Goal: Transaction & Acquisition: Purchase product/service

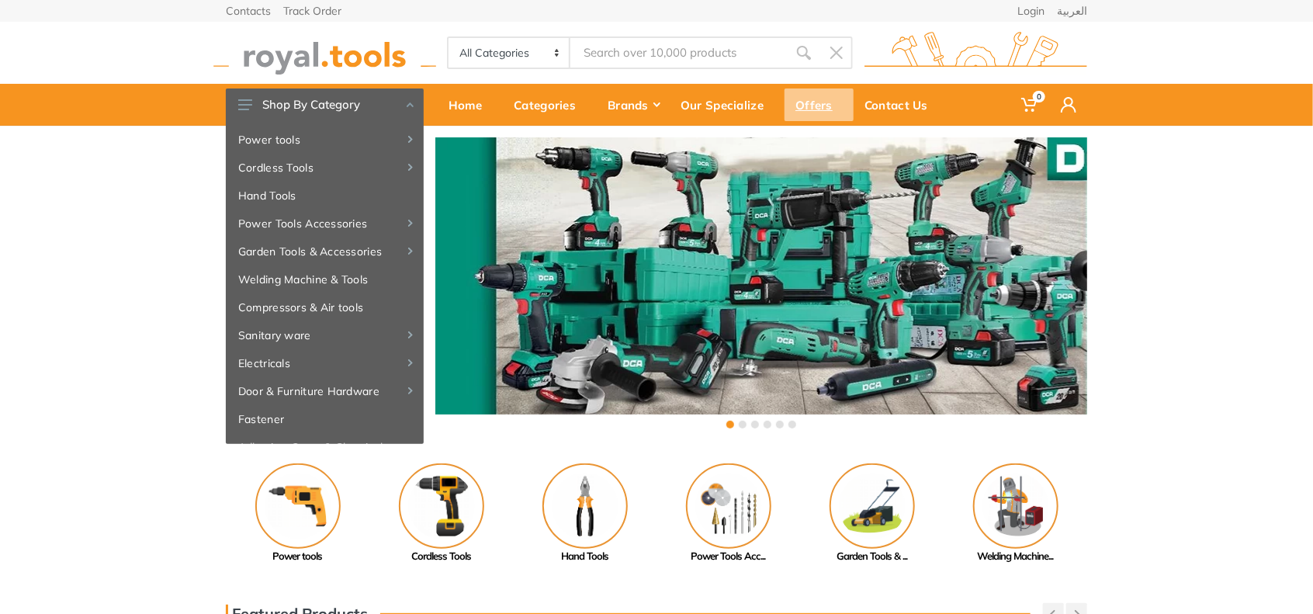
click at [798, 104] on div "Offers" at bounding box center [819, 104] width 69 height 33
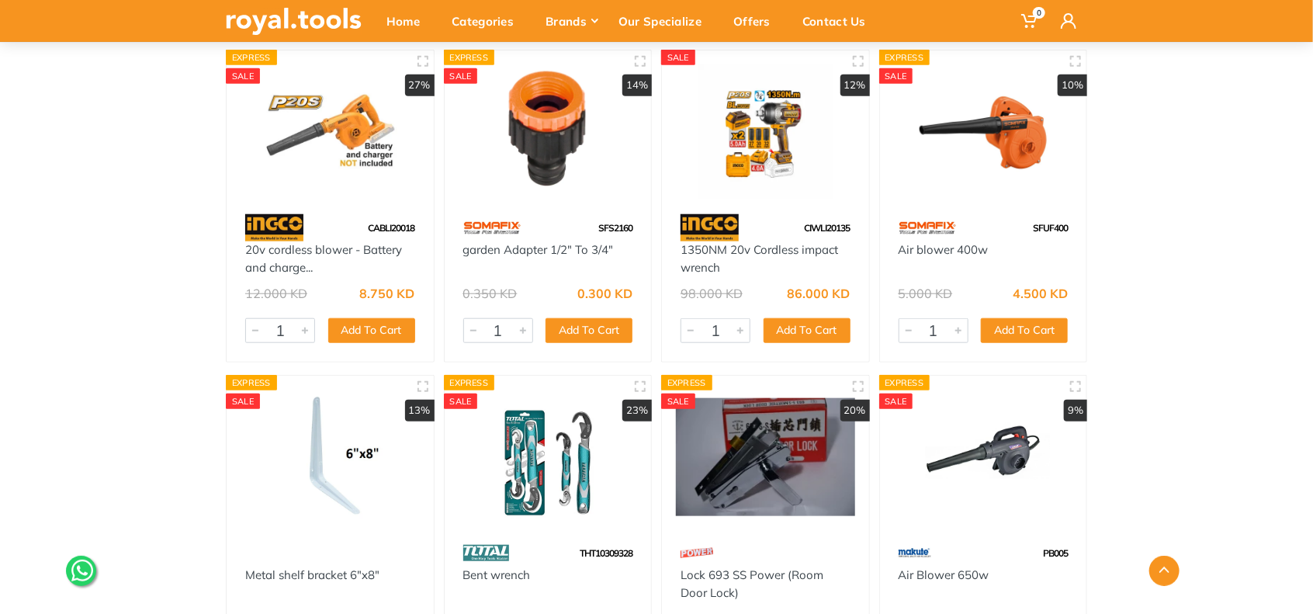
scroll to position [776, 0]
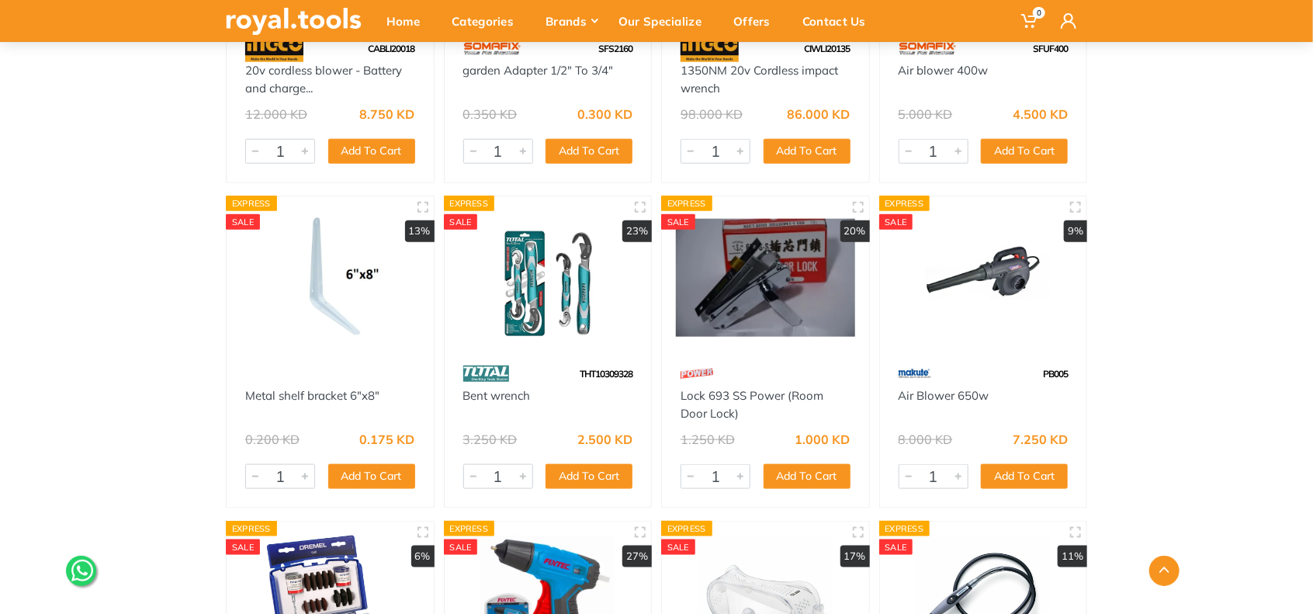
drag, startPoint x: 1128, startPoint y: 328, endPoint x: 1126, endPoint y: 313, distance: 15.6
drag, startPoint x: 1126, startPoint y: 313, endPoint x: 105, endPoint y: 362, distance: 1022.6
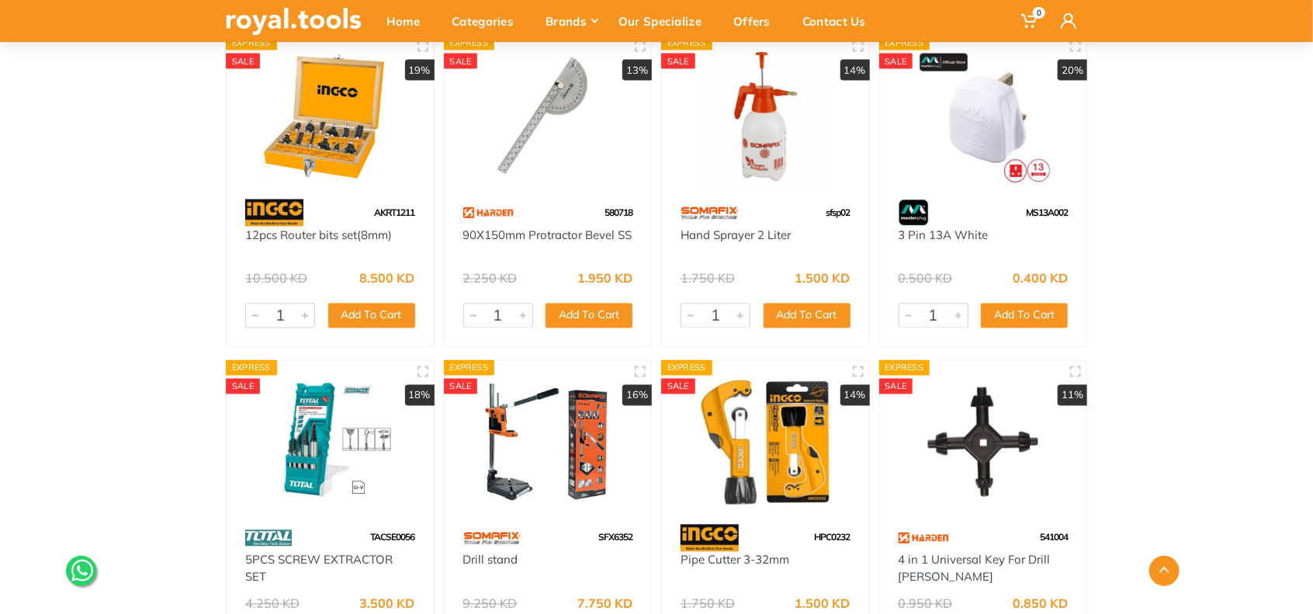
scroll to position [6985, 0]
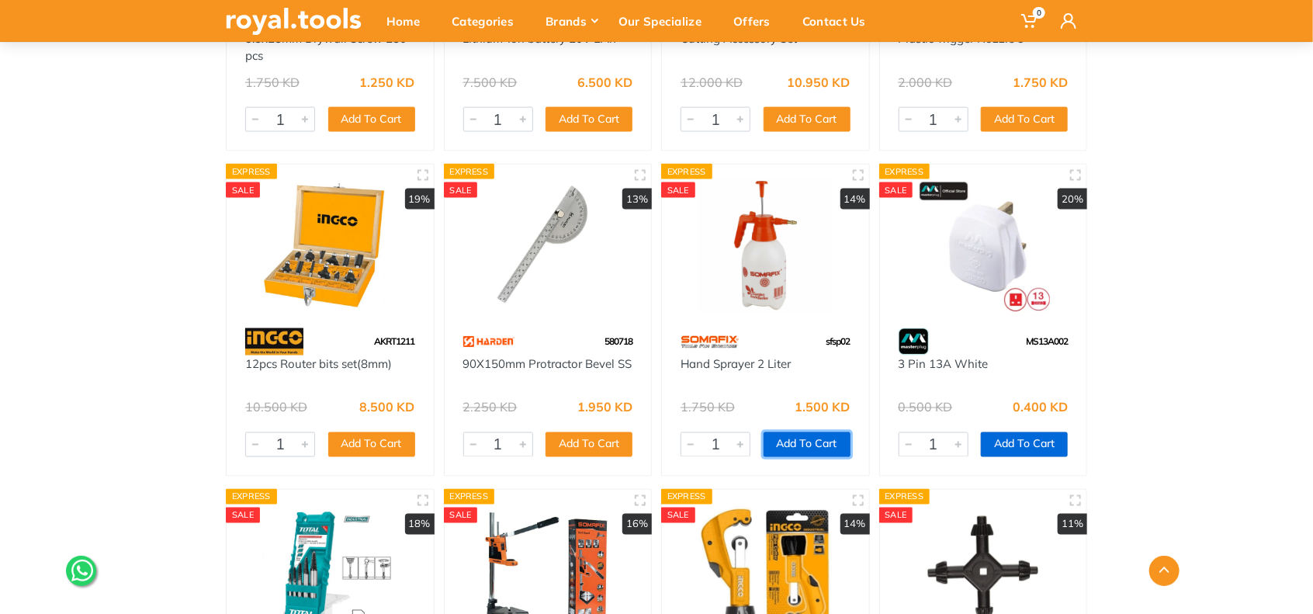
drag, startPoint x: 827, startPoint y: 441, endPoint x: 1011, endPoint y: 434, distance: 184.1
click at [827, 441] on button "Add To Cart" at bounding box center [807, 444] width 87 height 25
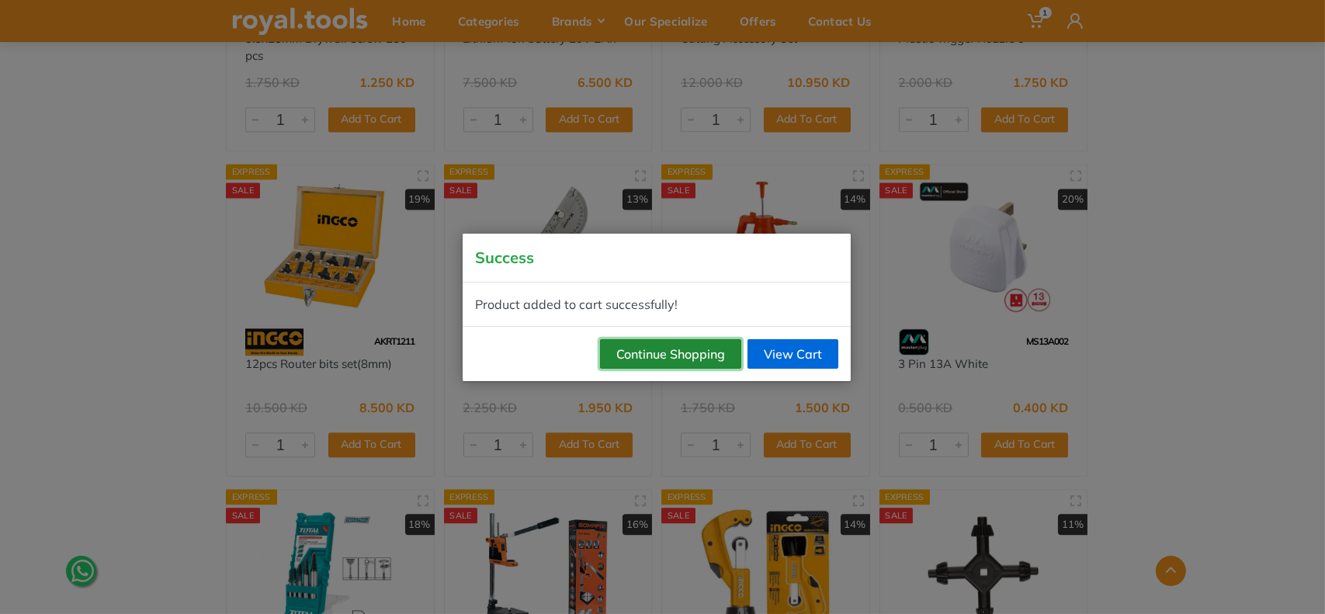
drag, startPoint x: 692, startPoint y: 357, endPoint x: 761, endPoint y: 362, distance: 70.0
click at [690, 357] on button "Continue Shopping" at bounding box center [670, 353] width 141 height 29
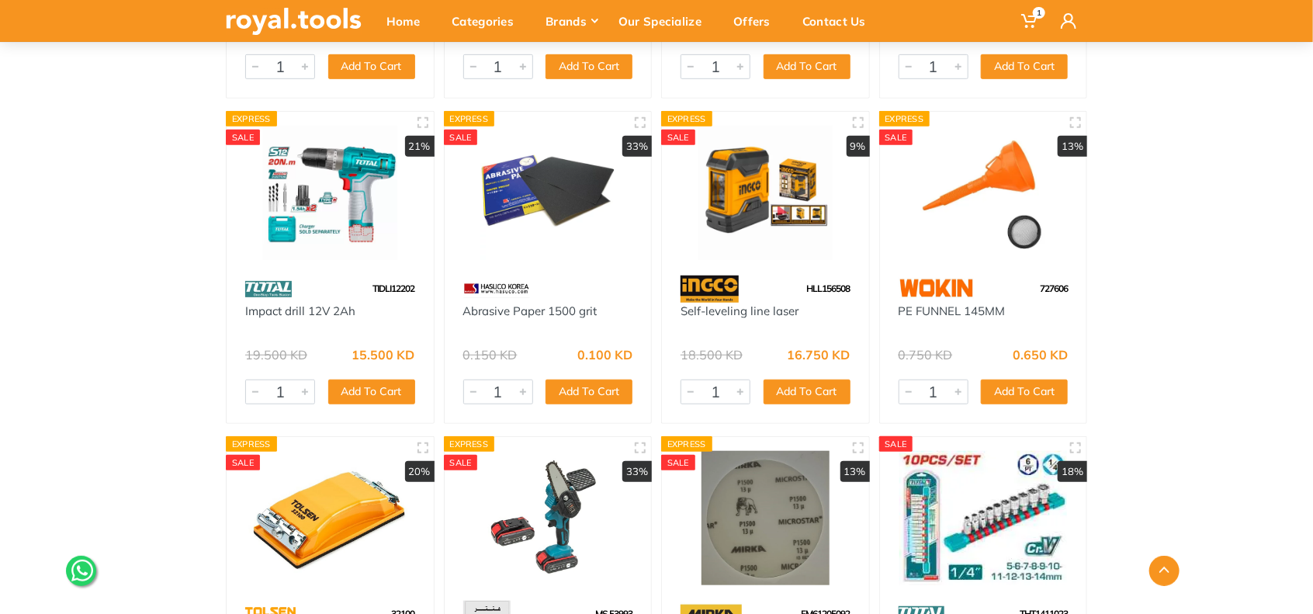
scroll to position [9442, 0]
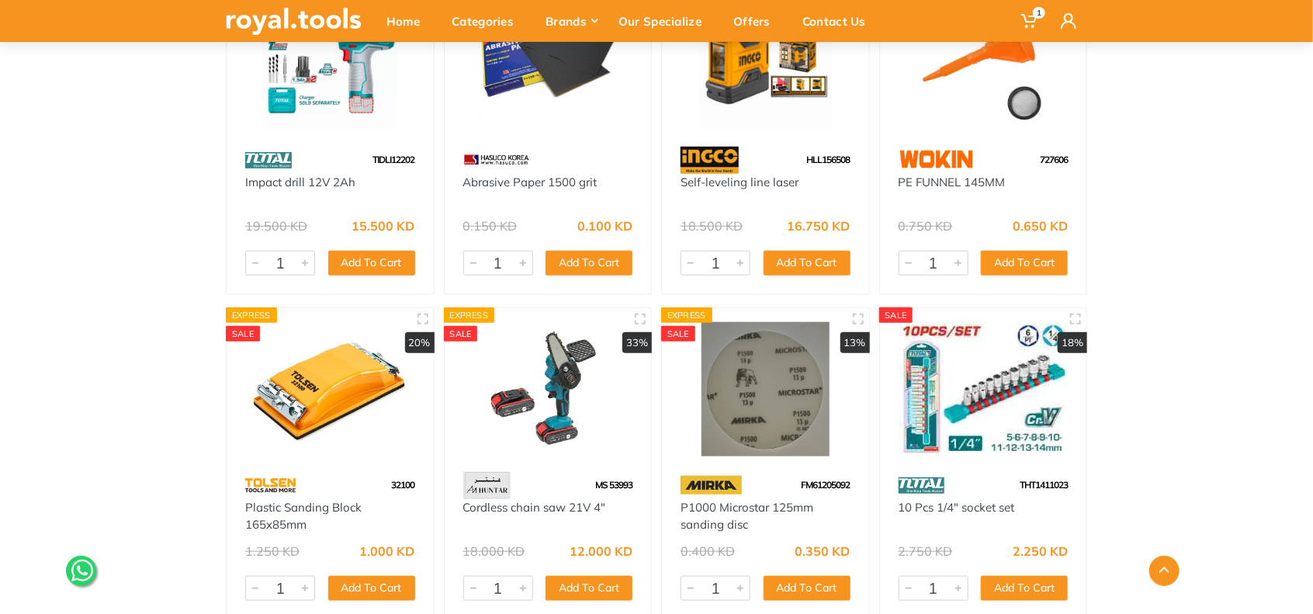
click at [354, 379] on img at bounding box center [330, 389] width 179 height 134
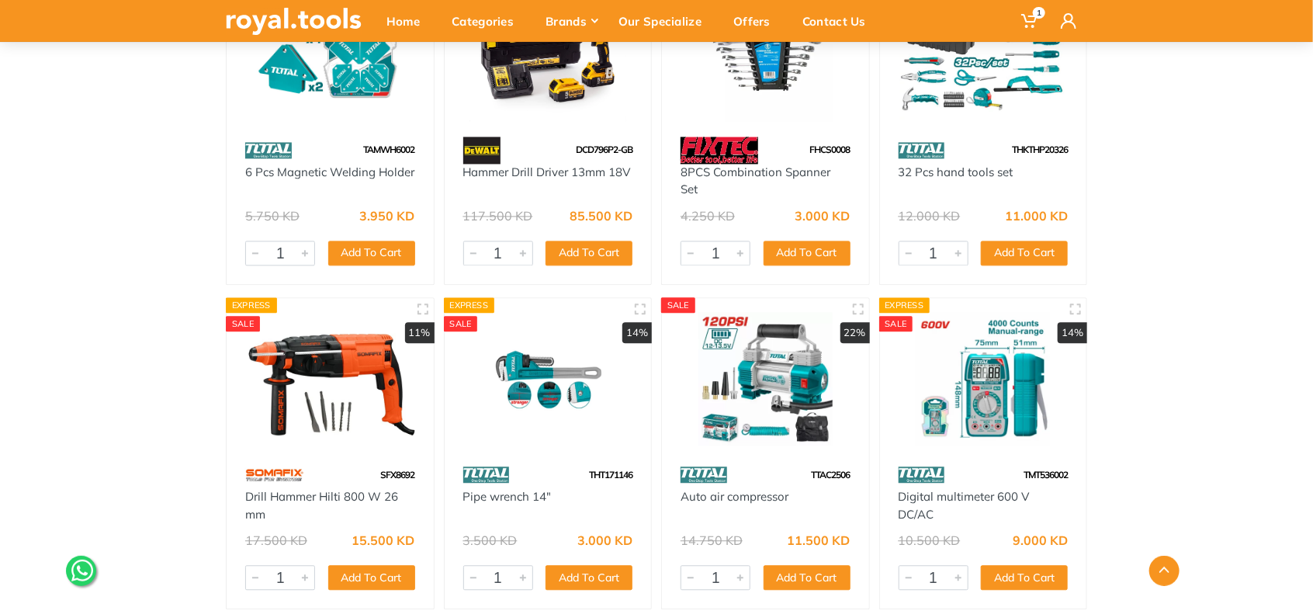
scroll to position [7244, 0]
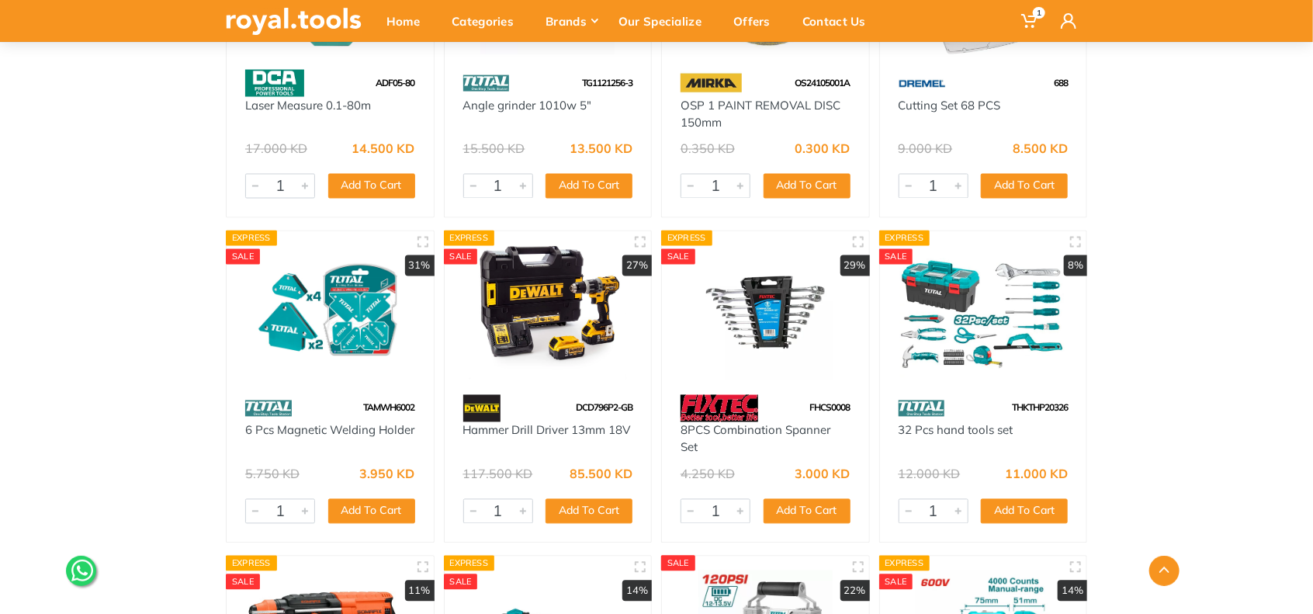
click at [538, 274] on img at bounding box center [548, 312] width 179 height 134
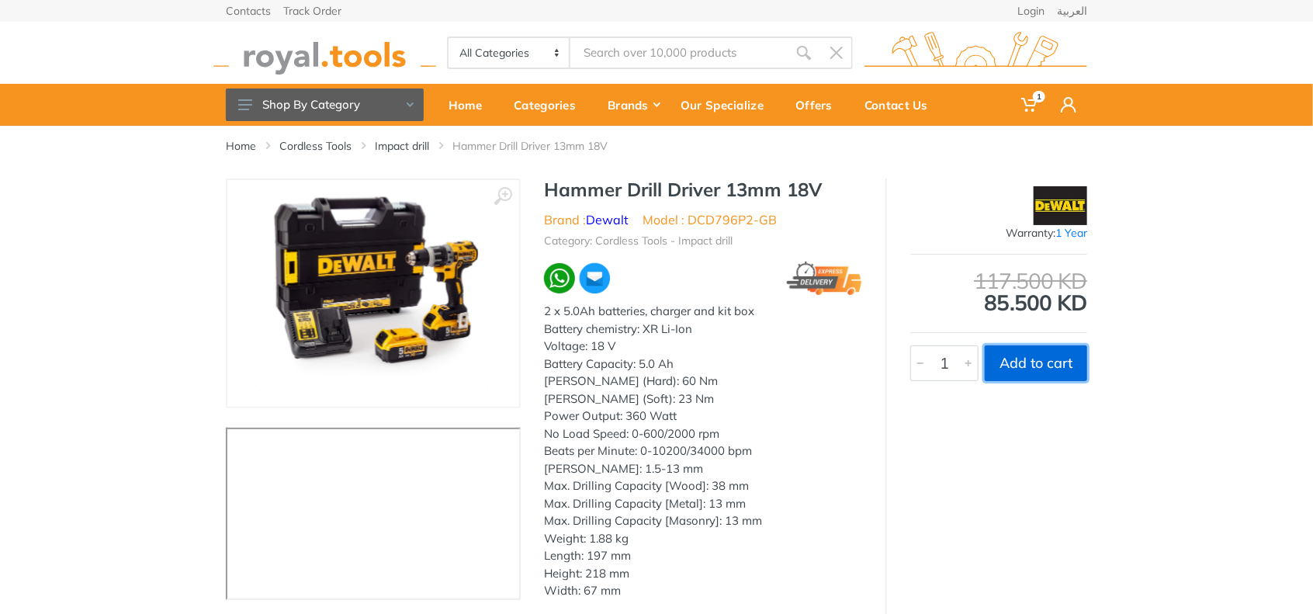
click at [1038, 366] on button "Add to cart" at bounding box center [1036, 363] width 102 height 36
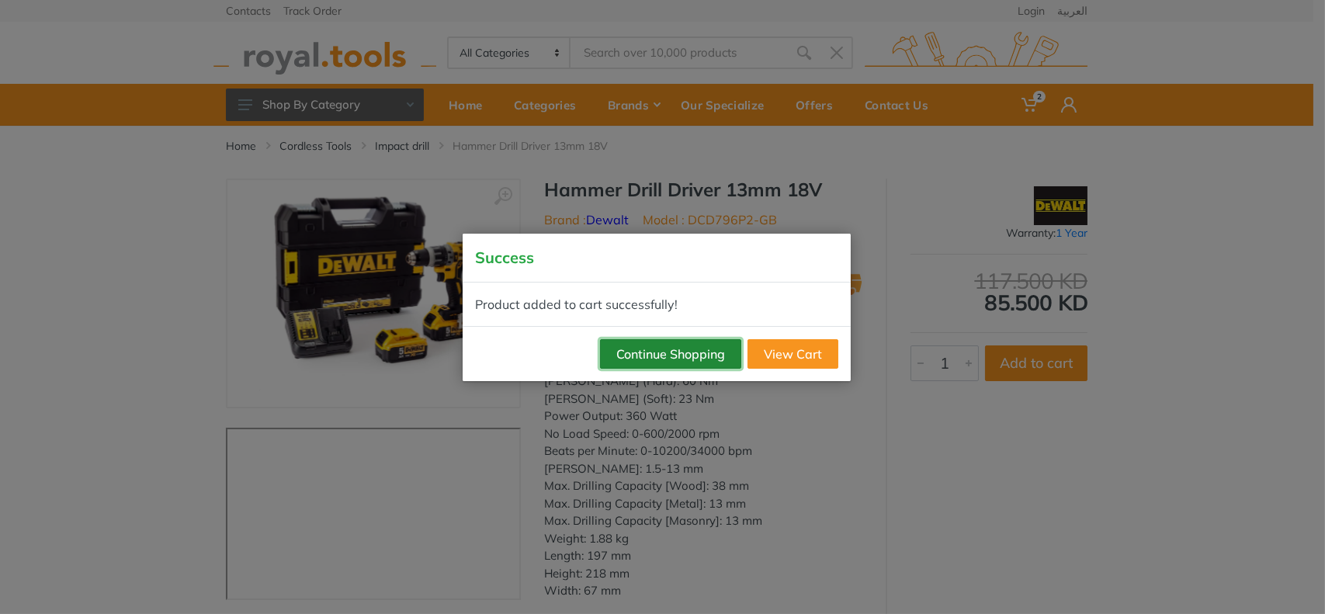
click at [692, 359] on button "Continue Shopping" at bounding box center [670, 353] width 141 height 29
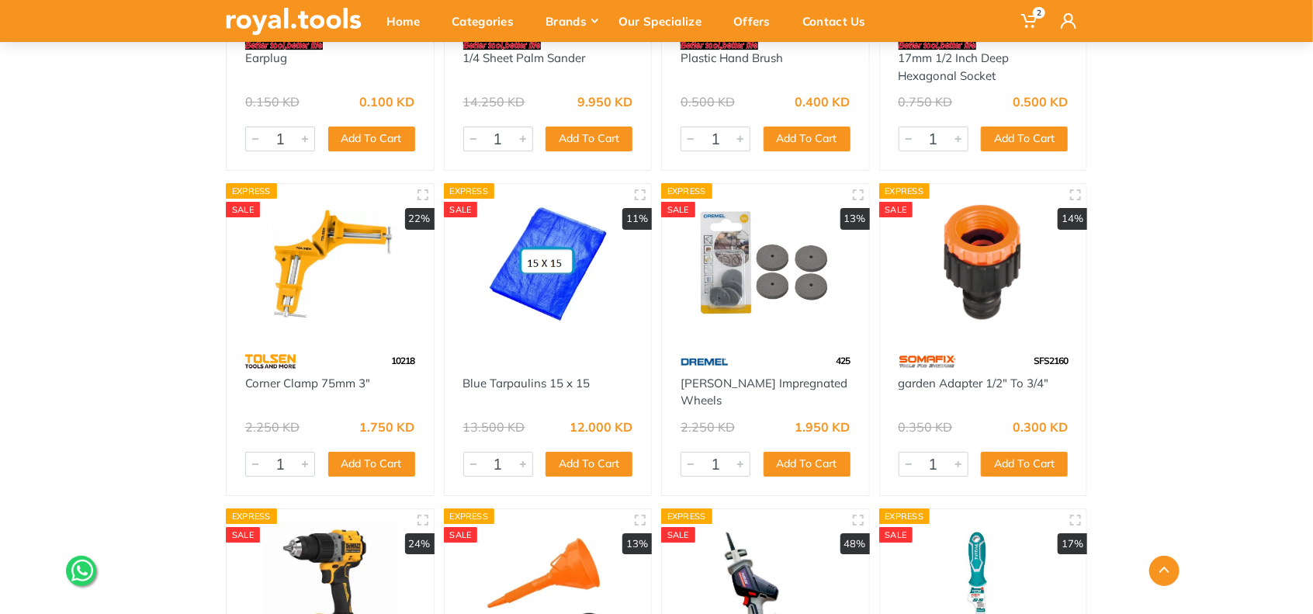
scroll to position [11771, 0]
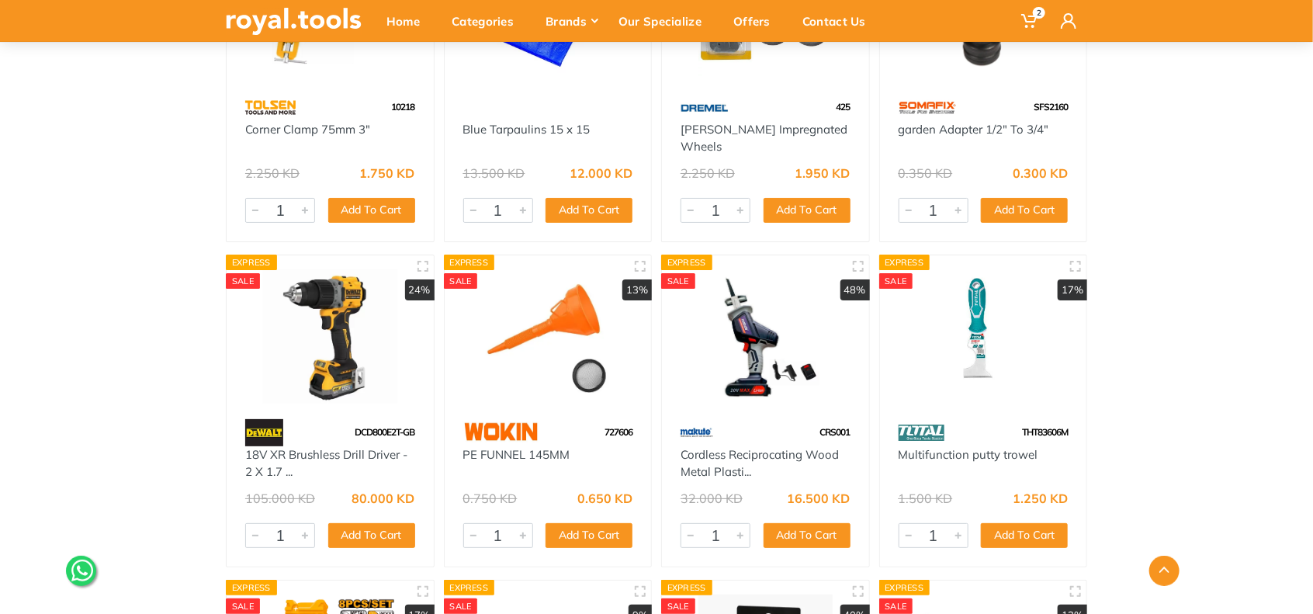
drag, startPoint x: 342, startPoint y: 279, endPoint x: 363, endPoint y: 280, distance: 21.0
click at [342, 279] on img at bounding box center [330, 336] width 179 height 134
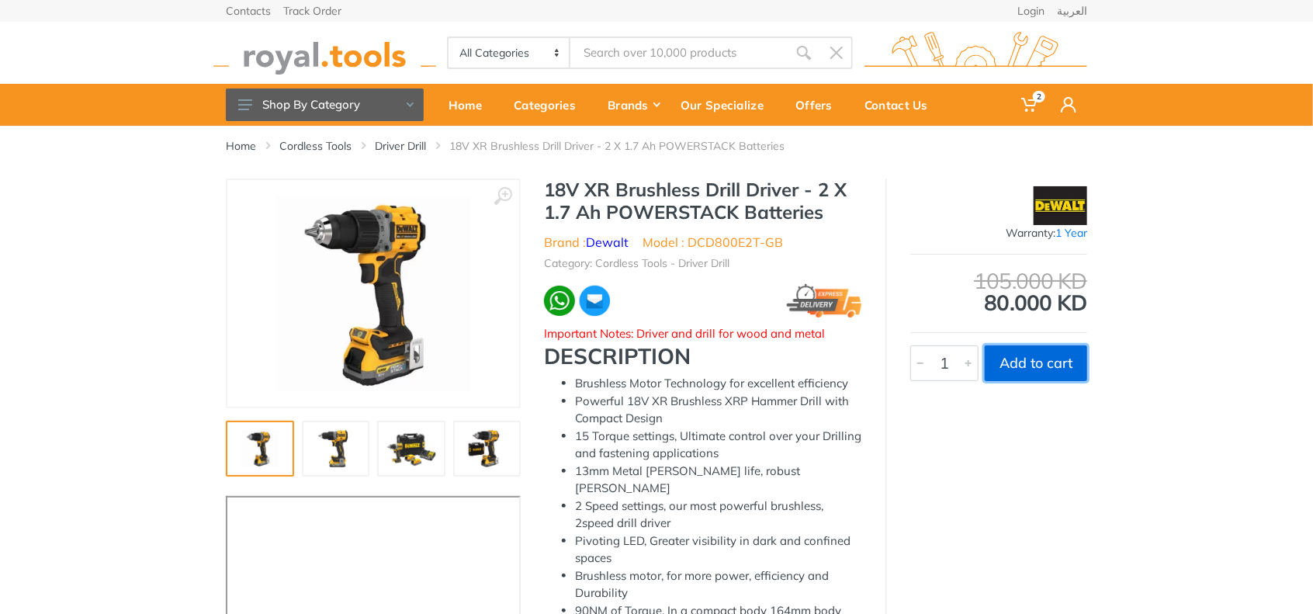
click at [1028, 366] on button "Add to cart" at bounding box center [1036, 363] width 102 height 36
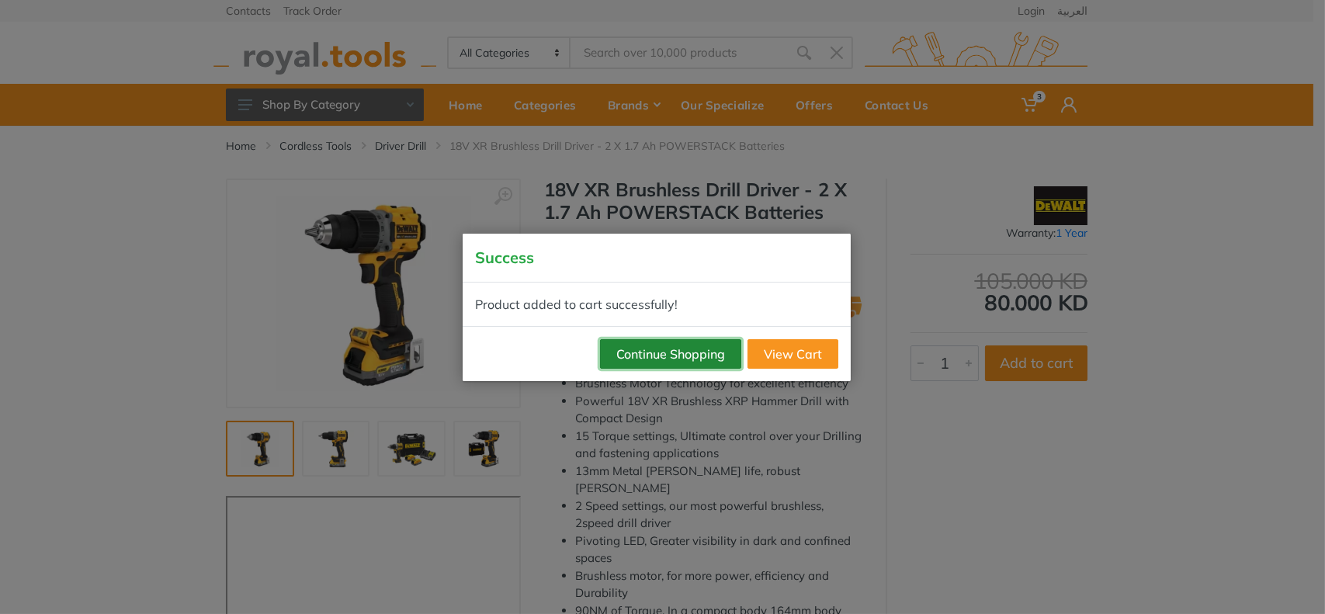
click at [645, 359] on button "Continue Shopping" at bounding box center [670, 353] width 141 height 29
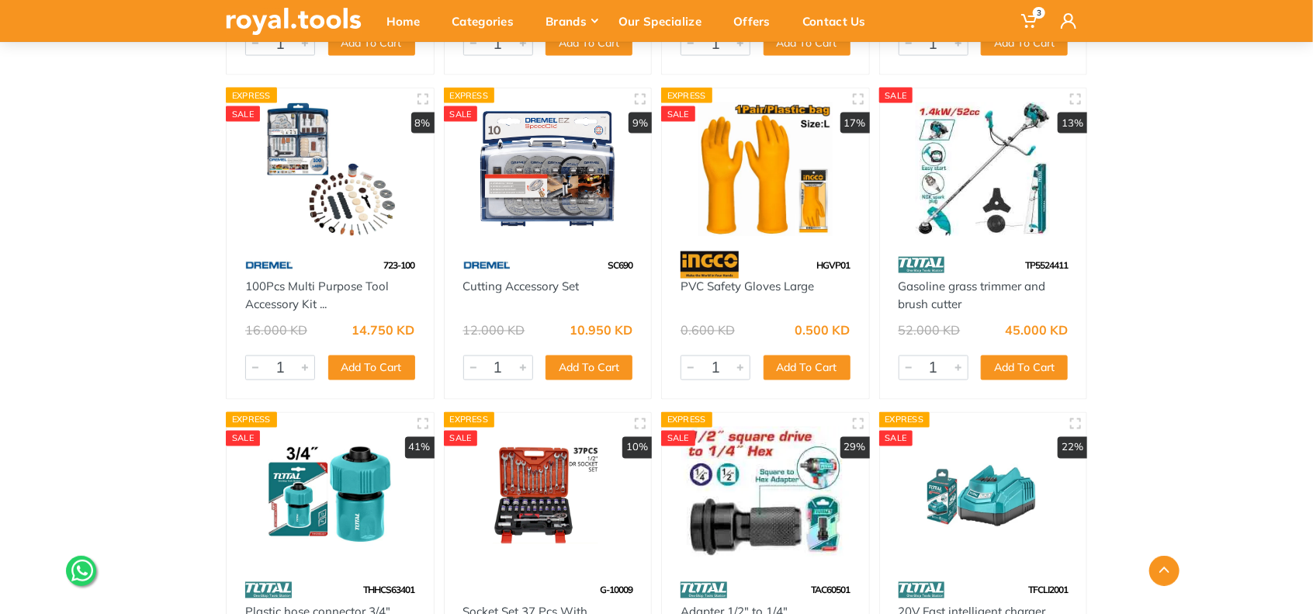
scroll to position [33503, 0]
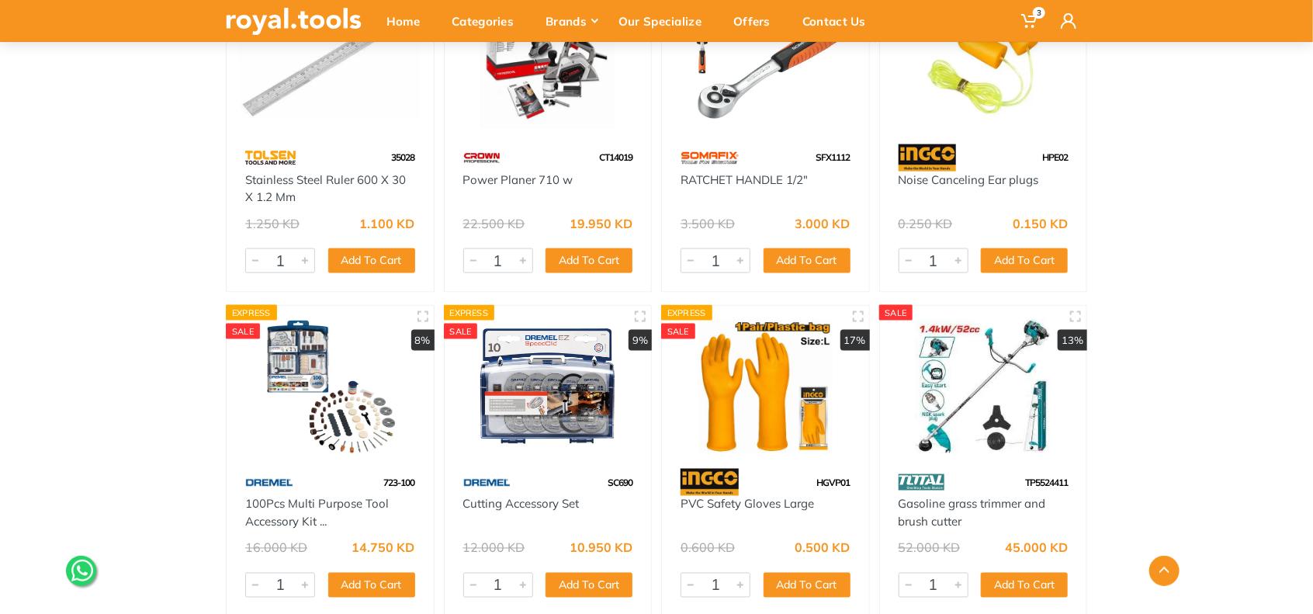
drag, startPoint x: 543, startPoint y: 374, endPoint x: 658, endPoint y: 342, distance: 119.9
click at [543, 374] on img at bounding box center [548, 387] width 179 height 134
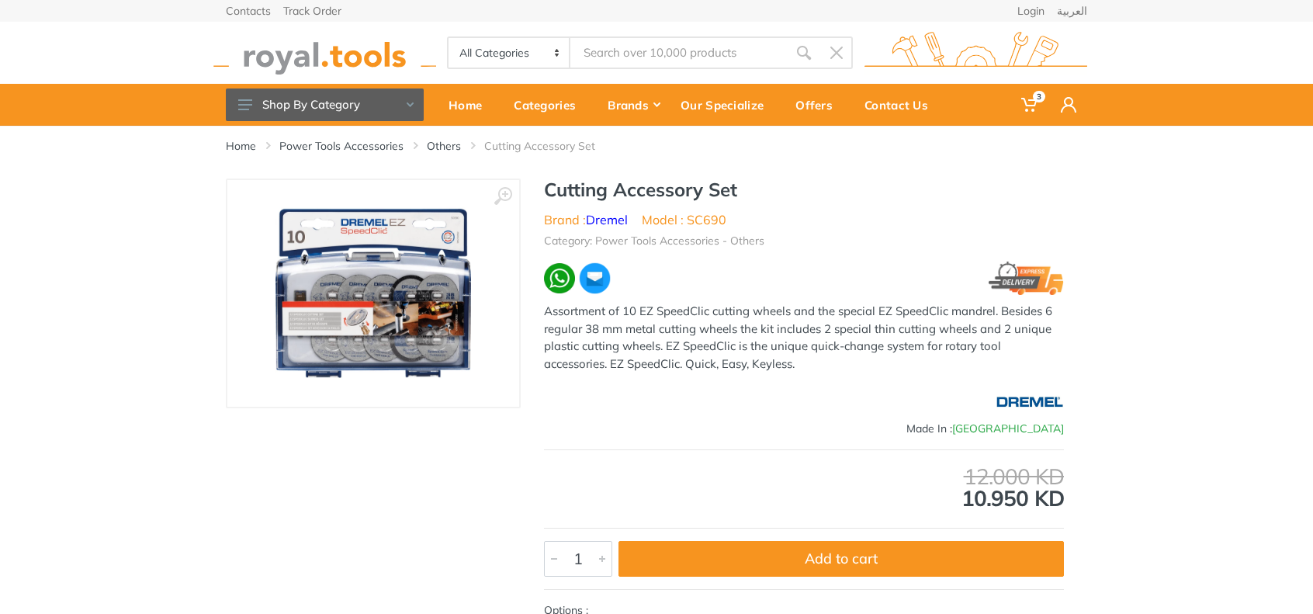
click at [401, 332] on img at bounding box center [374, 294] width 196 height 196
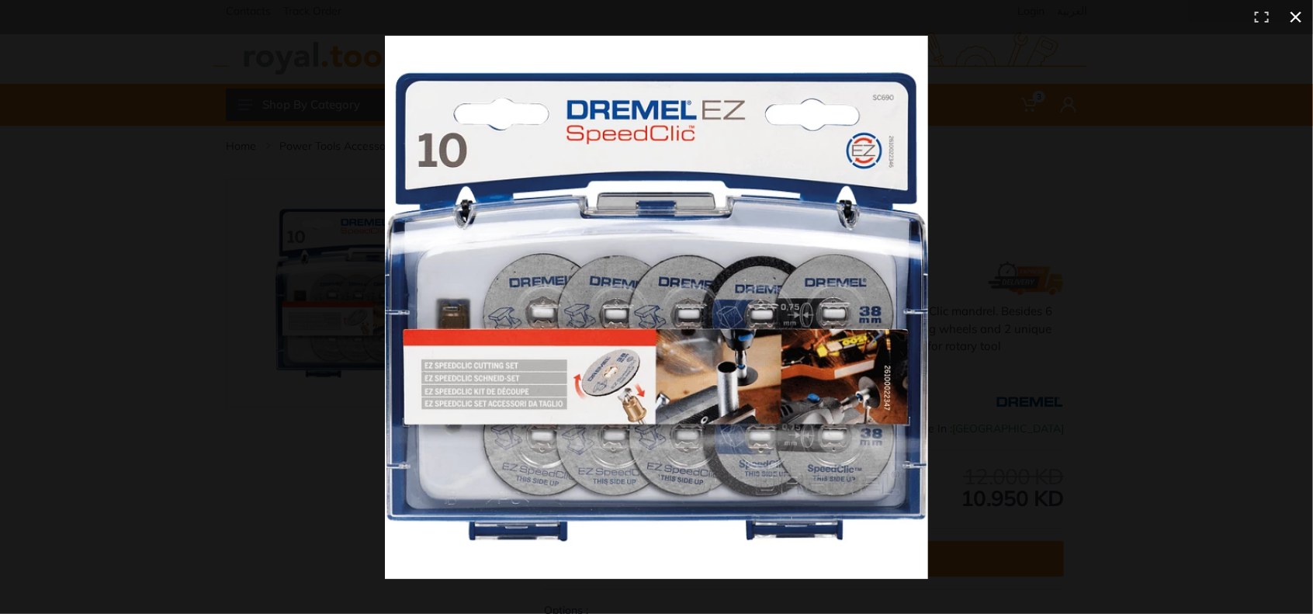
click at [1301, 9] on button at bounding box center [1296, 17] width 34 height 34
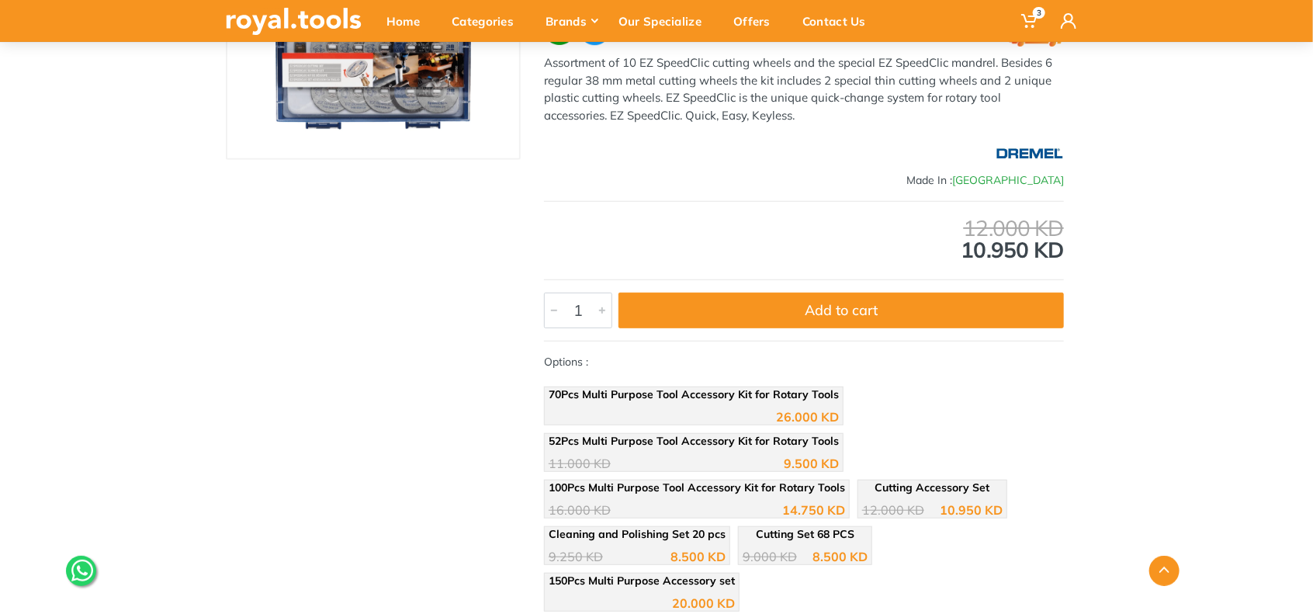
scroll to position [388, 0]
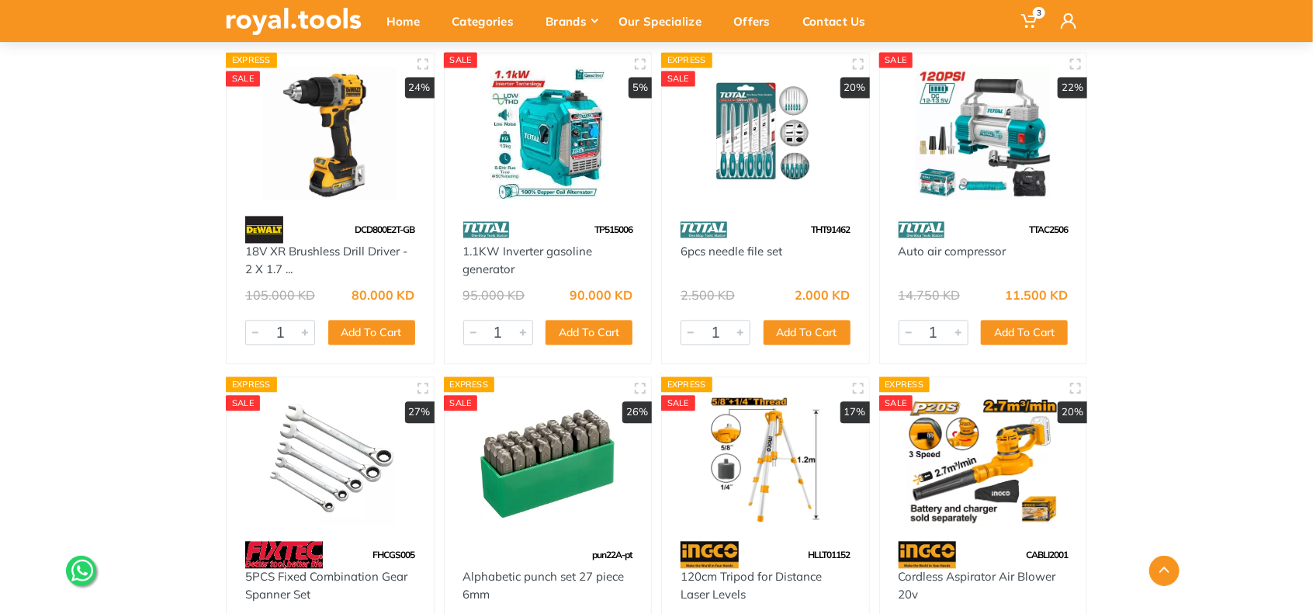
scroll to position [10219, 0]
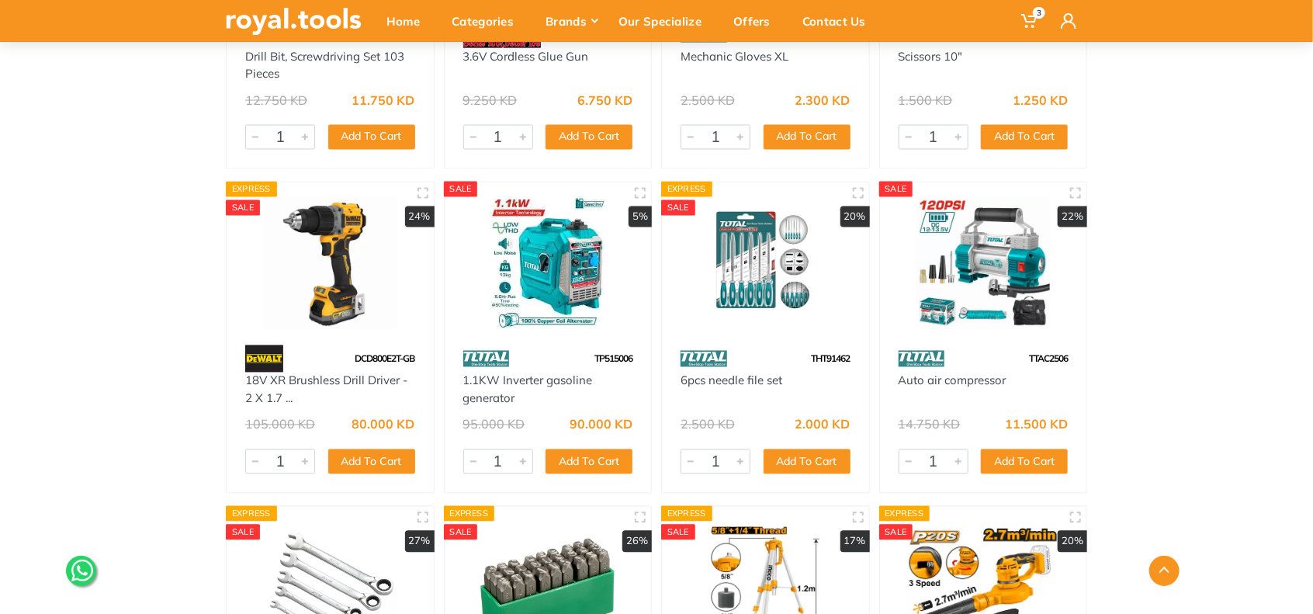
click at [343, 209] on img at bounding box center [330, 263] width 179 height 134
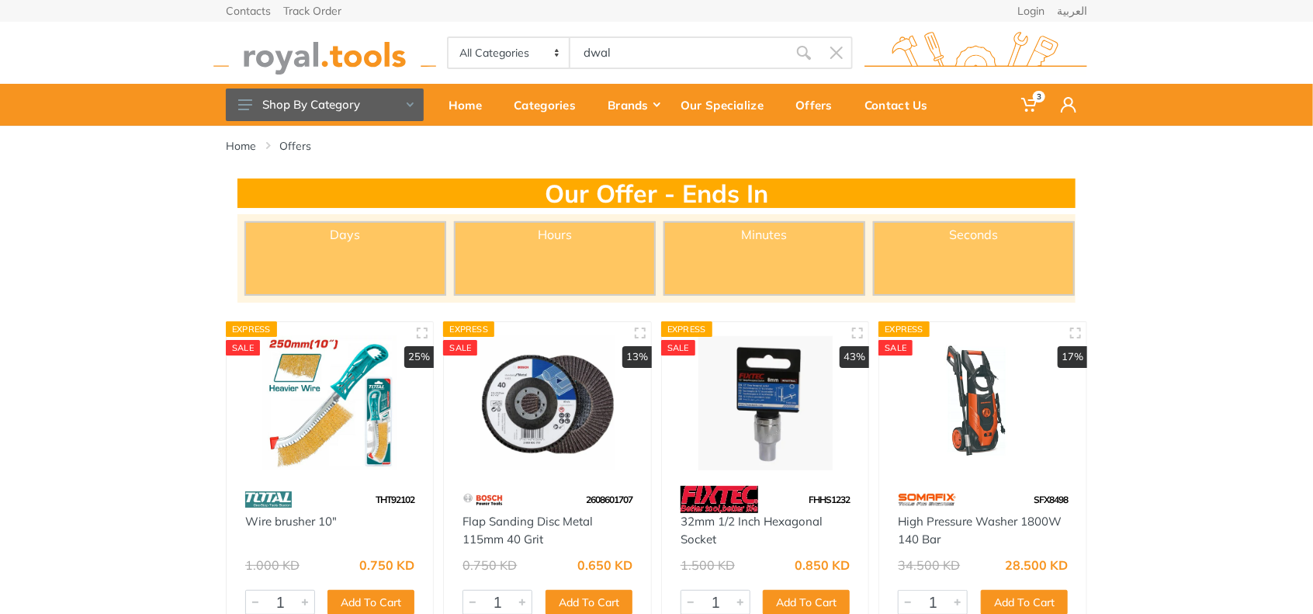
type input "dwalt"
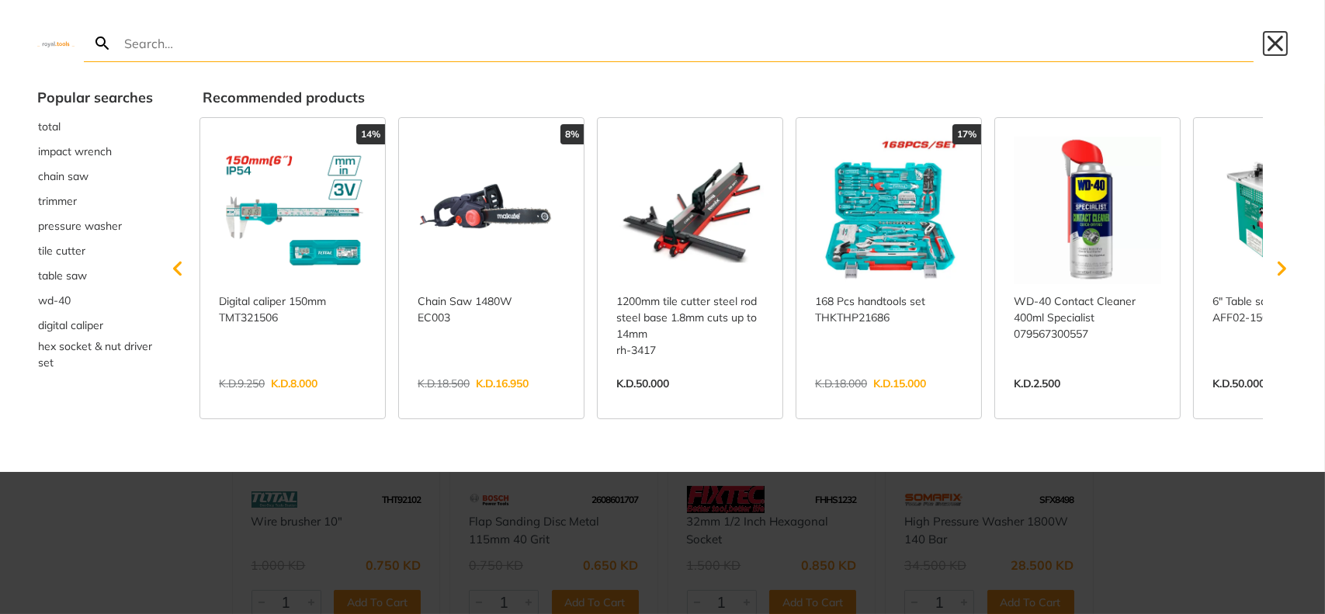
click at [1279, 44] on button "Close" at bounding box center [1275, 43] width 25 height 25
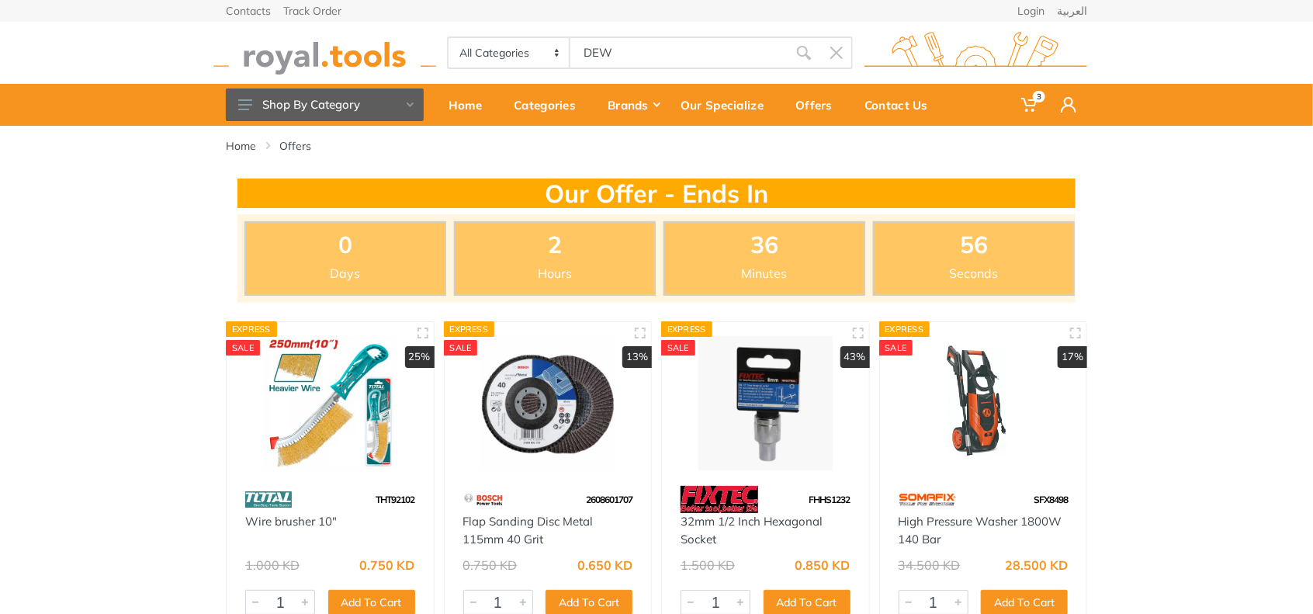
type input "DEW"
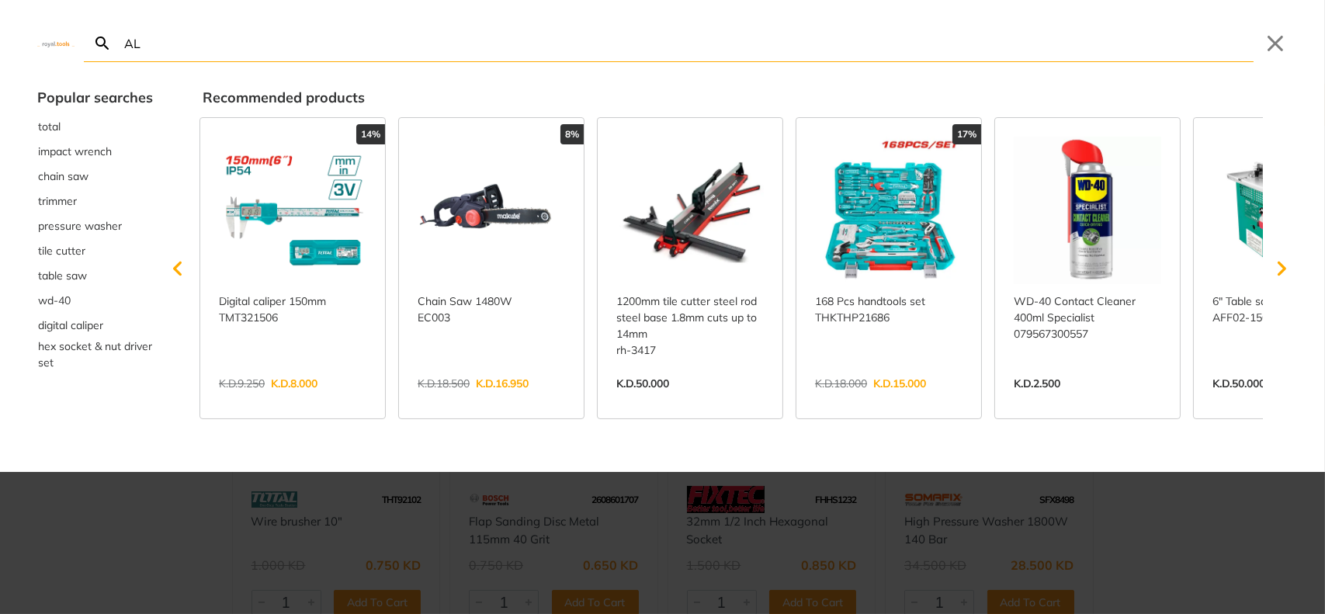
type input "ALT"
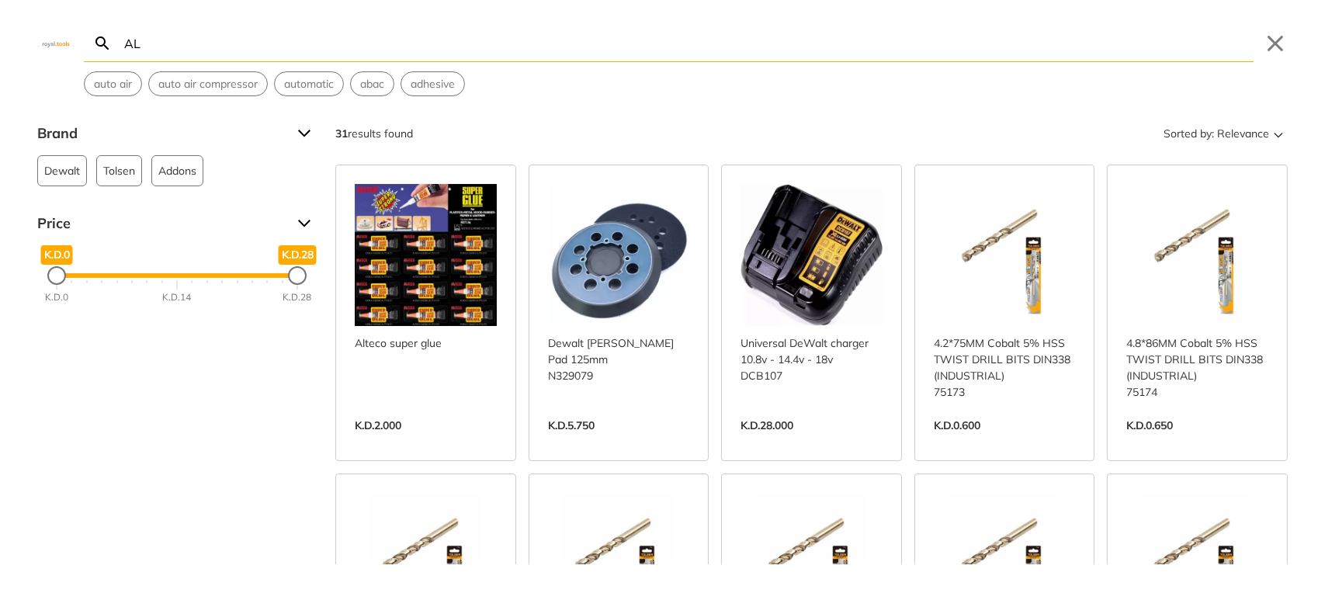
type input "A"
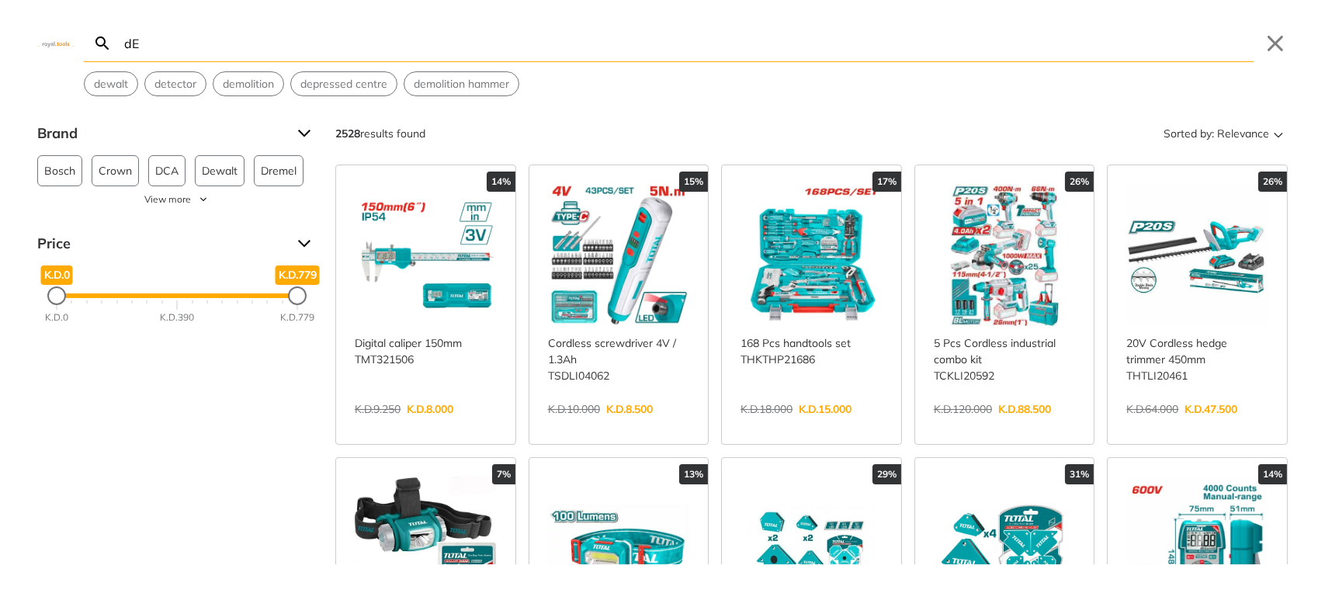
type input "d"
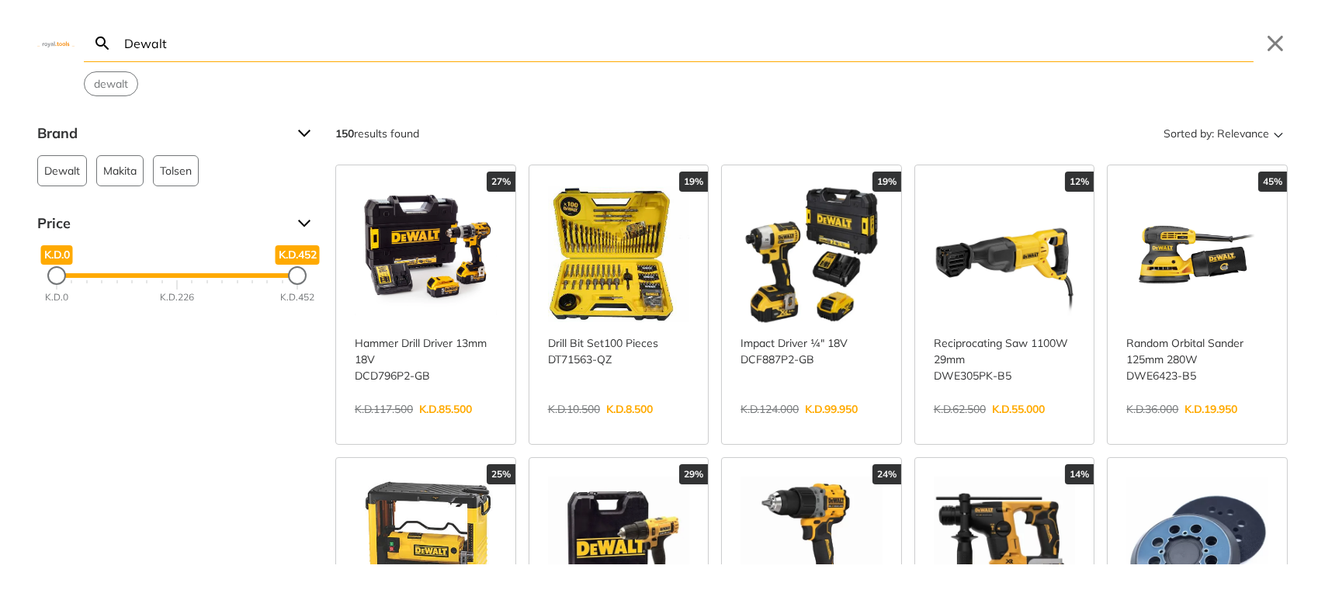
click at [245, 50] on input "Dewalt" at bounding box center [687, 43] width 1132 height 36
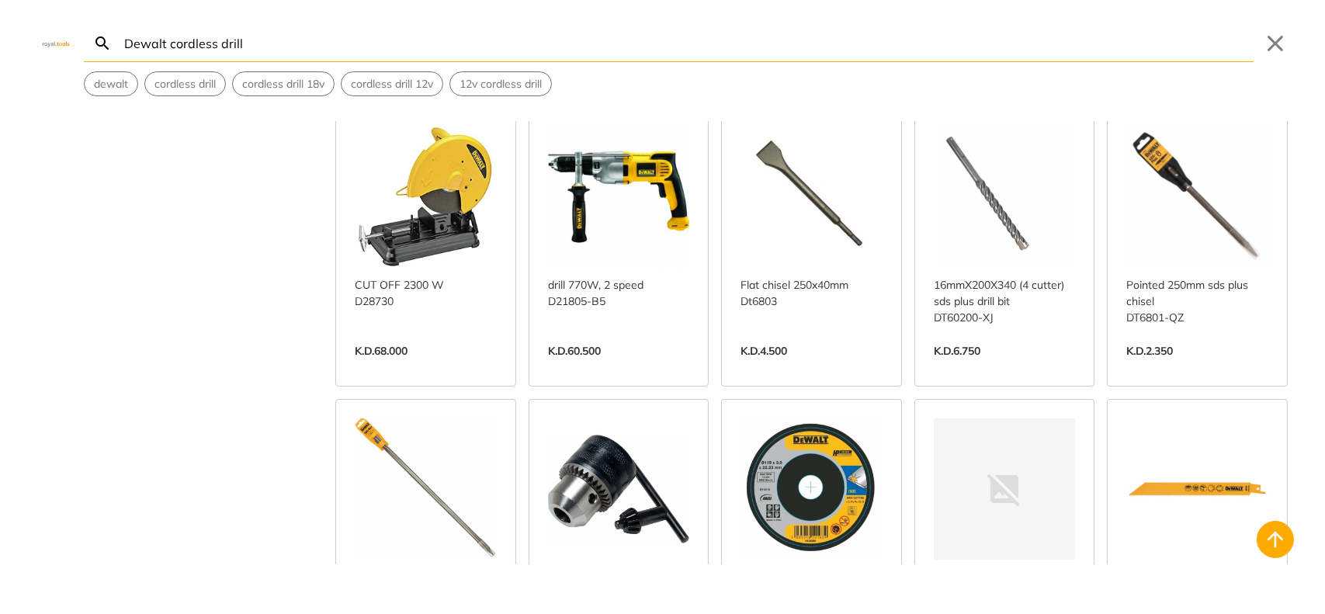
scroll to position [1811, 0]
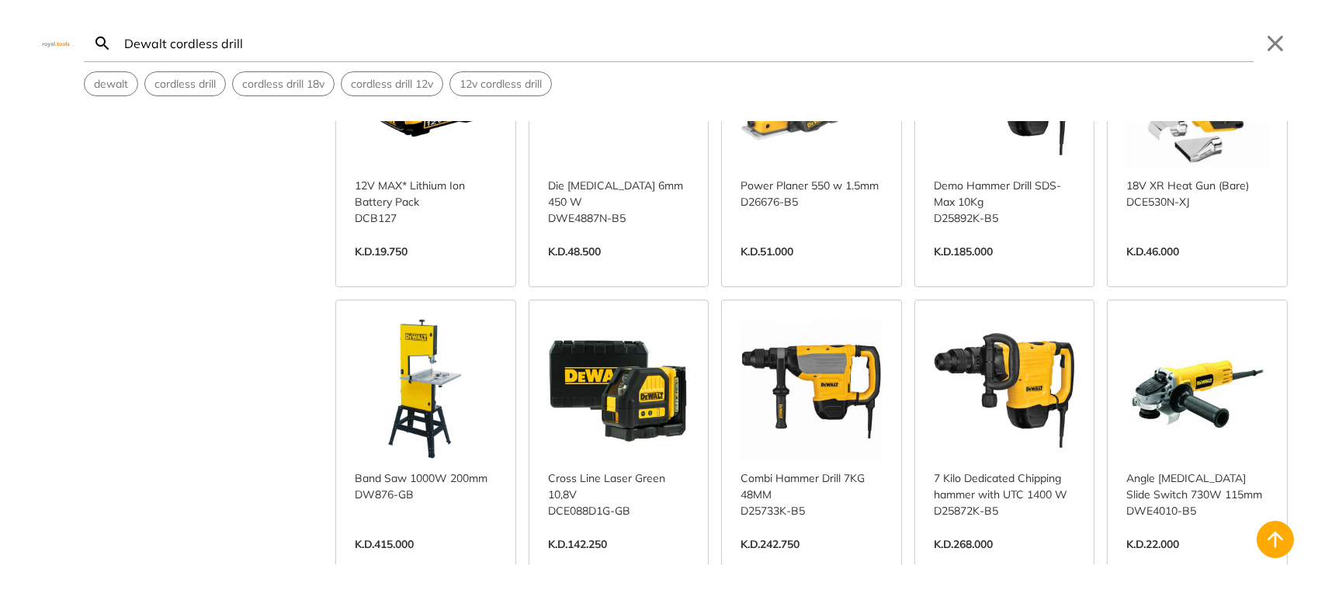
scroll to position [4657, 0]
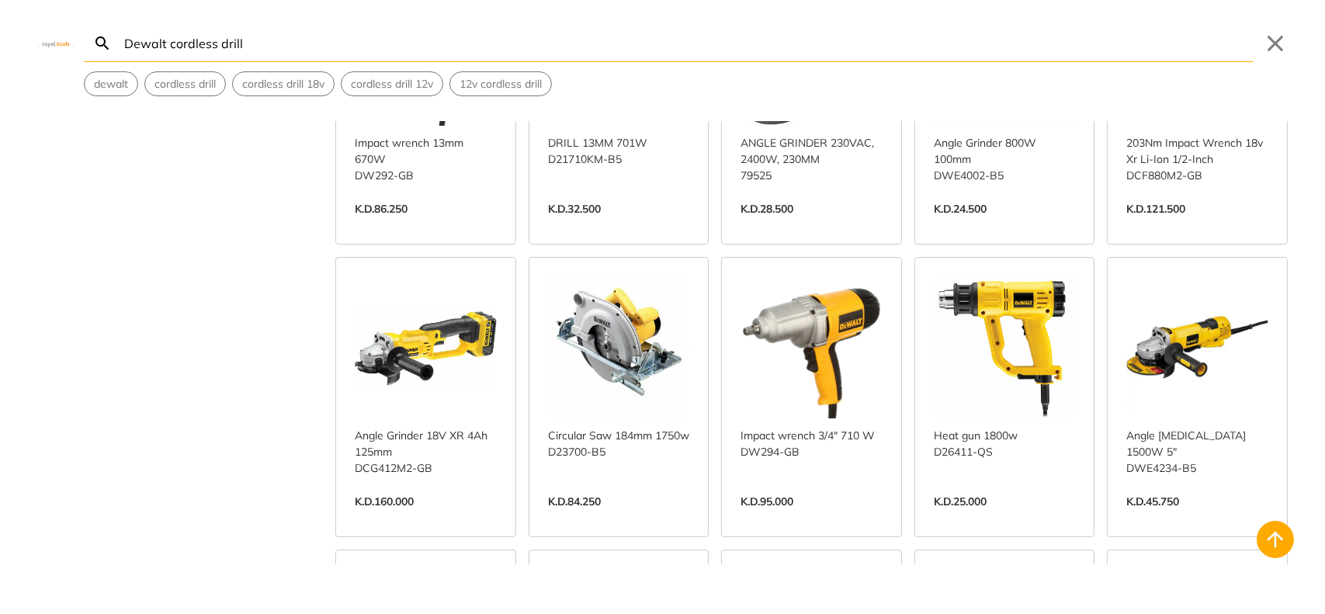
scroll to position [6223, 0]
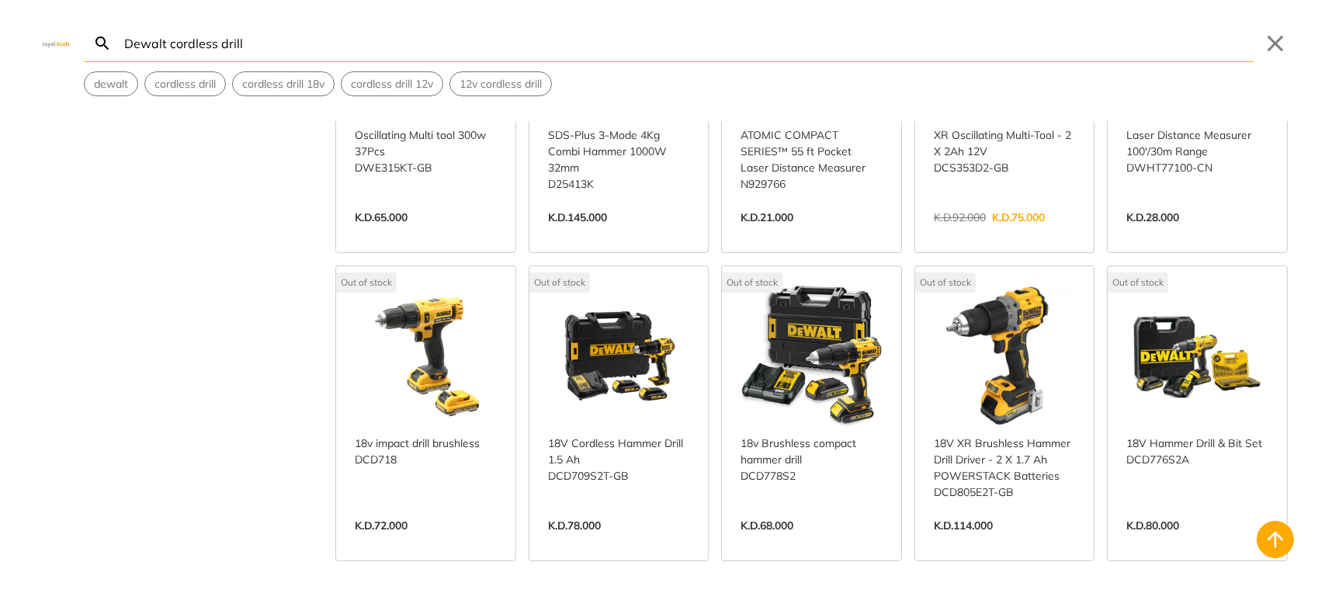
scroll to position [7775, 0]
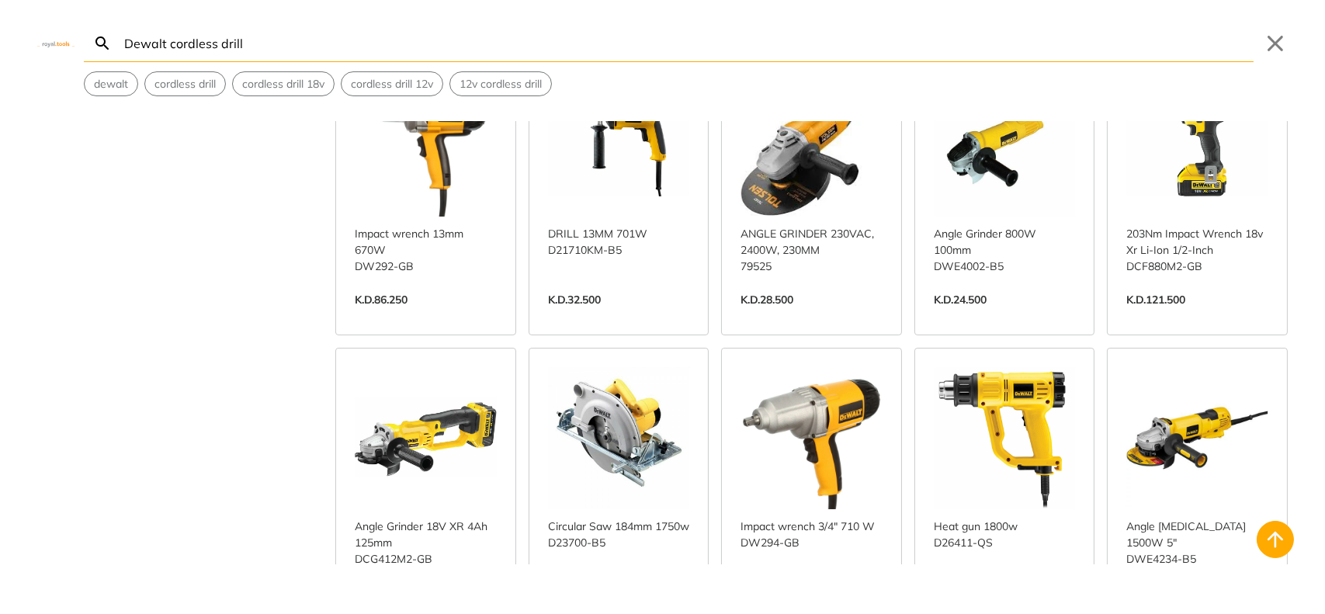
scroll to position [5098, 0]
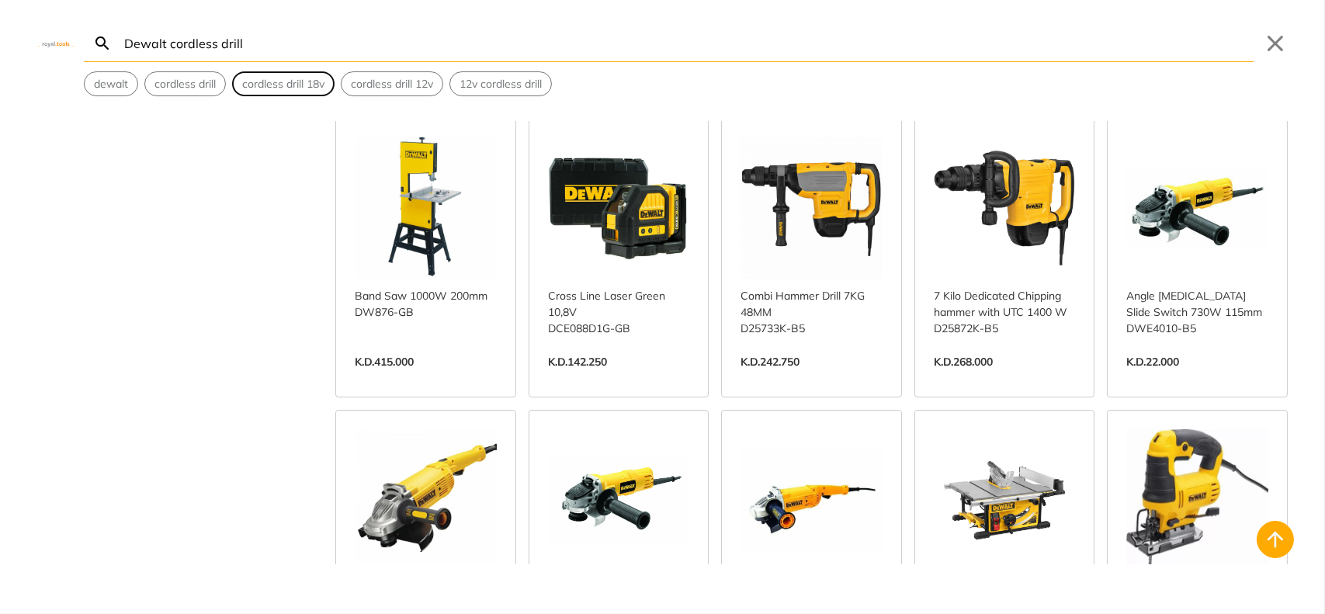
click at [300, 78] on span "cordless drill 18v" at bounding box center [283, 84] width 82 height 16
type input "cordless drill 18v"
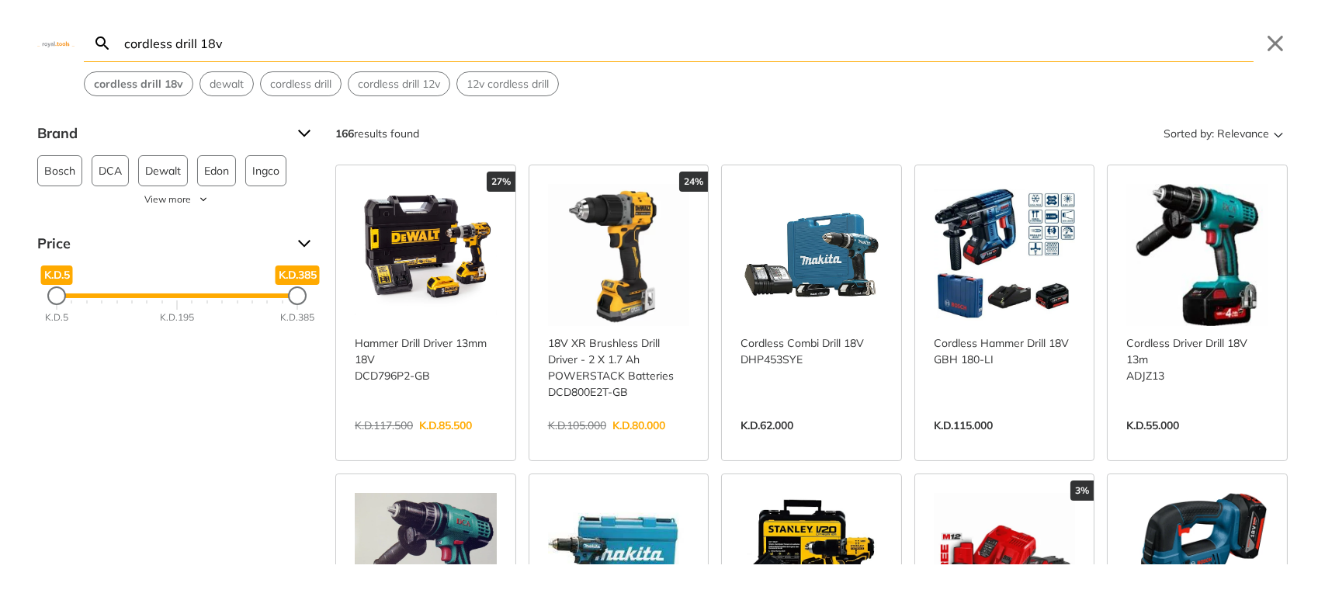
click at [412, 442] on link "View more →" at bounding box center [426, 442] width 142 height 0
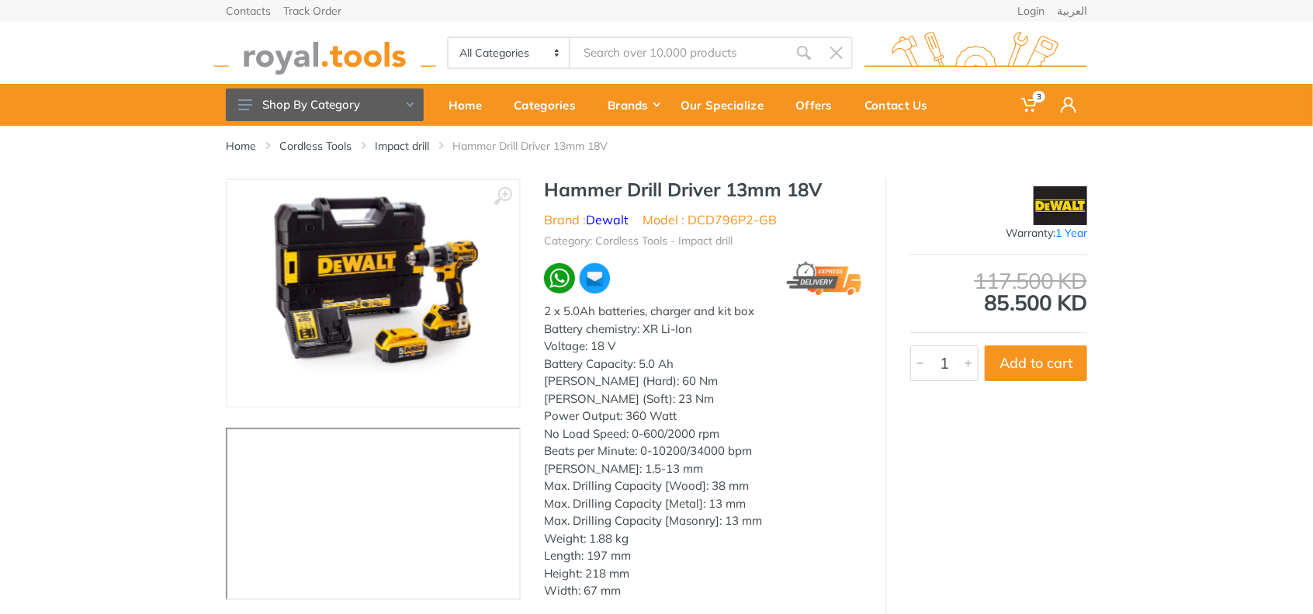
type input "cordless drill 18v"
click at [1024, 98] on use at bounding box center [1029, 105] width 16 height 14
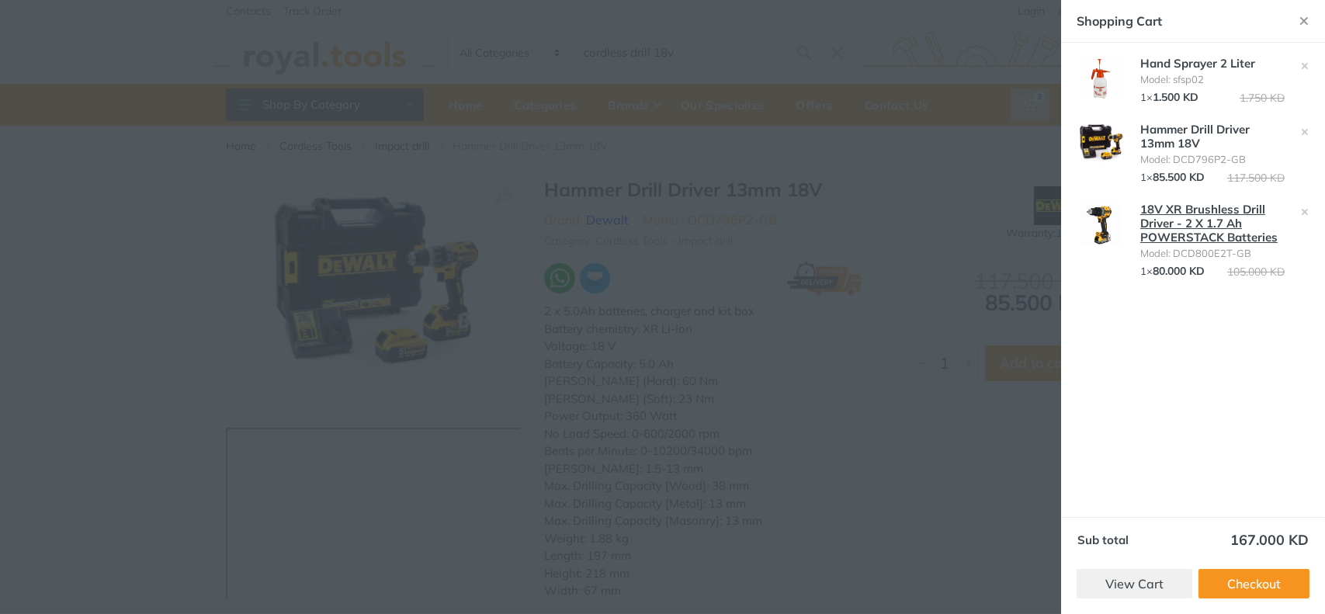
click at [1172, 214] on link "18V XR Brushless Drill Driver - 2 X 1.7 Ah POWERSTACK Batteries" at bounding box center [1208, 223] width 137 height 43
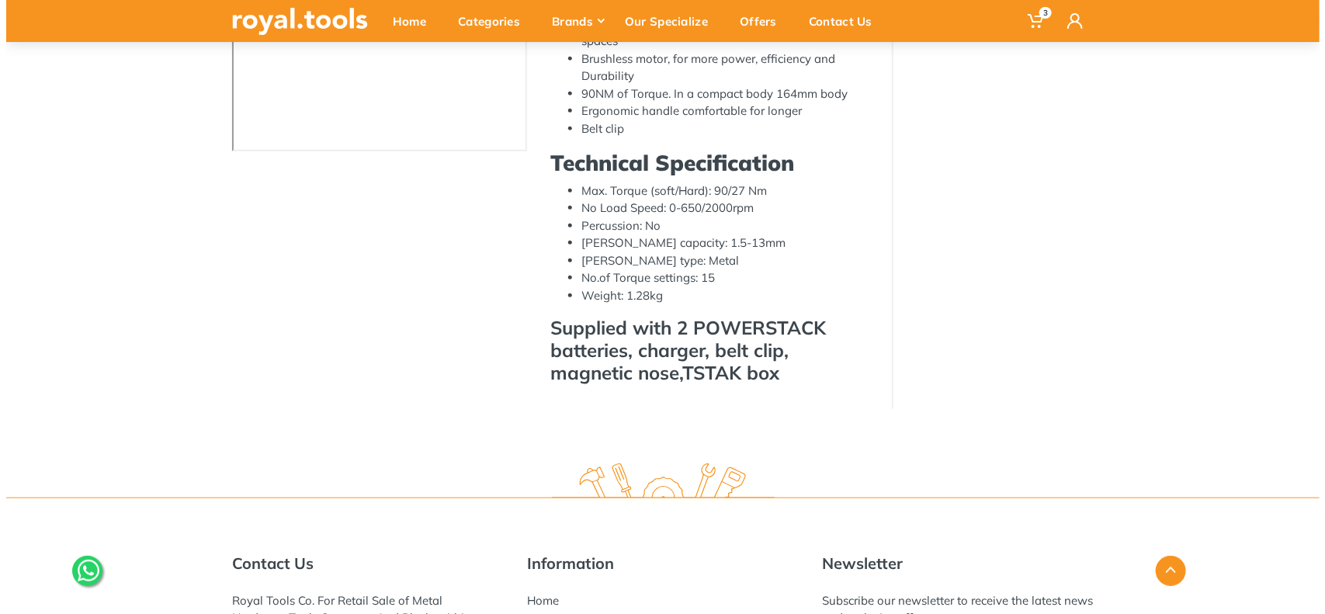
scroll to position [129, 0]
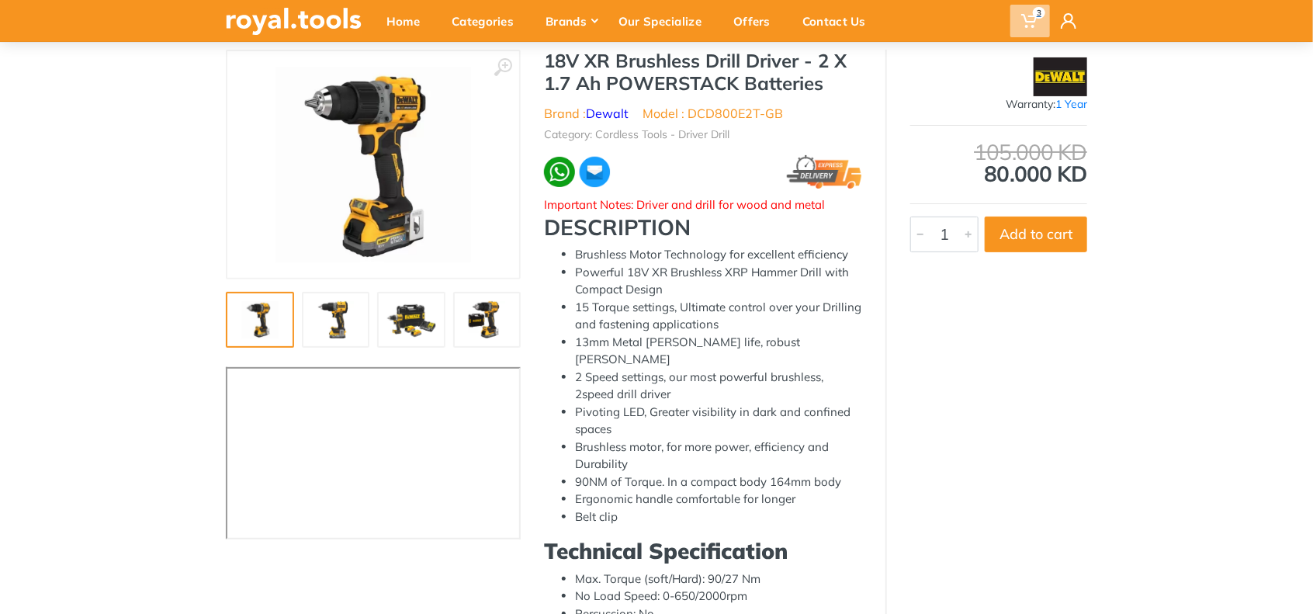
click at [1039, 15] on span "3" at bounding box center [1039, 13] width 12 height 12
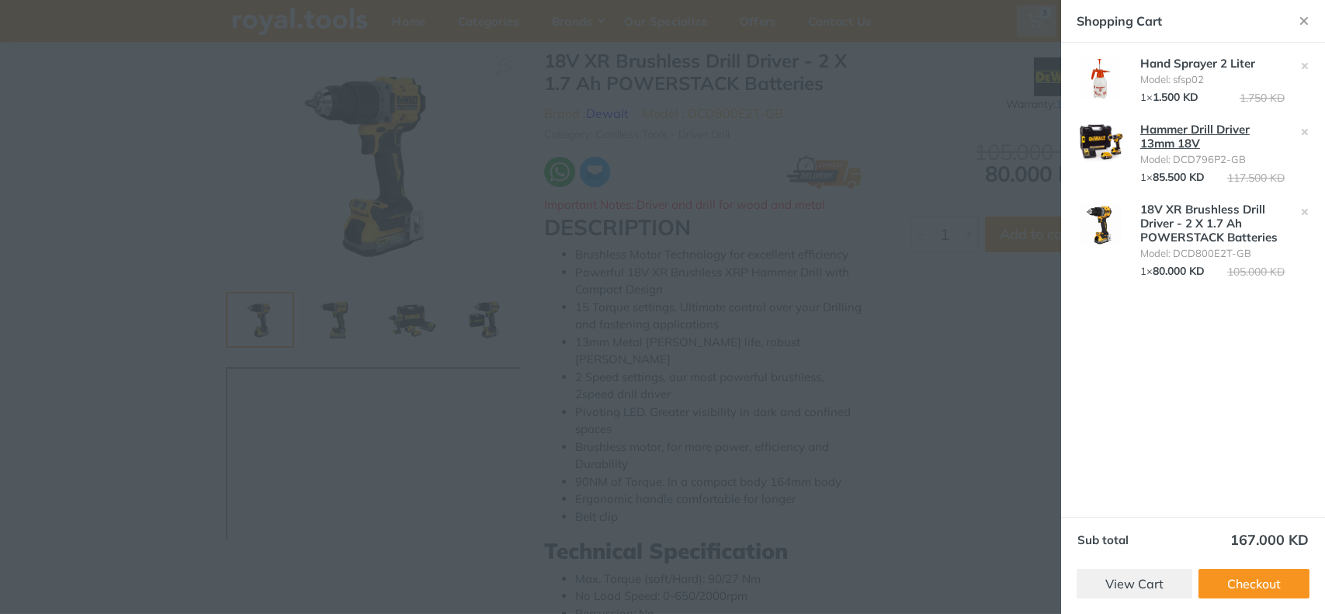
click at [1185, 132] on link "Hammer Drill Driver 13mm 18V" at bounding box center [1194, 136] width 109 height 29
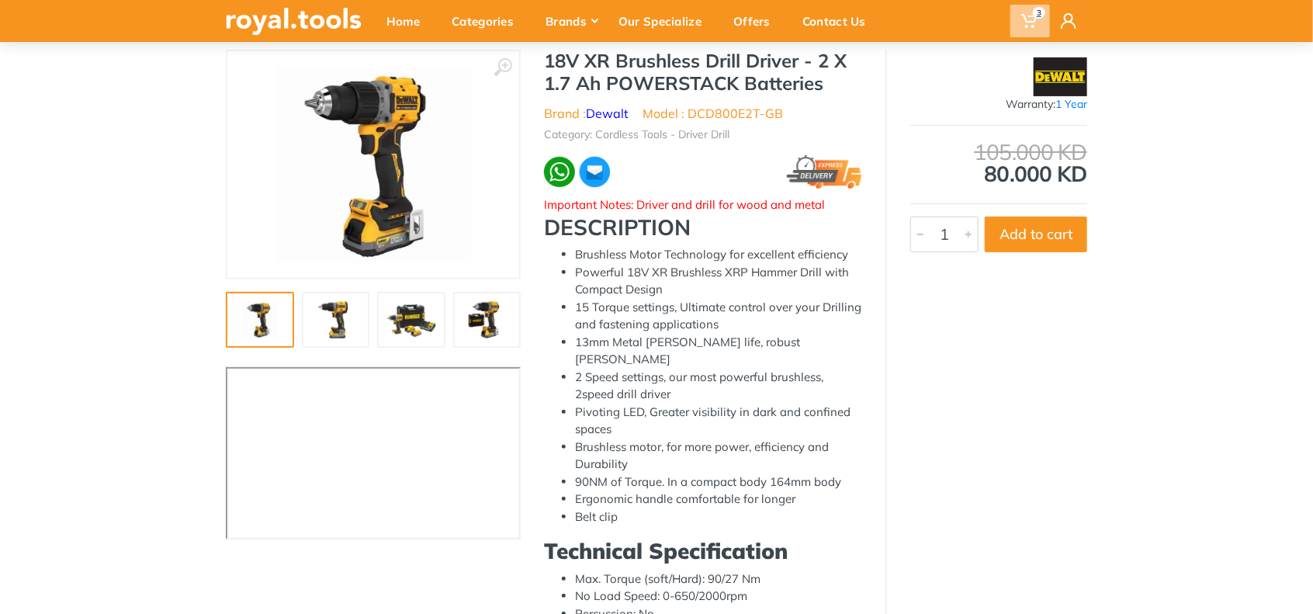
click at [1029, 13] on icon at bounding box center [1029, 21] width 16 height 16
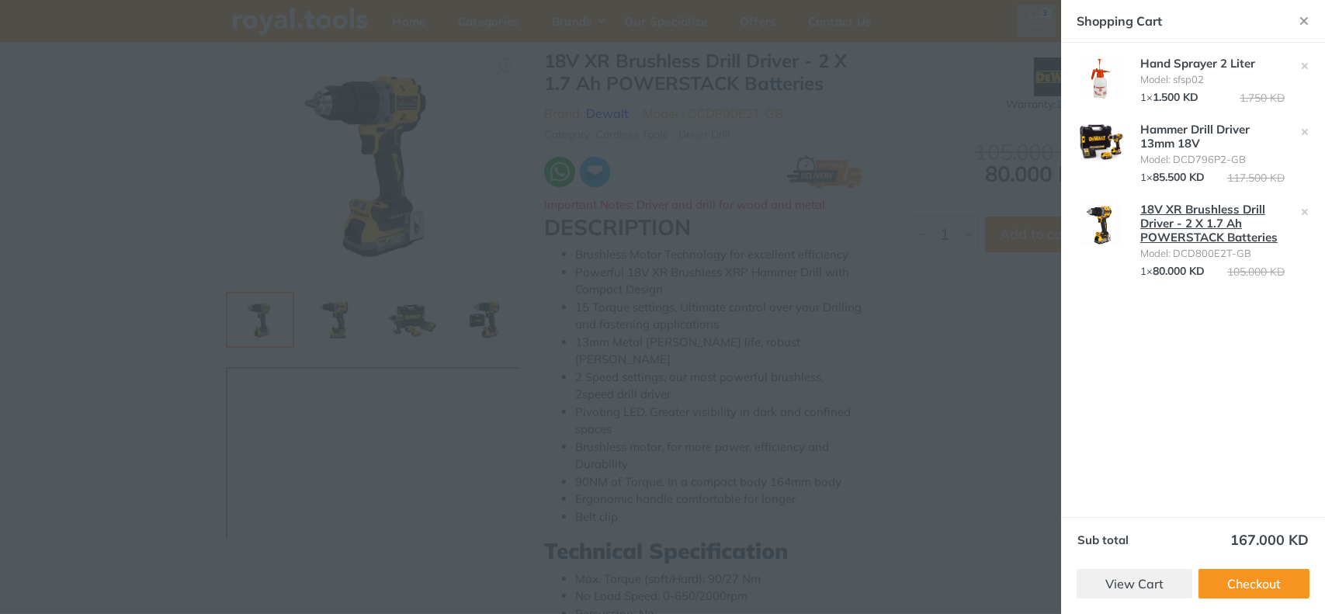
click at [1221, 229] on link "18V XR Brushless Drill Driver - 2 X 1.7 Ah POWERSTACK Batteries" at bounding box center [1208, 223] width 137 height 43
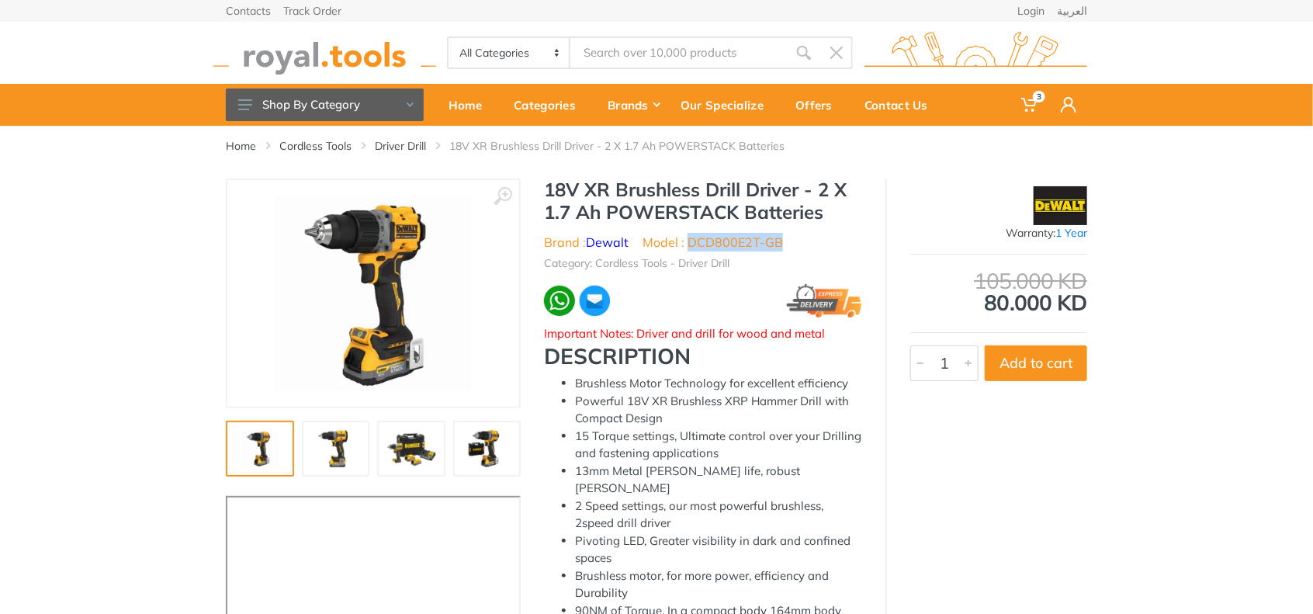
drag, startPoint x: 689, startPoint y: 244, endPoint x: 785, endPoint y: 238, distance: 95.7
click at [785, 238] on ul "Brand : Dewalt Model : DCD800E2T-GB" at bounding box center [703, 242] width 318 height 19
copy li "DCD800E2T-GB"
click at [1064, 100] on use at bounding box center [1069, 105] width 16 height 16
click at [879, 146] on link "Login" at bounding box center [978, 149] width 217 height 26
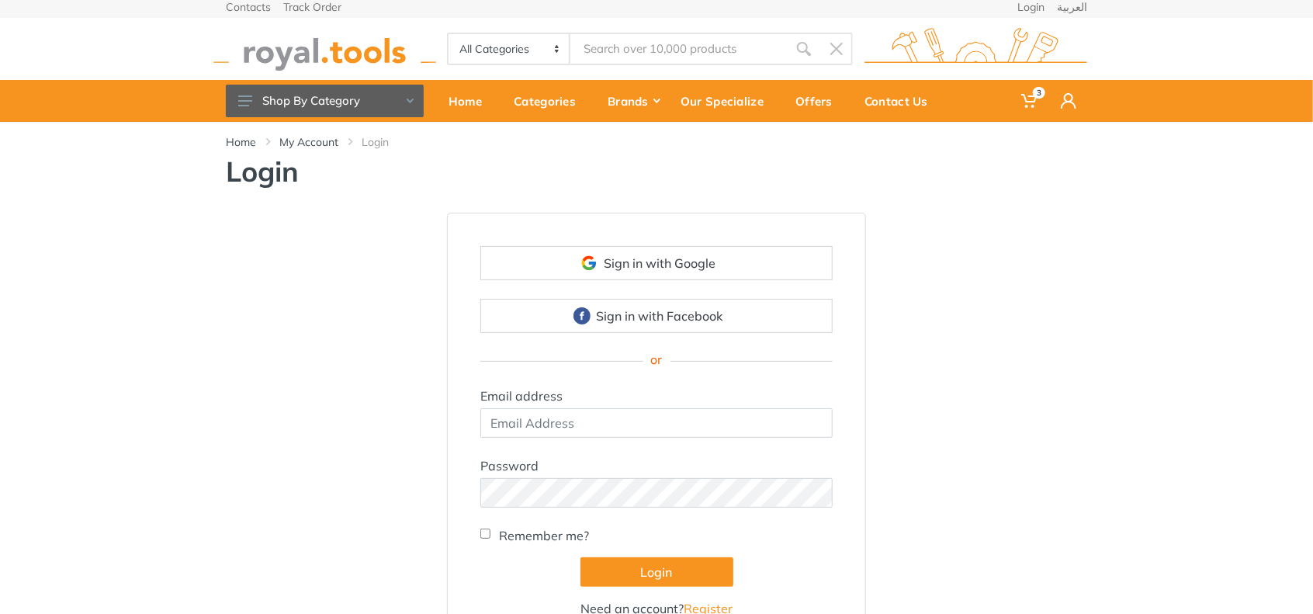
scroll to position [129, 0]
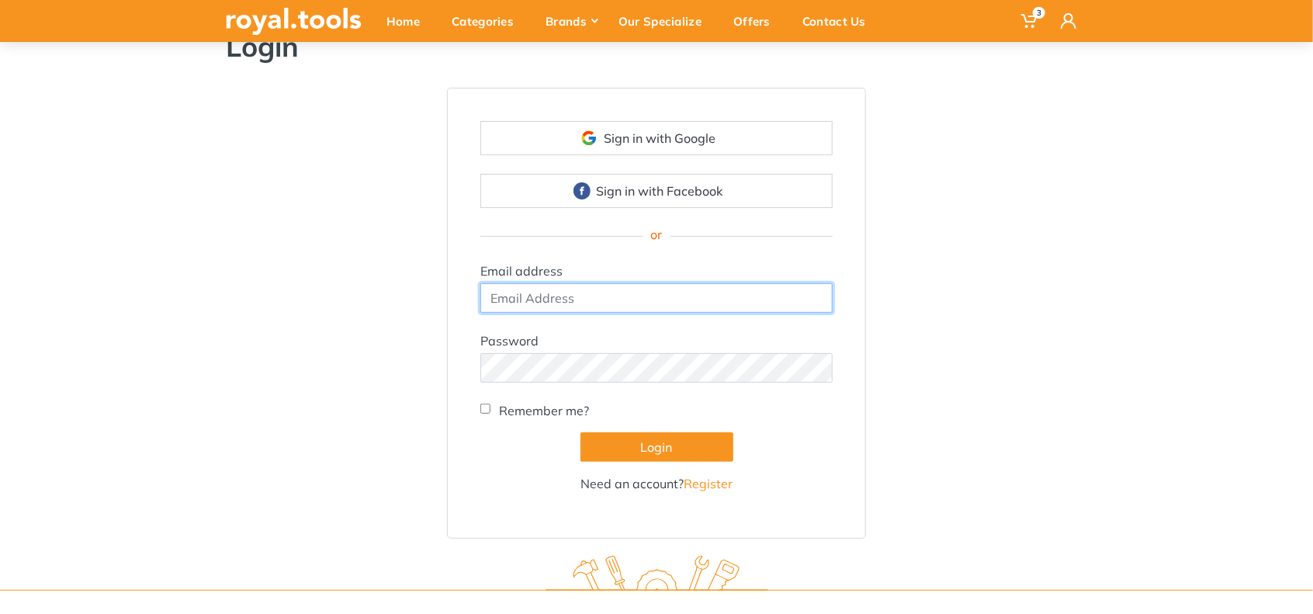
click at [553, 300] on input "email" at bounding box center [656, 297] width 352 height 29
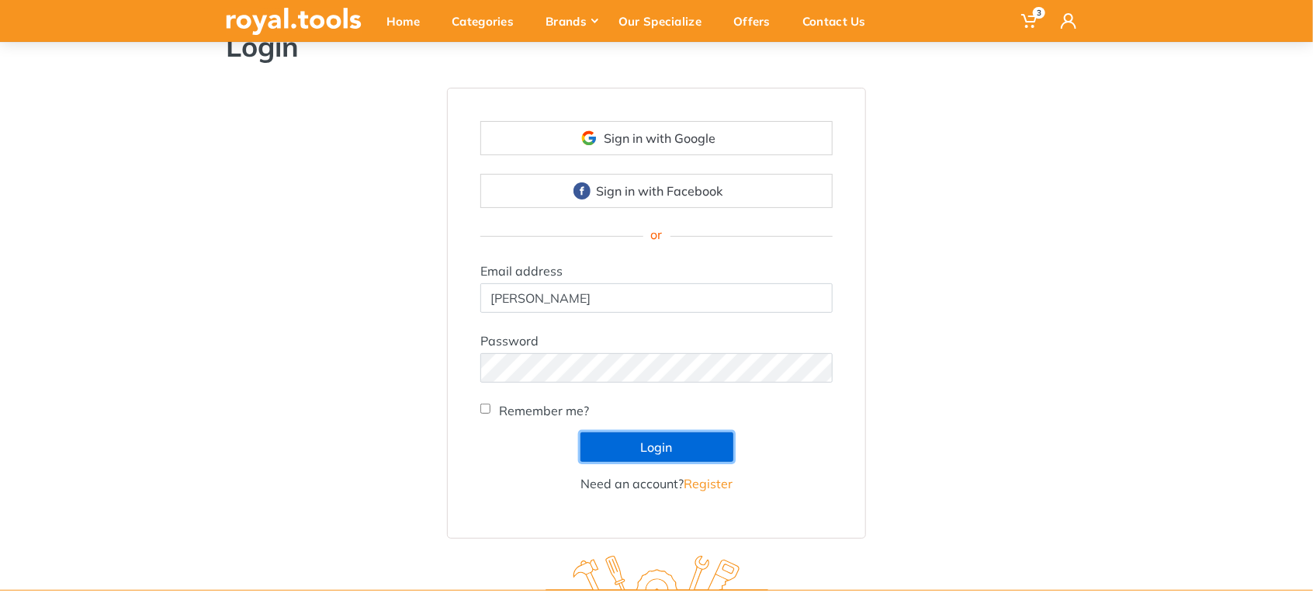
click at [664, 439] on button "Login" at bounding box center [657, 446] width 153 height 29
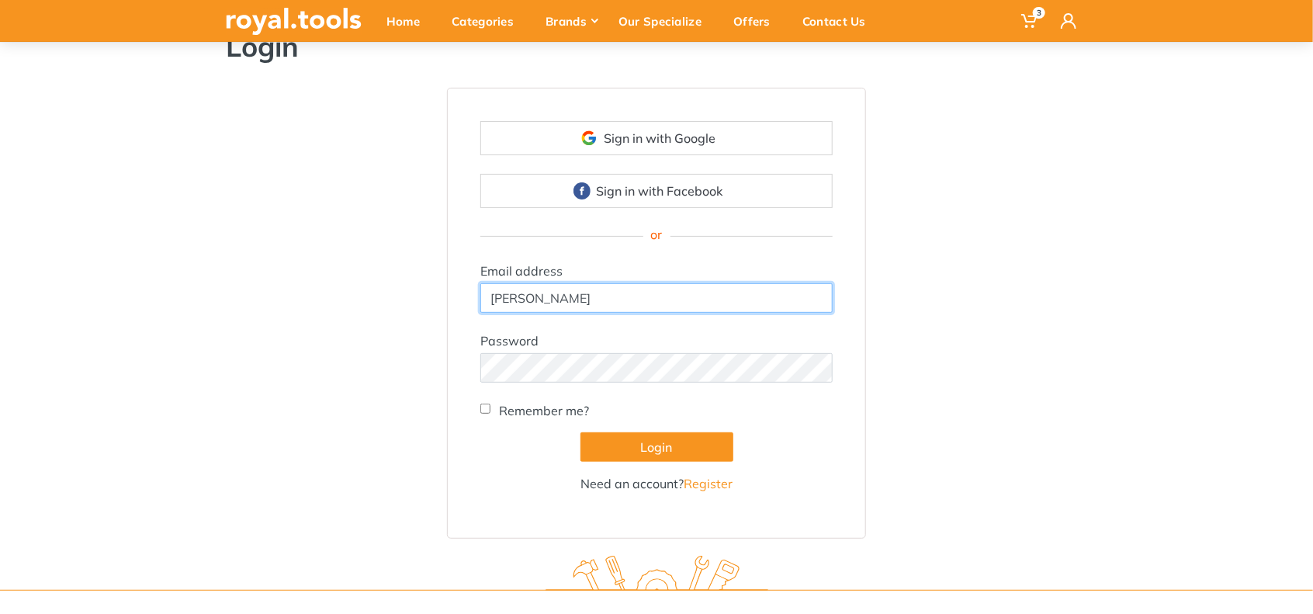
click at [636, 303] on input "[PERSON_NAME]" at bounding box center [656, 297] width 352 height 29
type input "[EMAIL_ADDRESS][DOMAIN_NAME]"
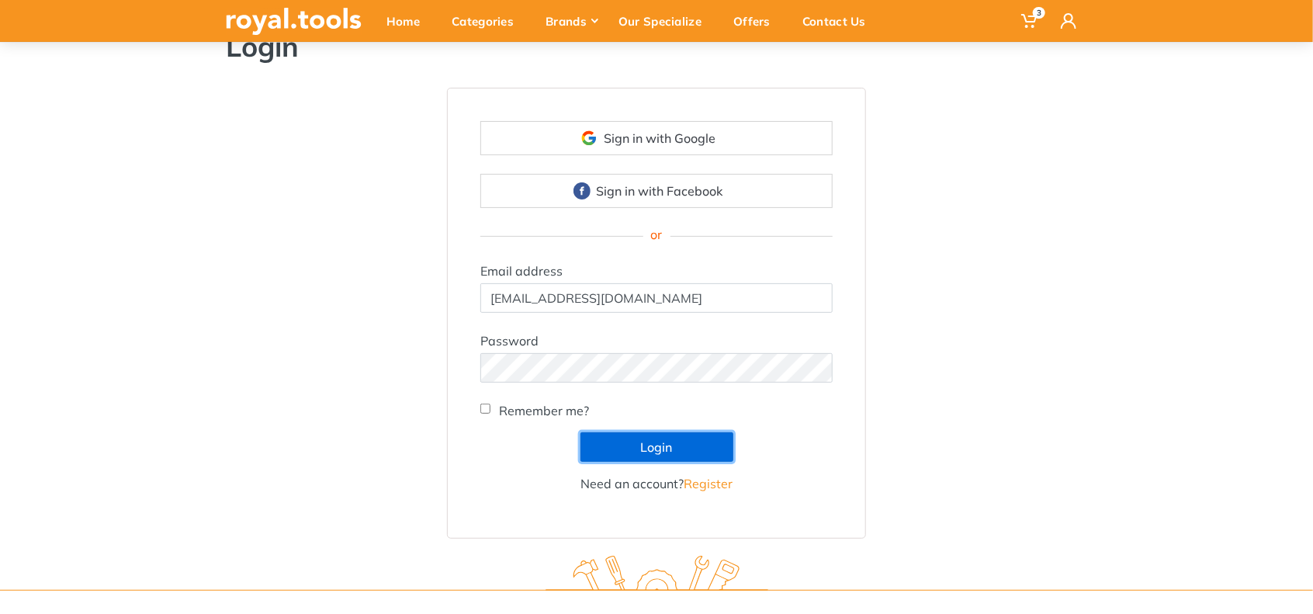
click at [657, 447] on button "Login" at bounding box center [657, 446] width 153 height 29
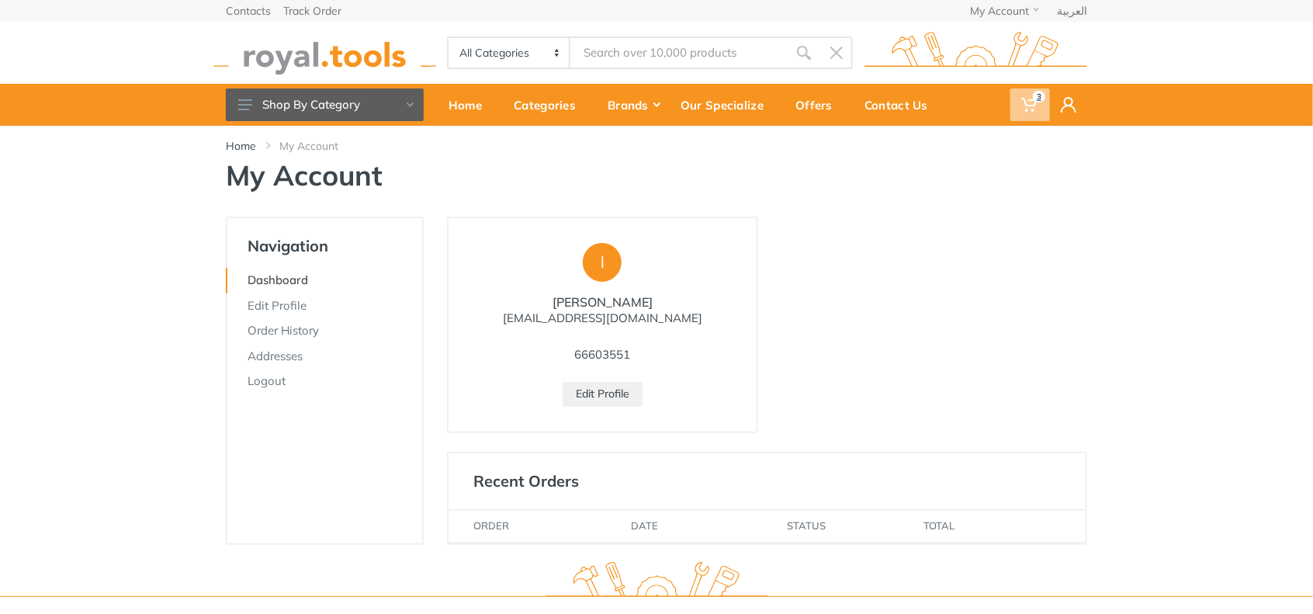
click at [1035, 99] on span "3" at bounding box center [1039, 97] width 12 height 12
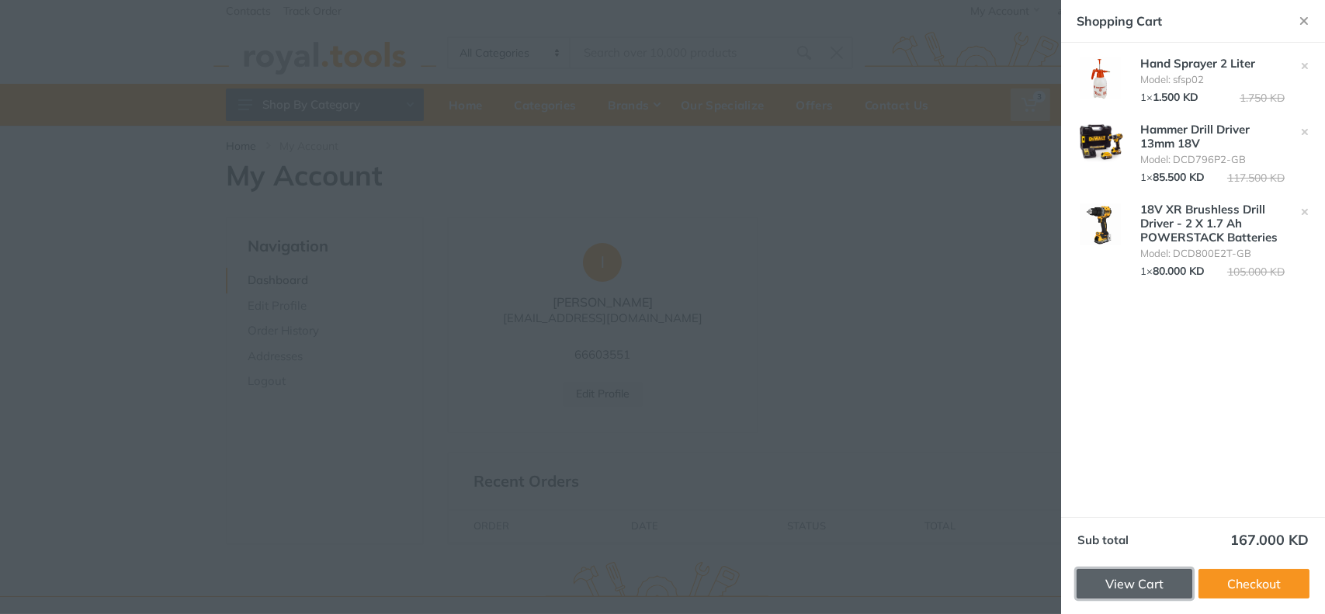
click at [1151, 579] on link "View Cart" at bounding box center [1134, 583] width 116 height 29
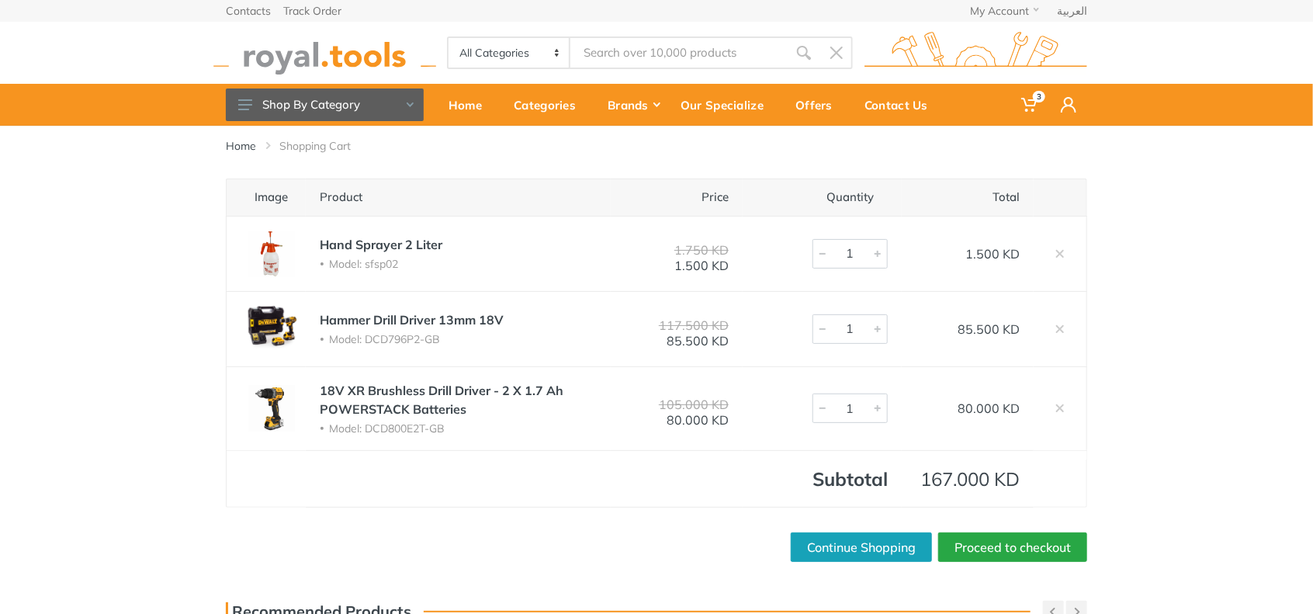
click at [268, 318] on img at bounding box center [272, 329] width 62 height 47
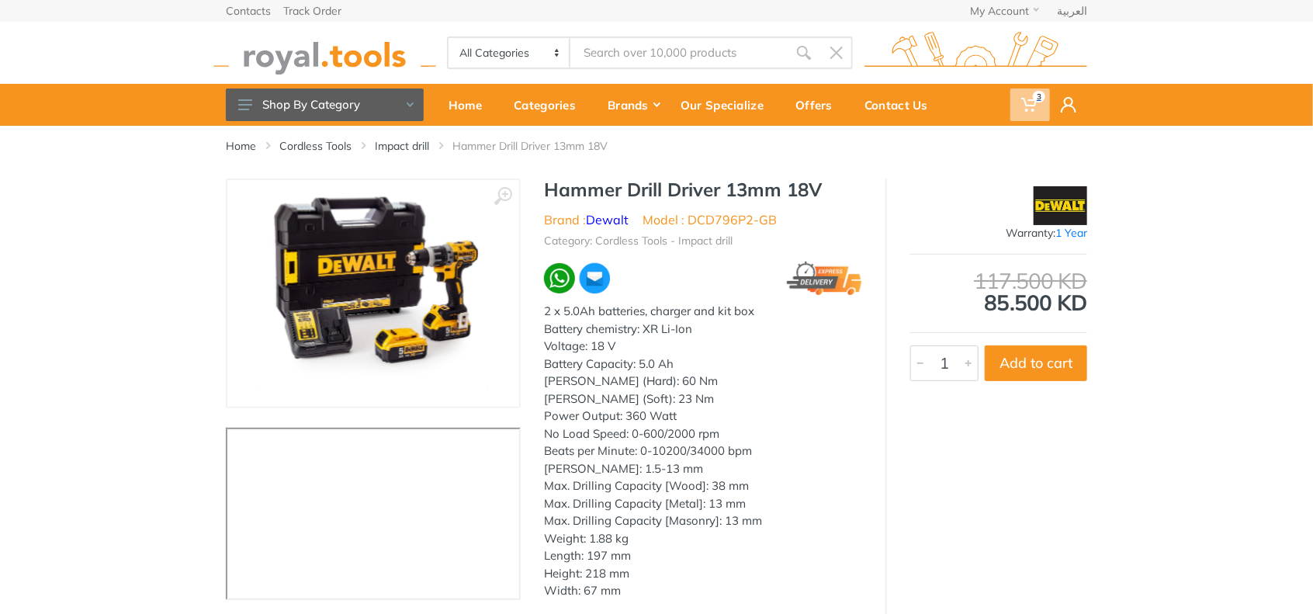
click at [1029, 93] on span "3" at bounding box center [1031, 104] width 40 height 33
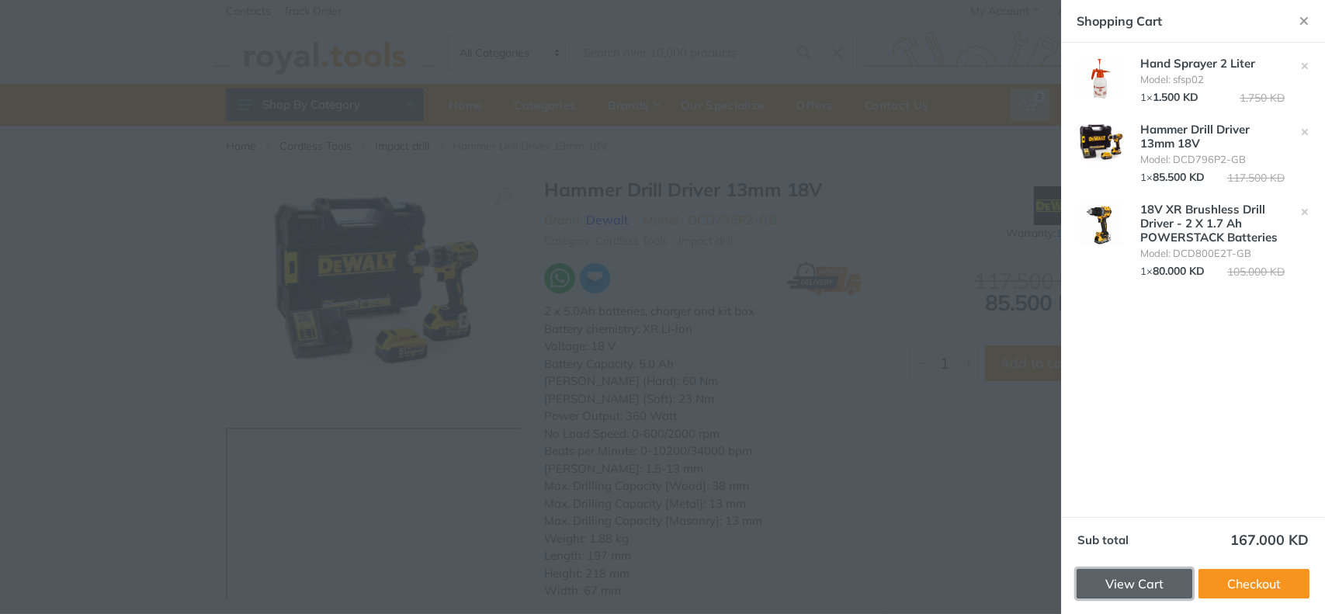
click at [1146, 589] on link "View Cart" at bounding box center [1134, 583] width 116 height 29
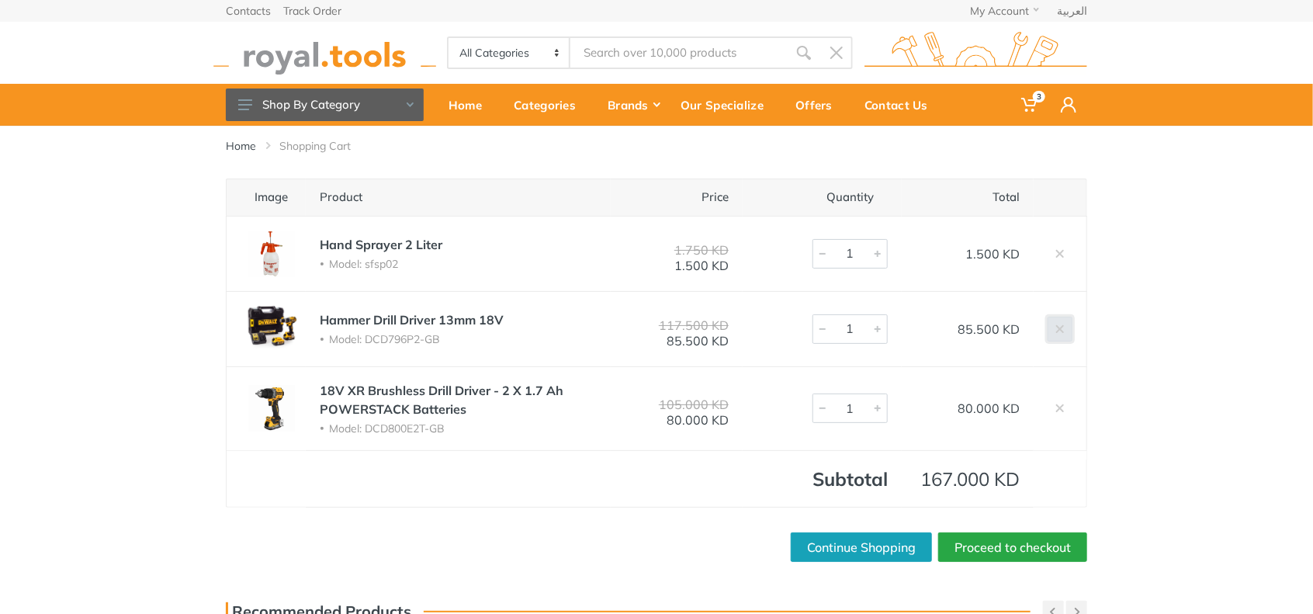
click at [1063, 325] on use at bounding box center [1060, 328] width 8 height 8
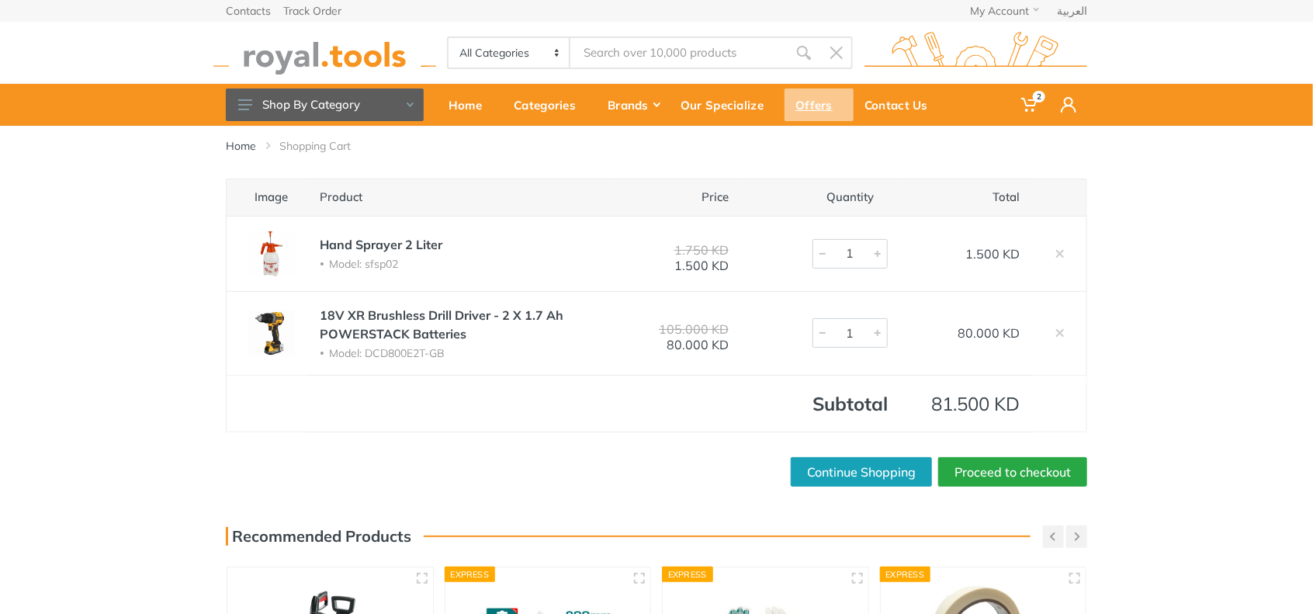
click at [828, 103] on div "Offers" at bounding box center [819, 104] width 69 height 33
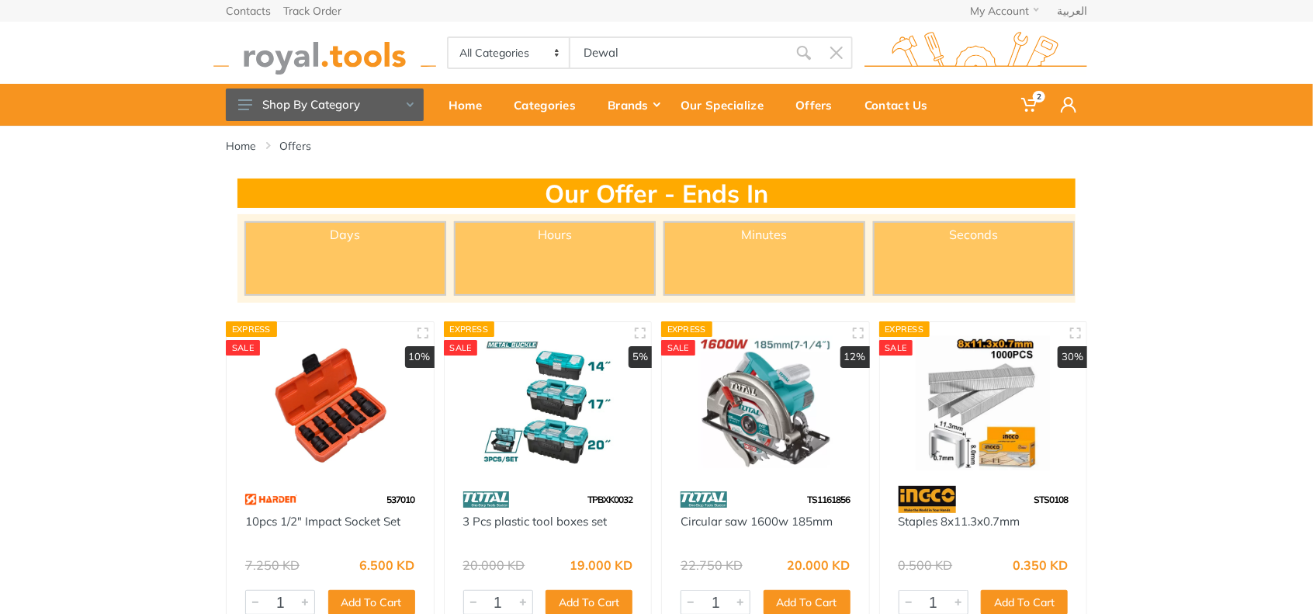
type input "Dewalt"
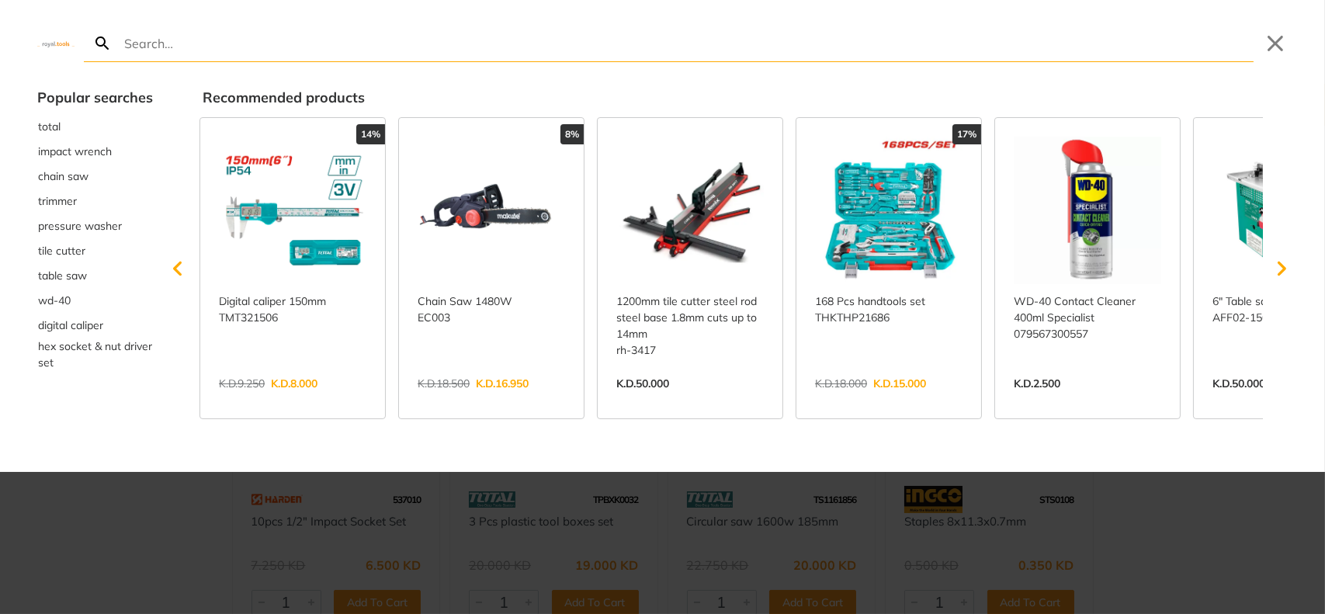
click at [1097, 400] on link "View more →" at bounding box center [1087, 400] width 147 height 0
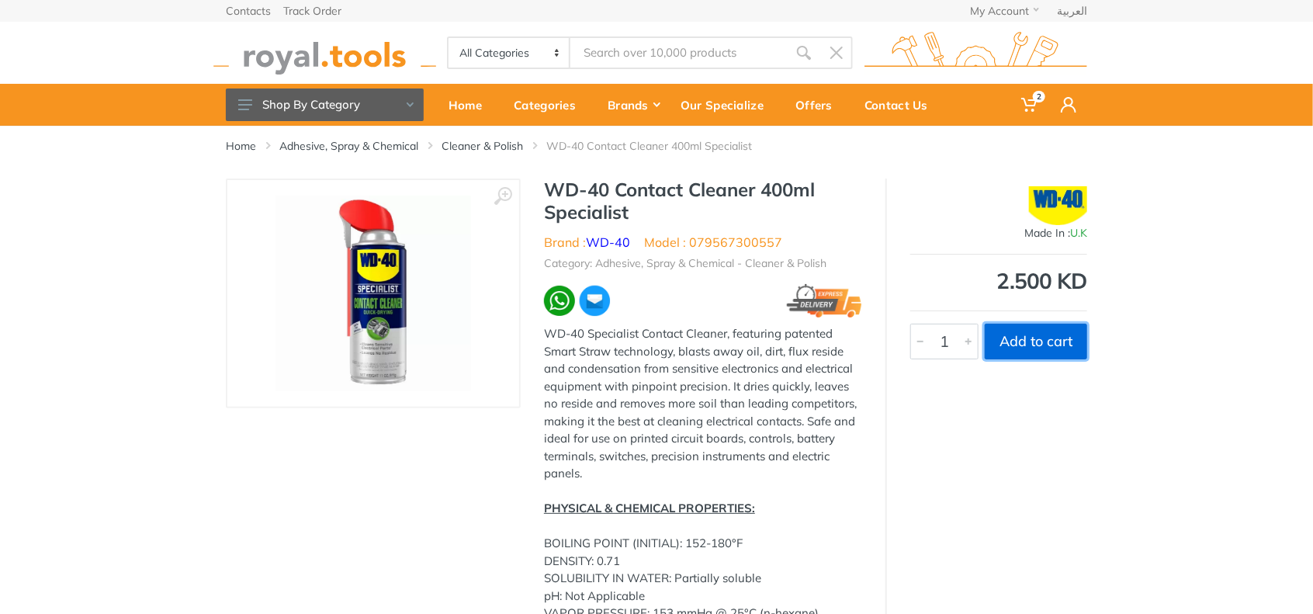
click at [1014, 336] on button "Add to cart" at bounding box center [1036, 342] width 102 height 36
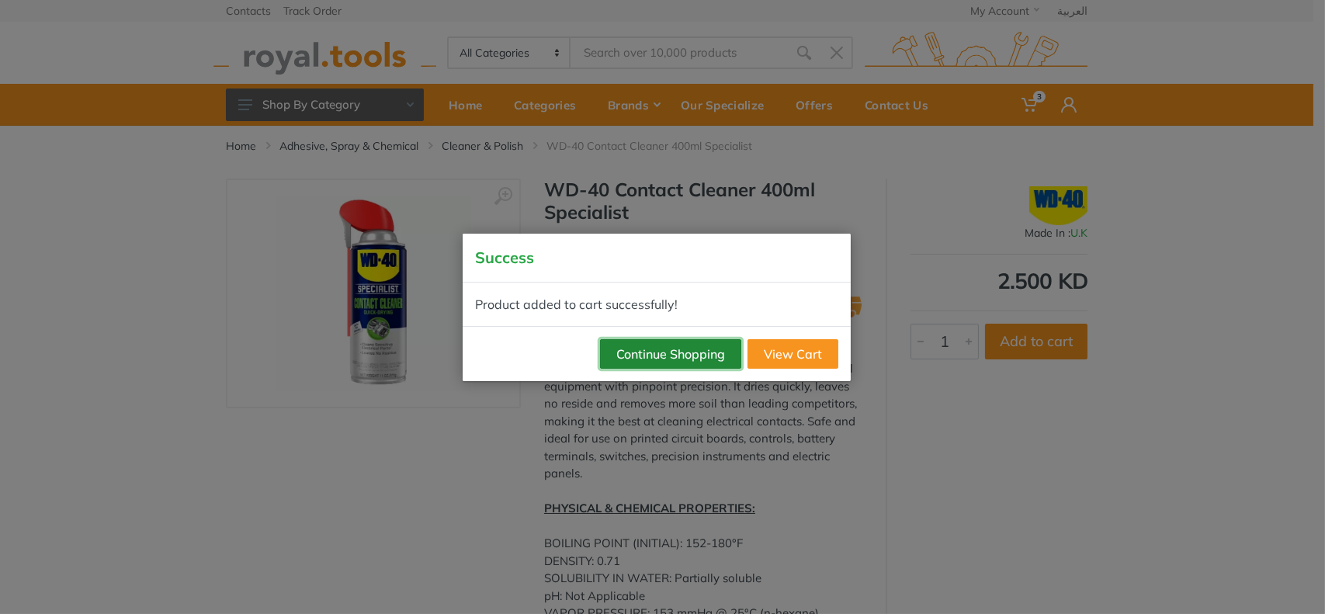
click at [702, 351] on button "Continue Shopping" at bounding box center [670, 353] width 141 height 29
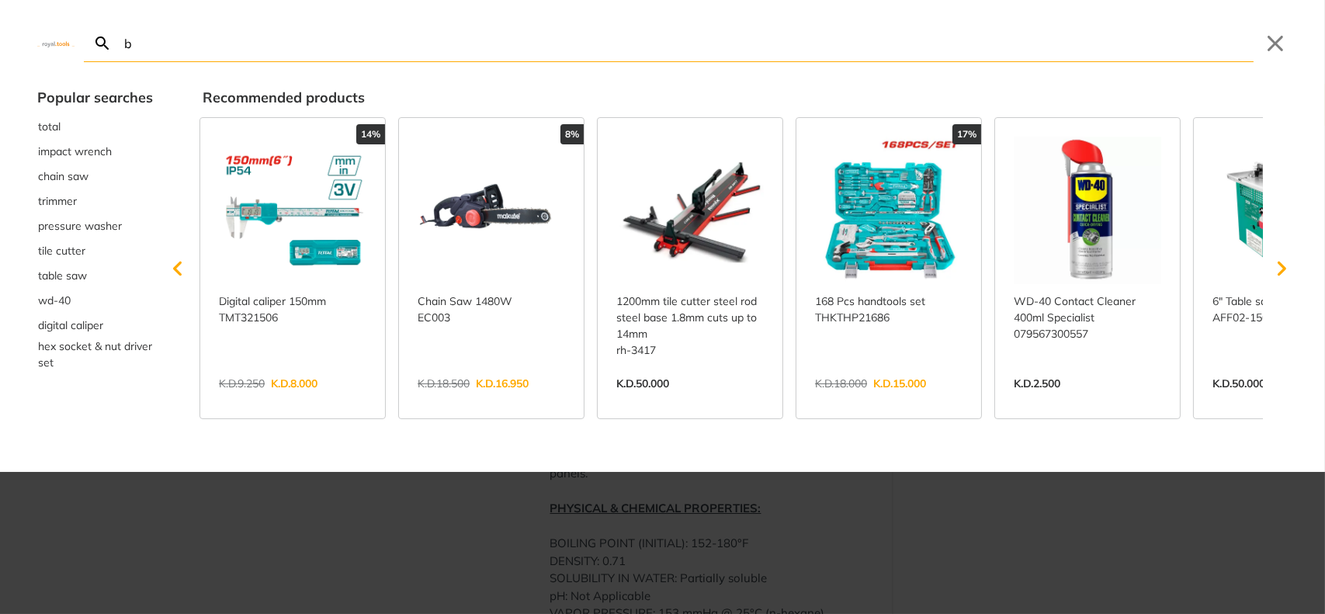
type input "b"
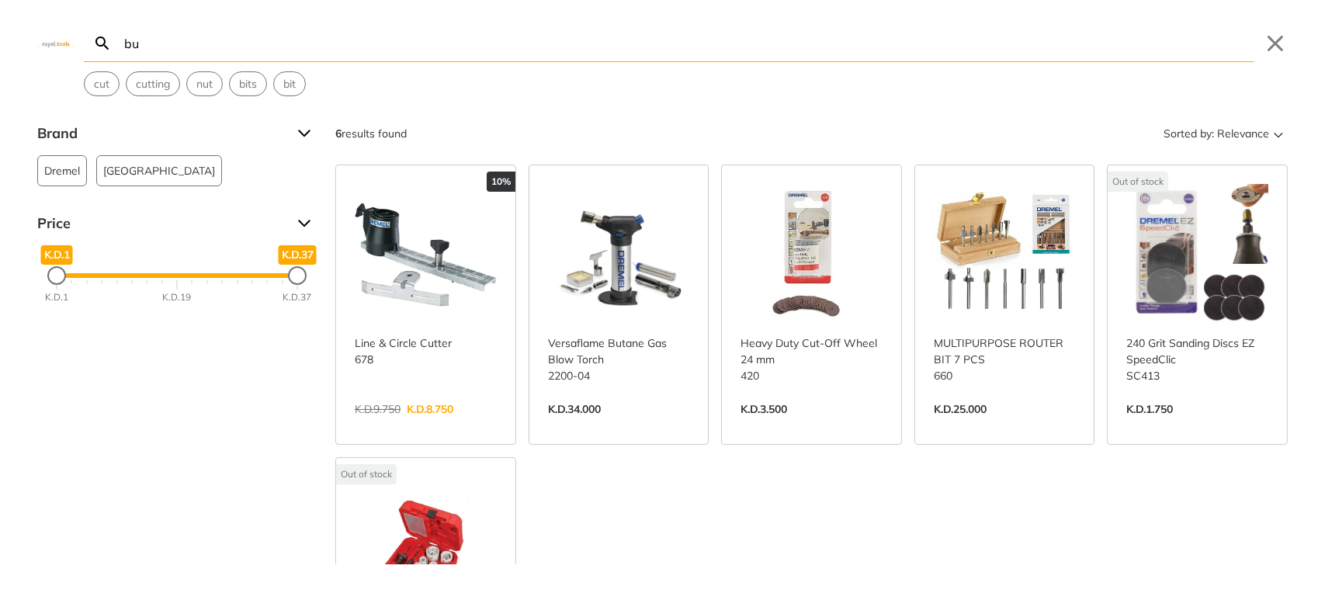
type input "b"
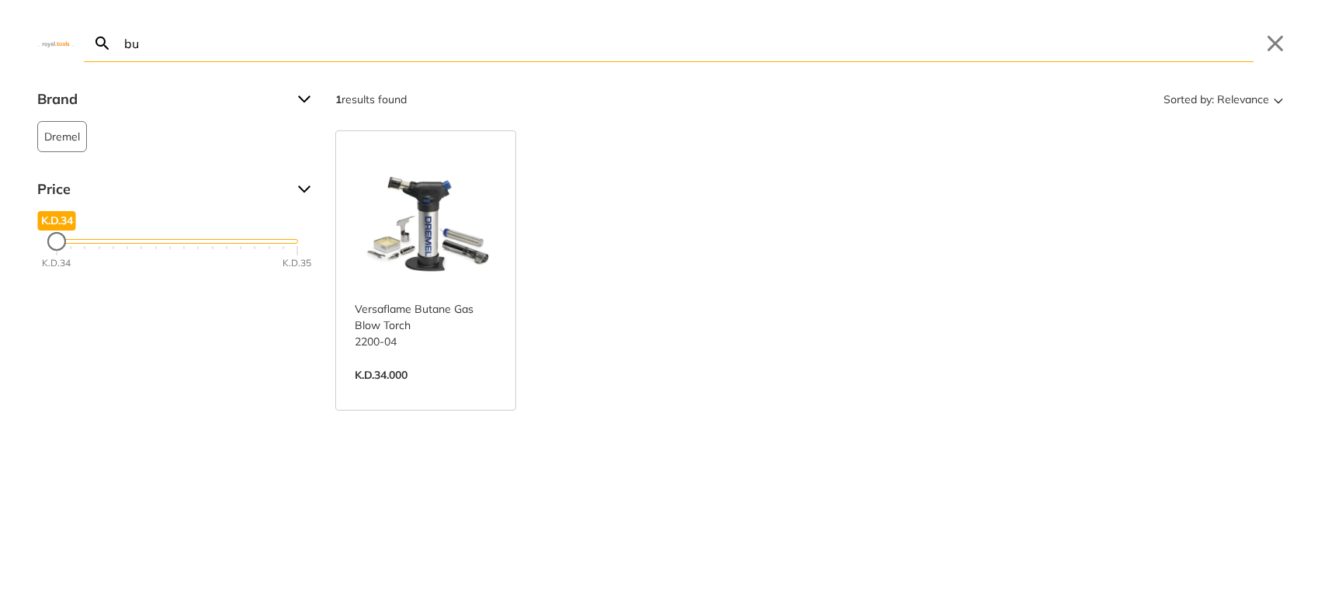
type input "b"
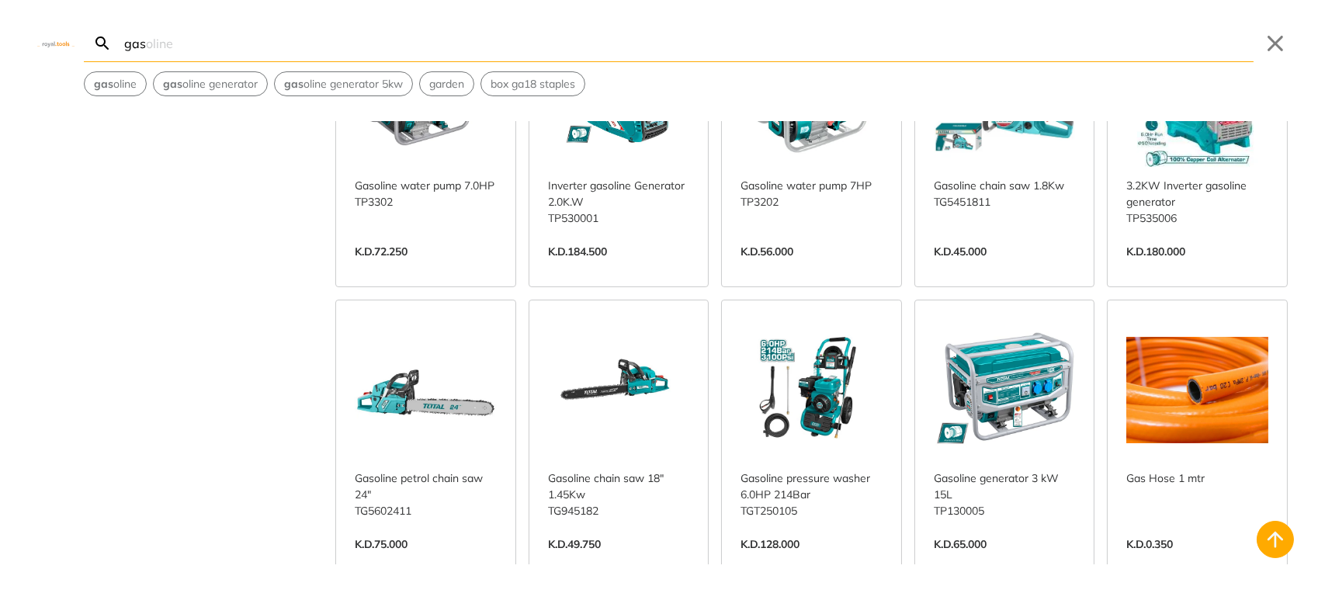
scroll to position [647, 0]
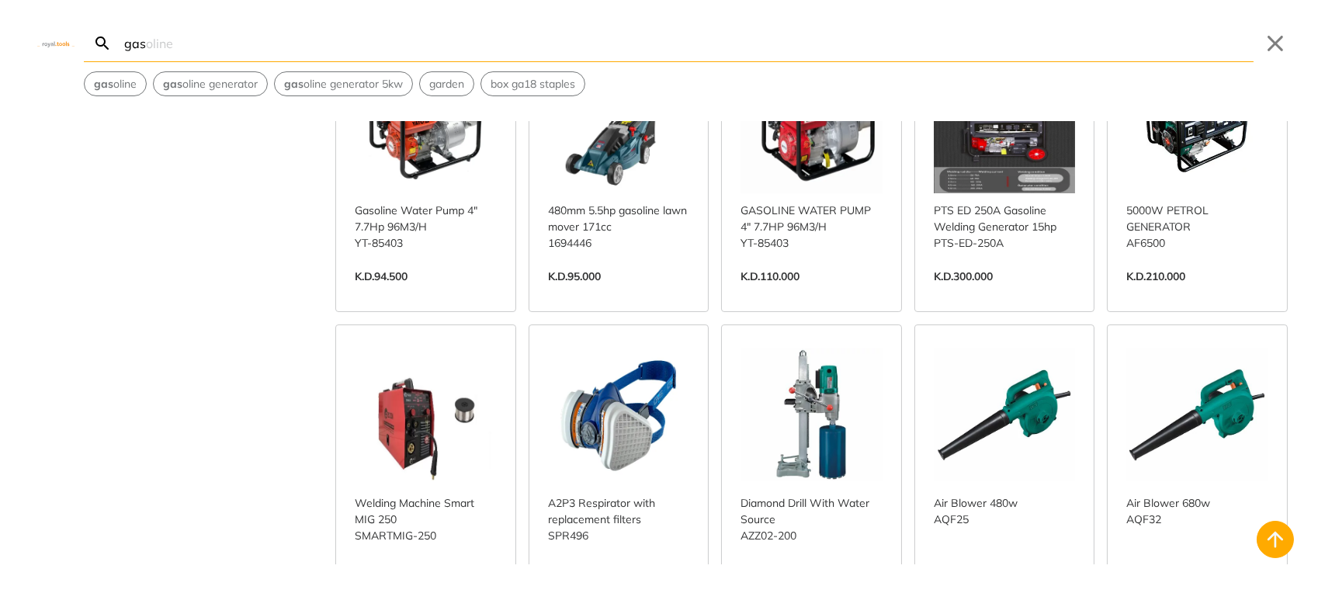
scroll to position [2457, 0]
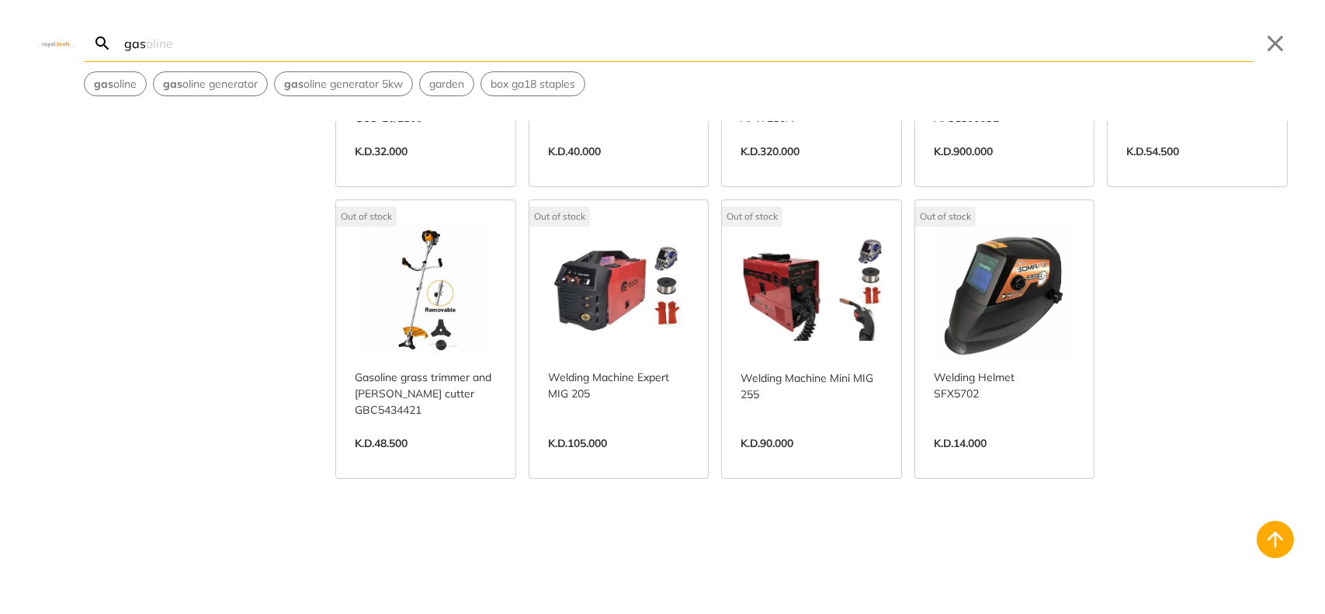
scroll to position [3751, 0]
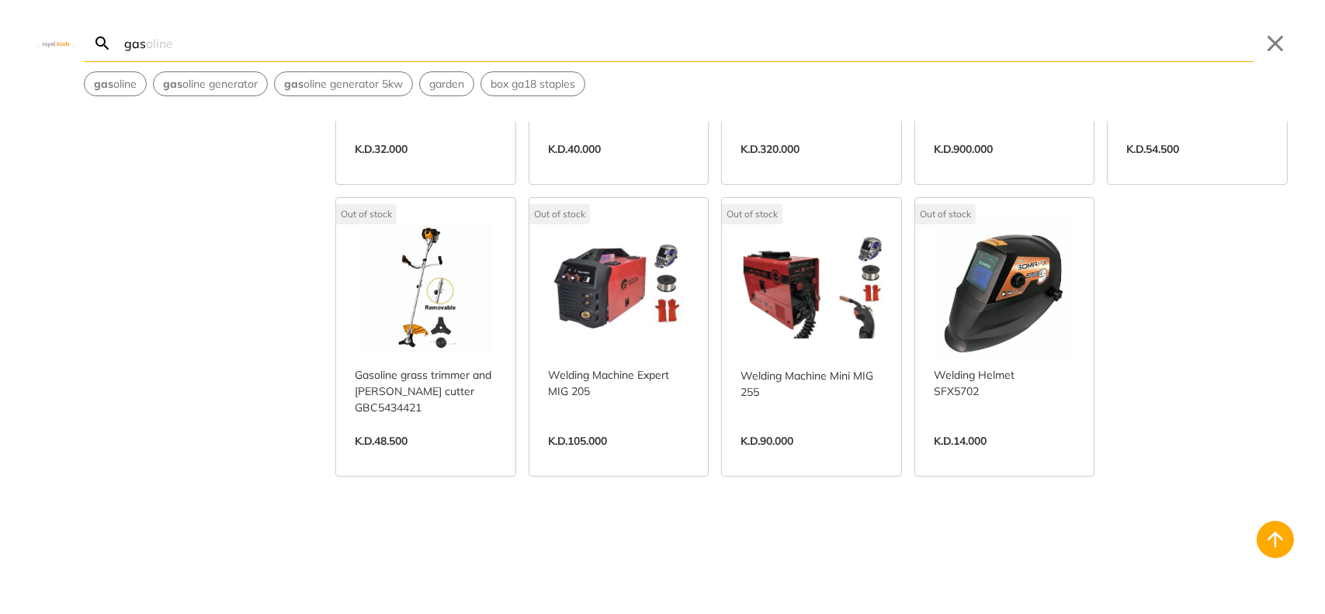
click at [296, 46] on input "gas" at bounding box center [687, 43] width 1132 height 36
type input "g"
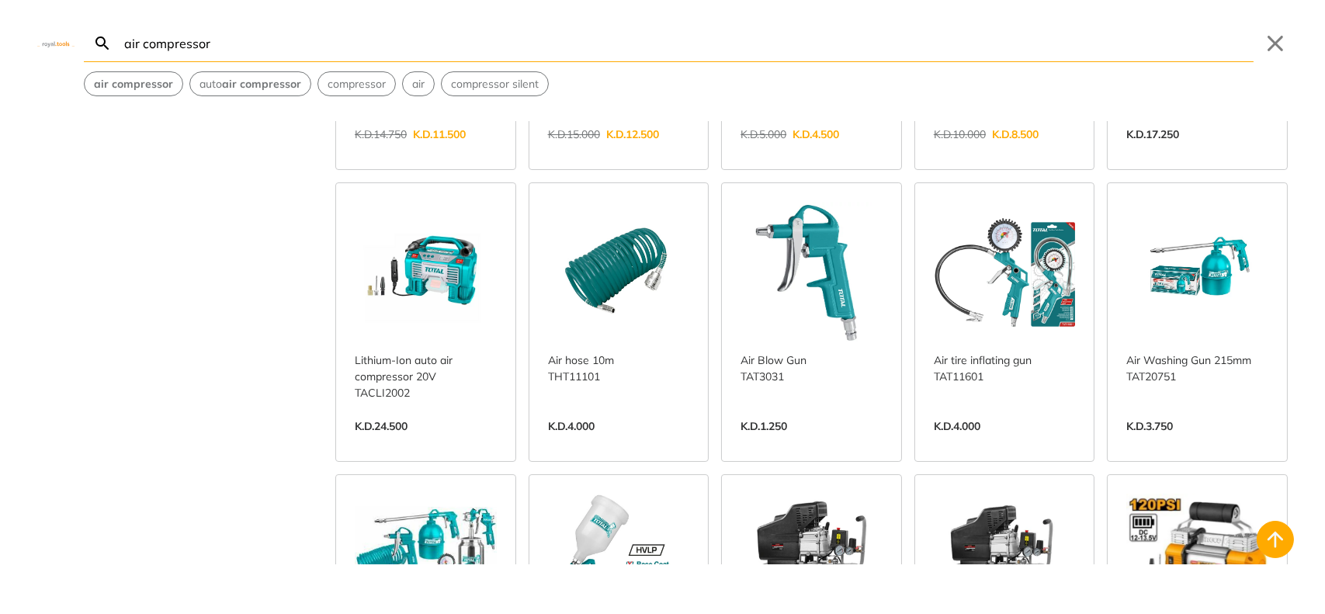
scroll to position [647, 0]
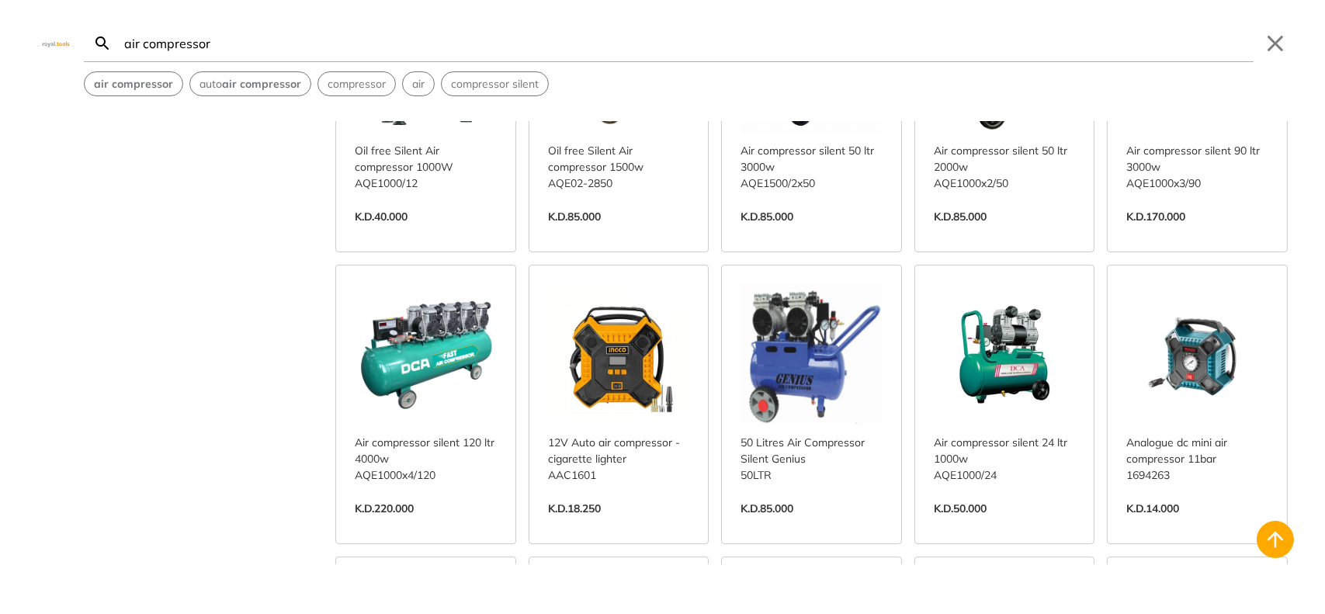
scroll to position [1681, 0]
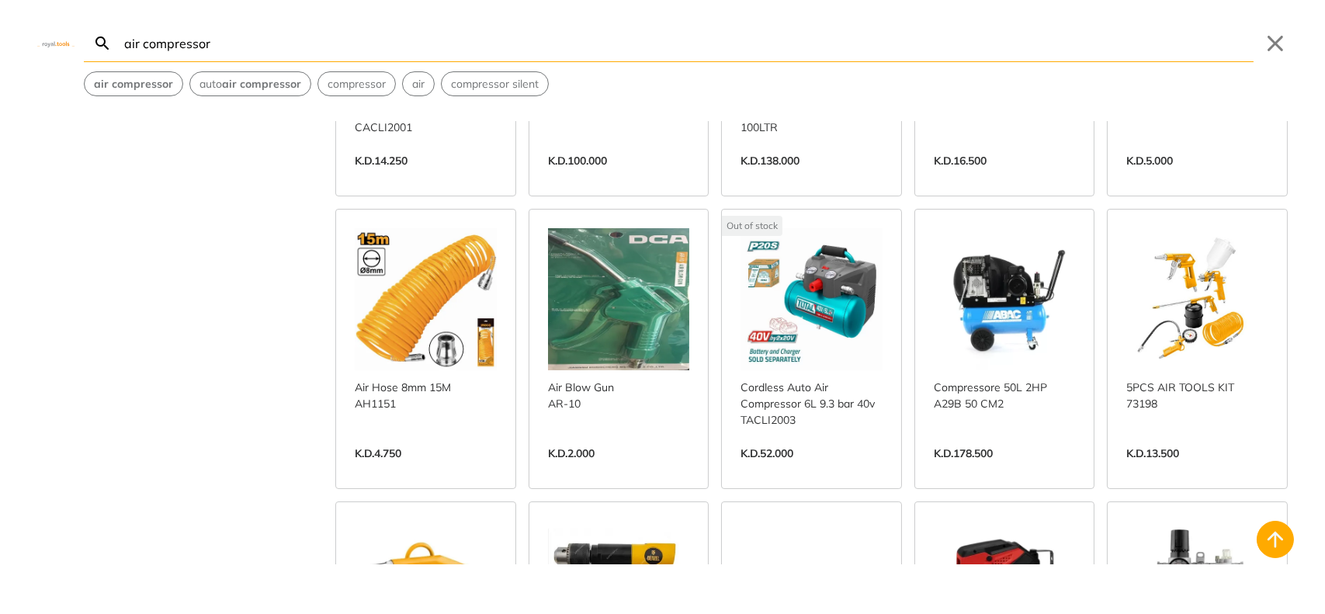
scroll to position [2587, 0]
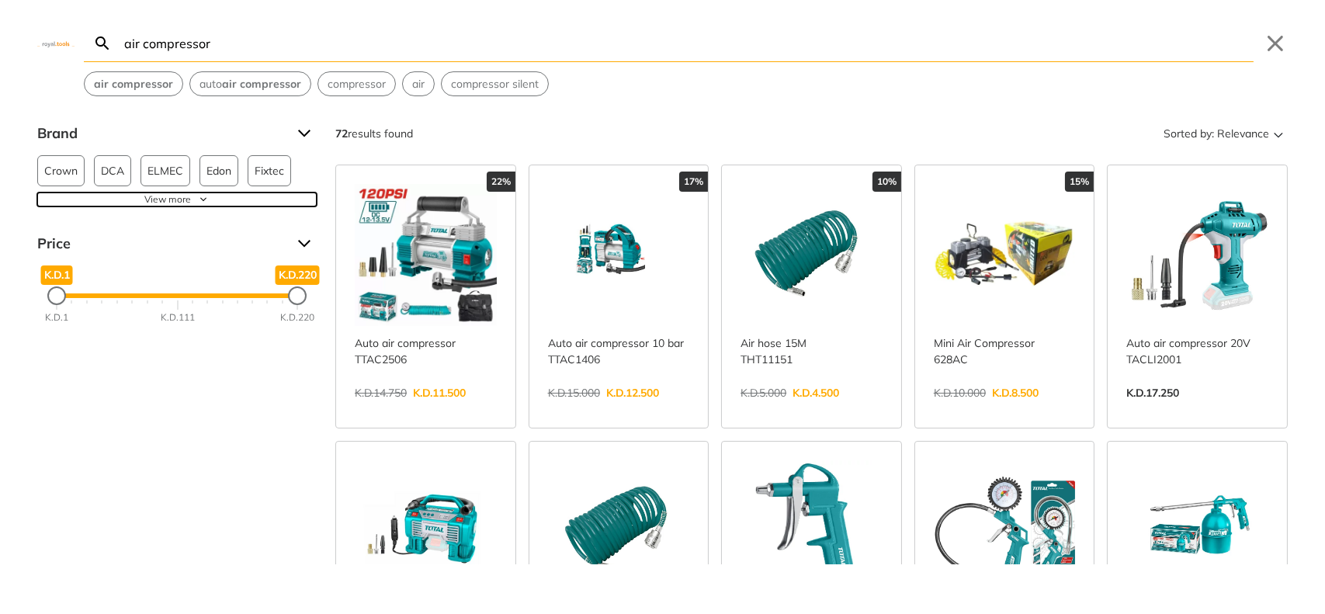
click at [205, 199] on button "View more" at bounding box center [176, 199] width 279 height 14
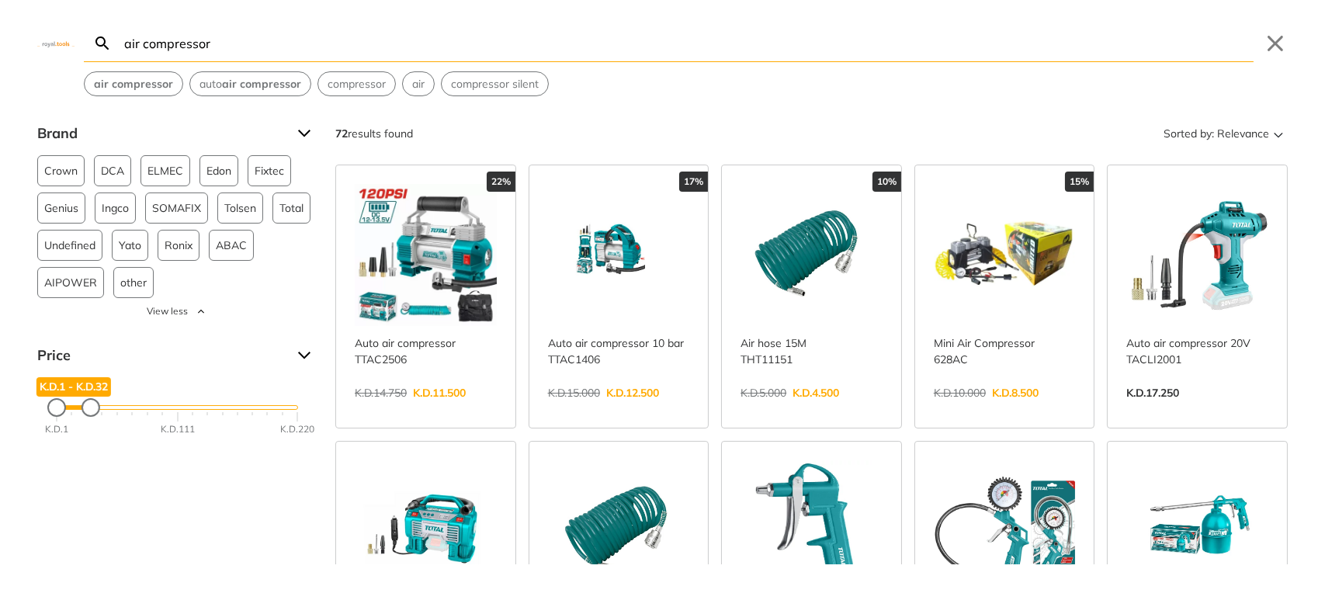
drag, startPoint x: 296, startPoint y: 405, endPoint x: 90, endPoint y: 411, distance: 206.5
click at [90, 411] on div "Maximum Price" at bounding box center [91, 408] width 16 height 16
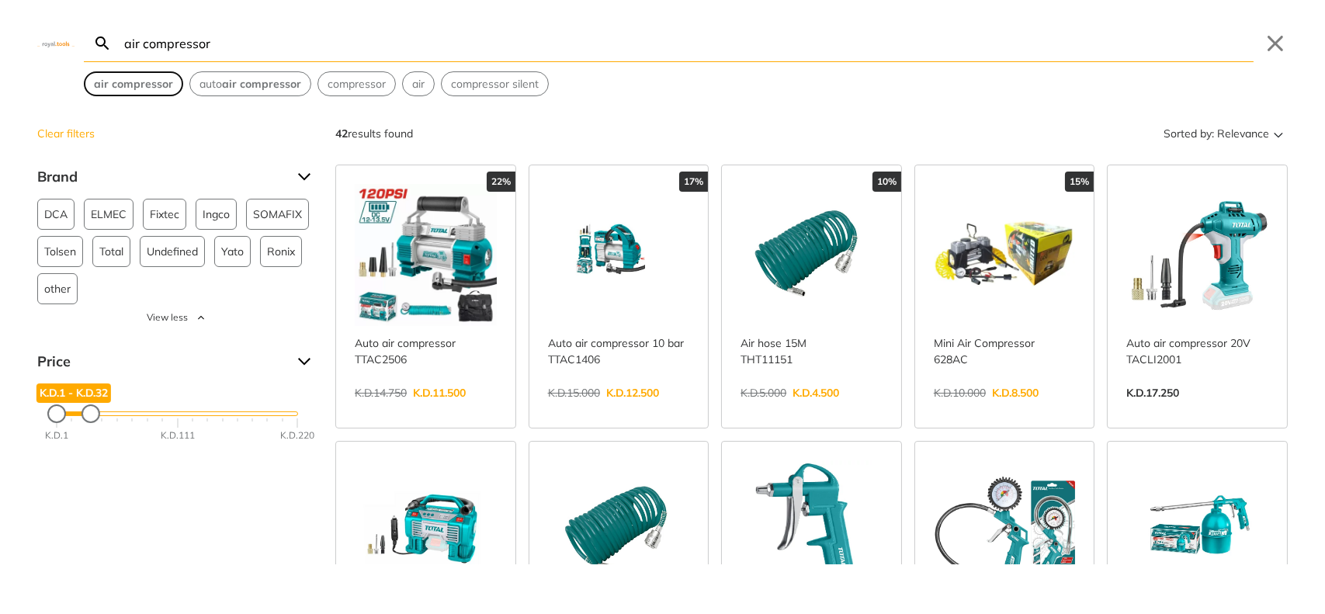
click at [154, 84] on strong "air compressor" at bounding box center [133, 84] width 79 height 14
click at [503, 88] on span "compressor silent" at bounding box center [495, 84] width 88 height 16
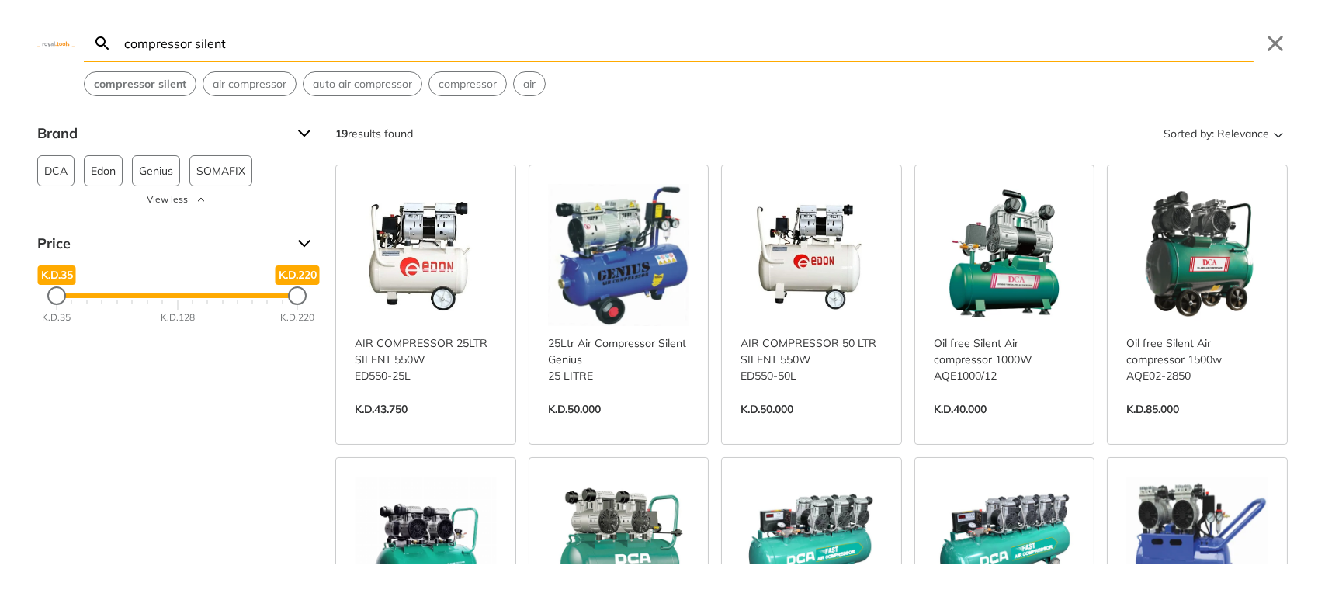
drag, startPoint x: 288, startPoint y: 298, endPoint x: 193, endPoint y: 307, distance: 95.1
click at [193, 307] on div "K.D.35 K.D.128 K.D.220" at bounding box center [177, 328] width 241 height 62
drag, startPoint x: 289, startPoint y: 295, endPoint x: 130, endPoint y: 310, distance: 159.8
click at [130, 298] on div "K.D.35 K.D.35 K.D.98 K.D.98 K.D.35 K.D.128 K.D.220" at bounding box center [177, 295] width 242 height 5
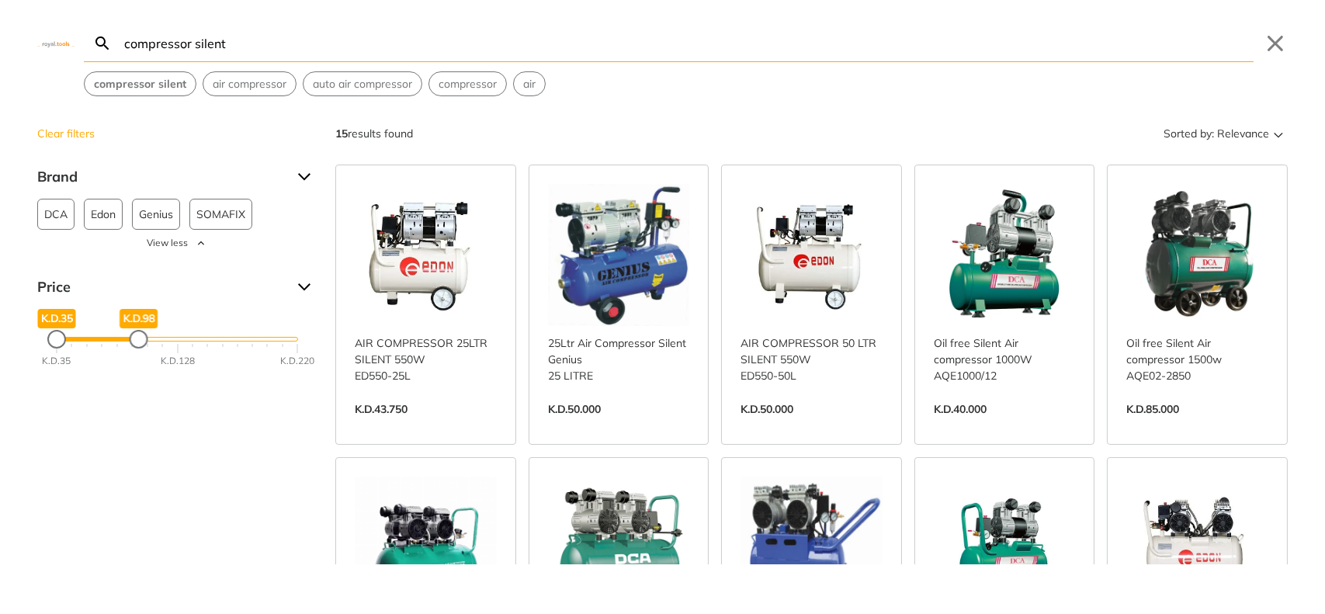
scroll to position [129, 0]
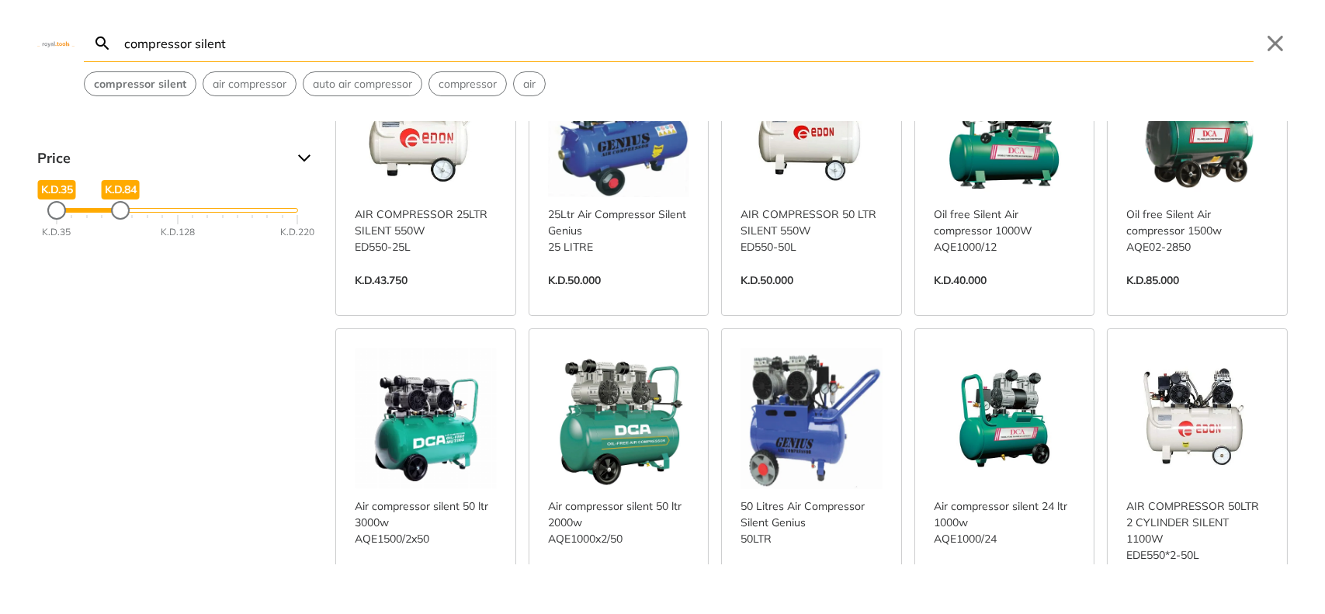
drag, startPoint x: 143, startPoint y: 214, endPoint x: 123, endPoint y: 215, distance: 20.2
click at [123, 215] on div "Maximum Price" at bounding box center [121, 211] width 16 height 16
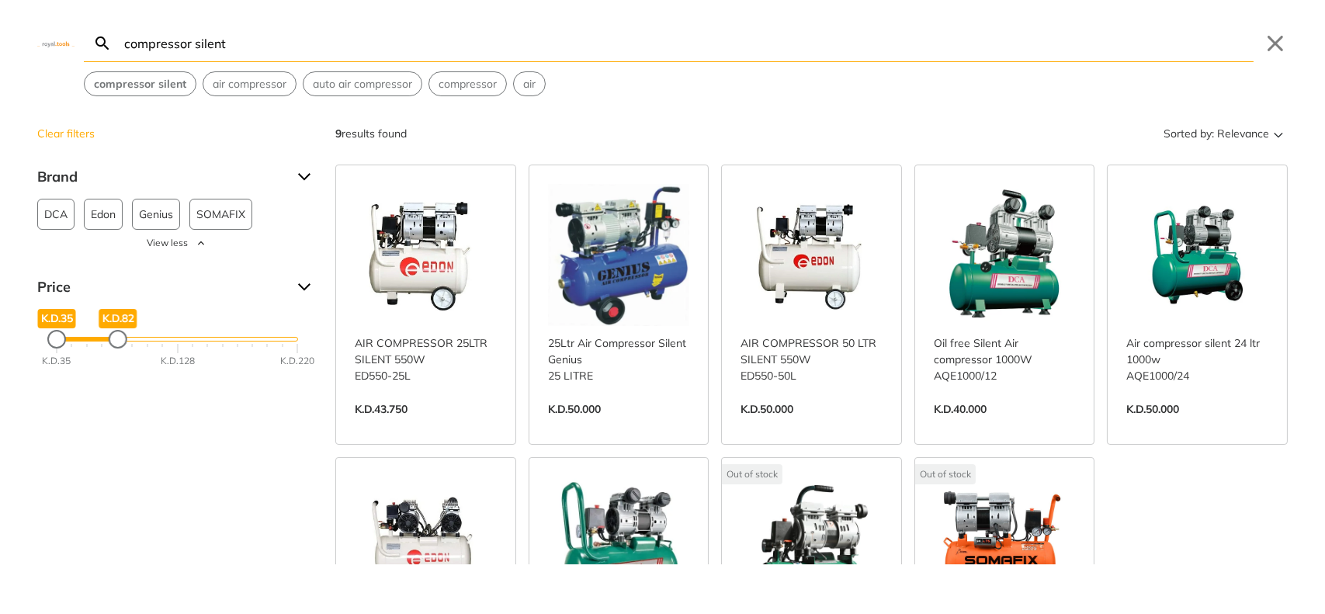
drag, startPoint x: 261, startPoint y: 47, endPoint x: 79, endPoint y: 50, distance: 181.6
click at [79, 50] on div "Search compressor silent compressor silent Submit Close compressor silent air c…" at bounding box center [662, 48] width 1325 height 96
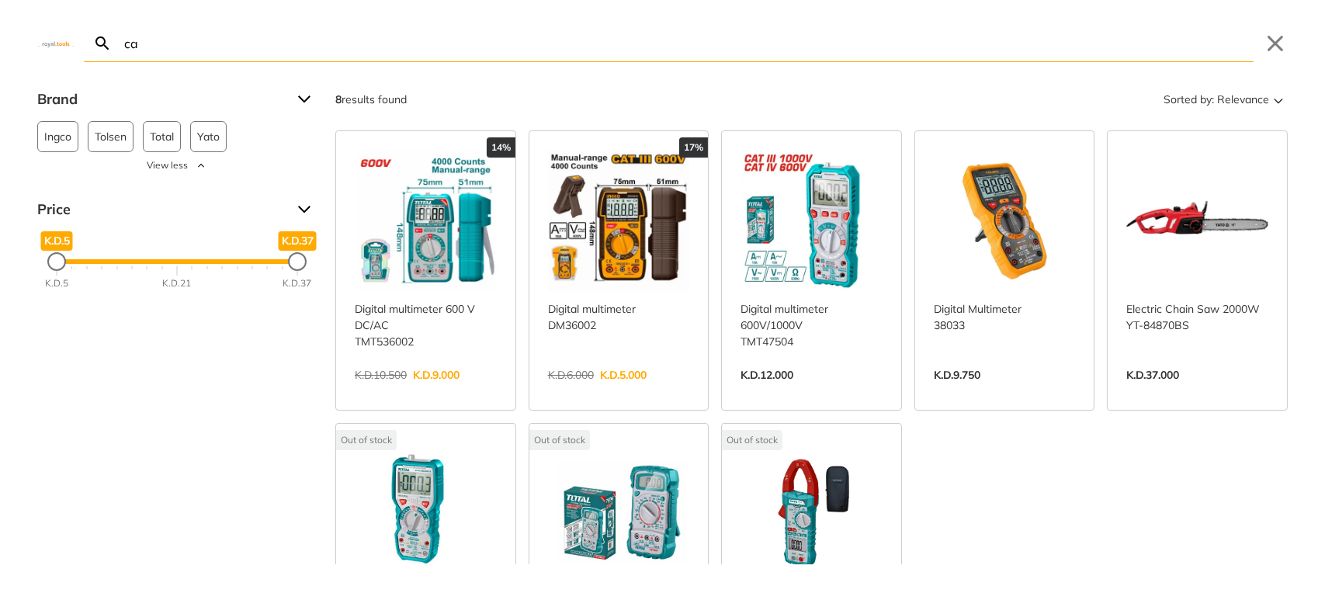
type input "c"
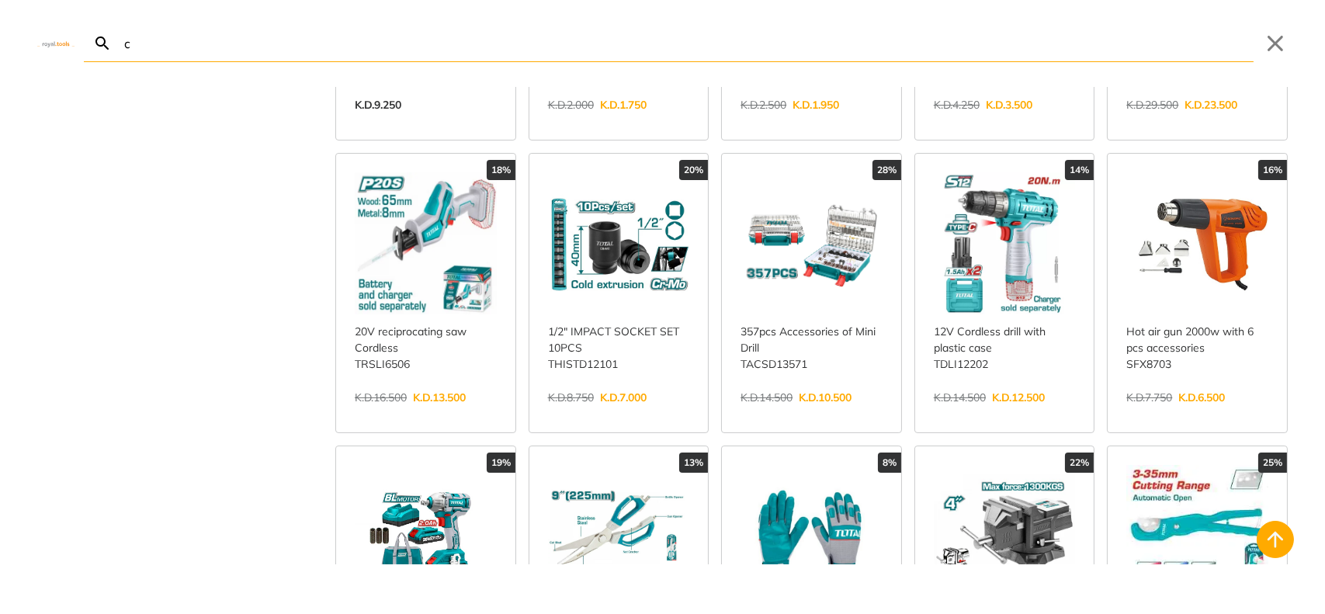
scroll to position [1811, 0]
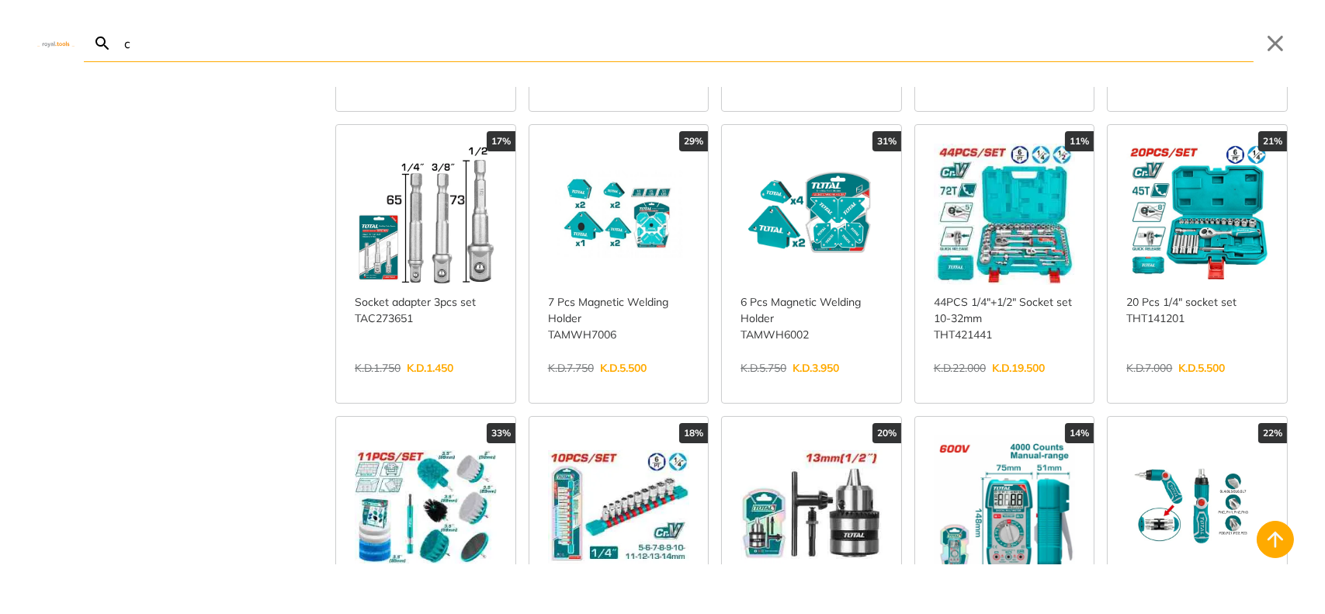
scroll to position [2587, 0]
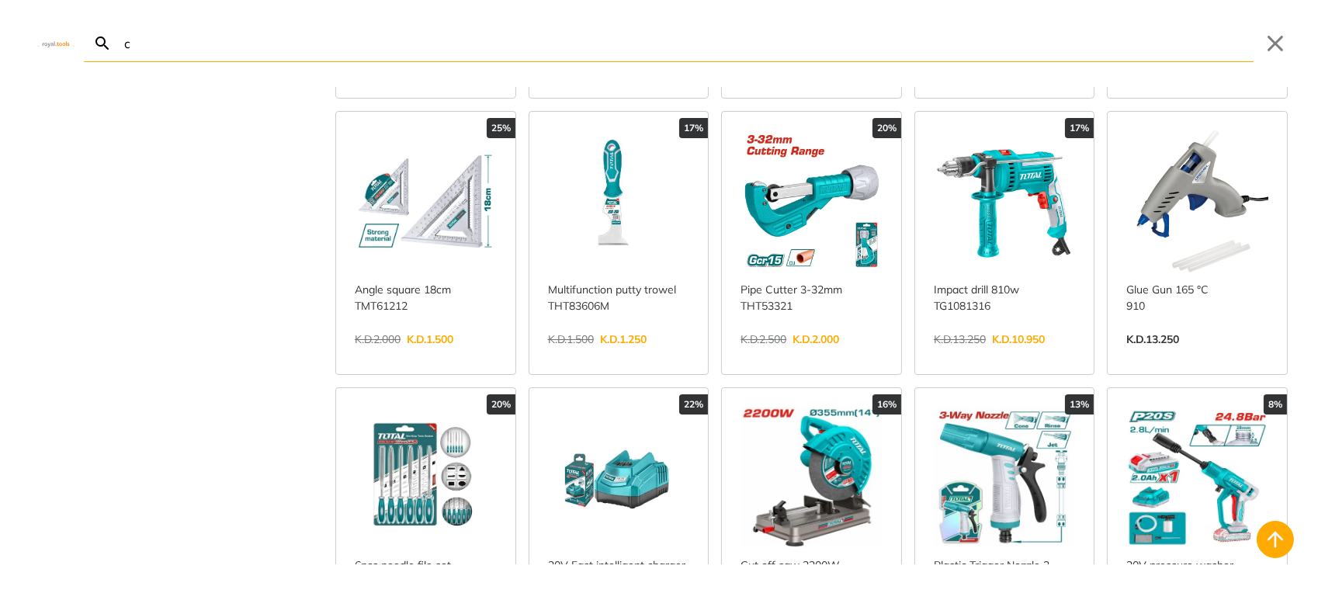
scroll to position [3900, 0]
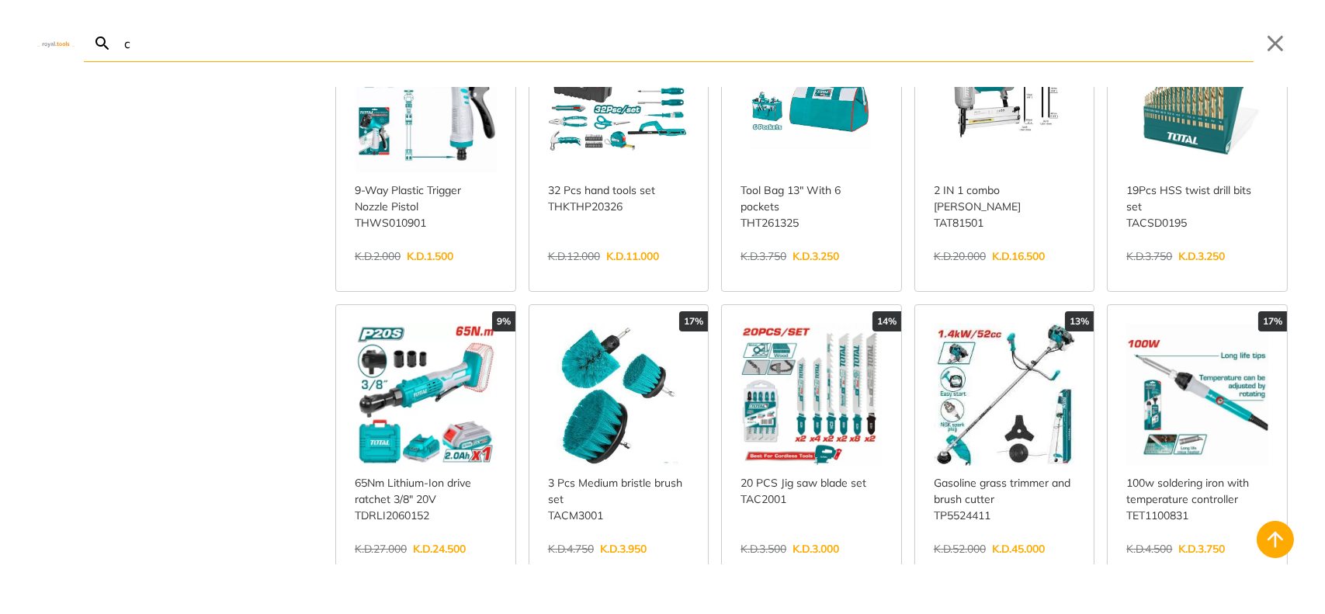
scroll to position [4806, 0]
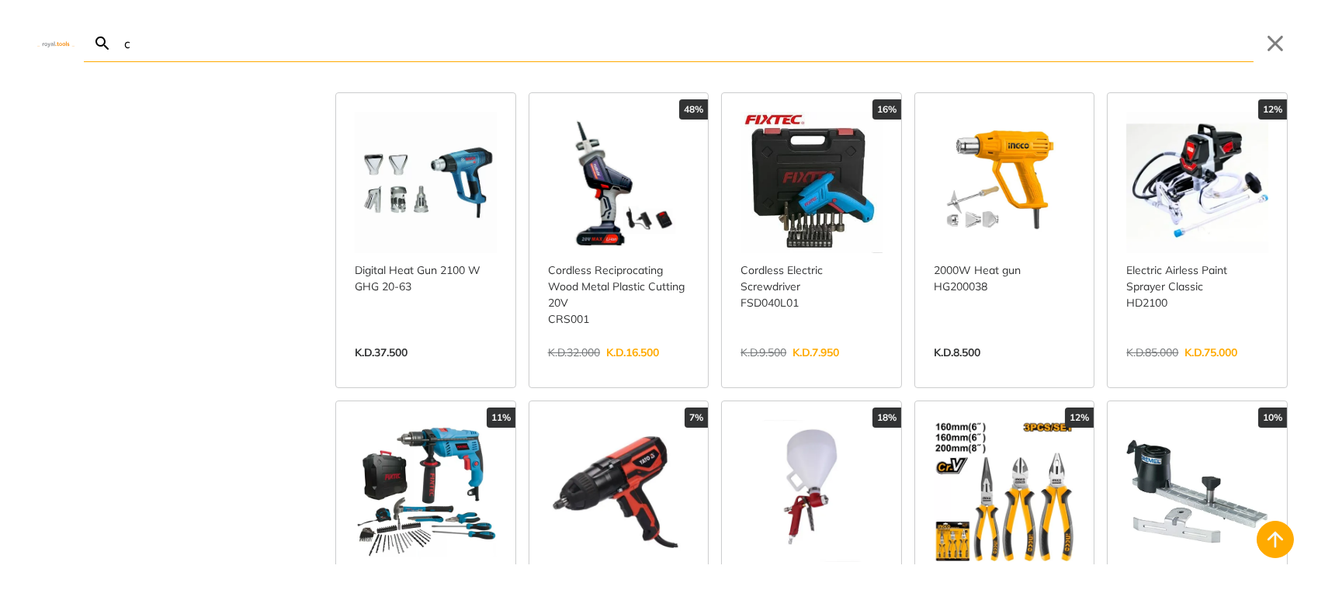
scroll to position [6228, 0]
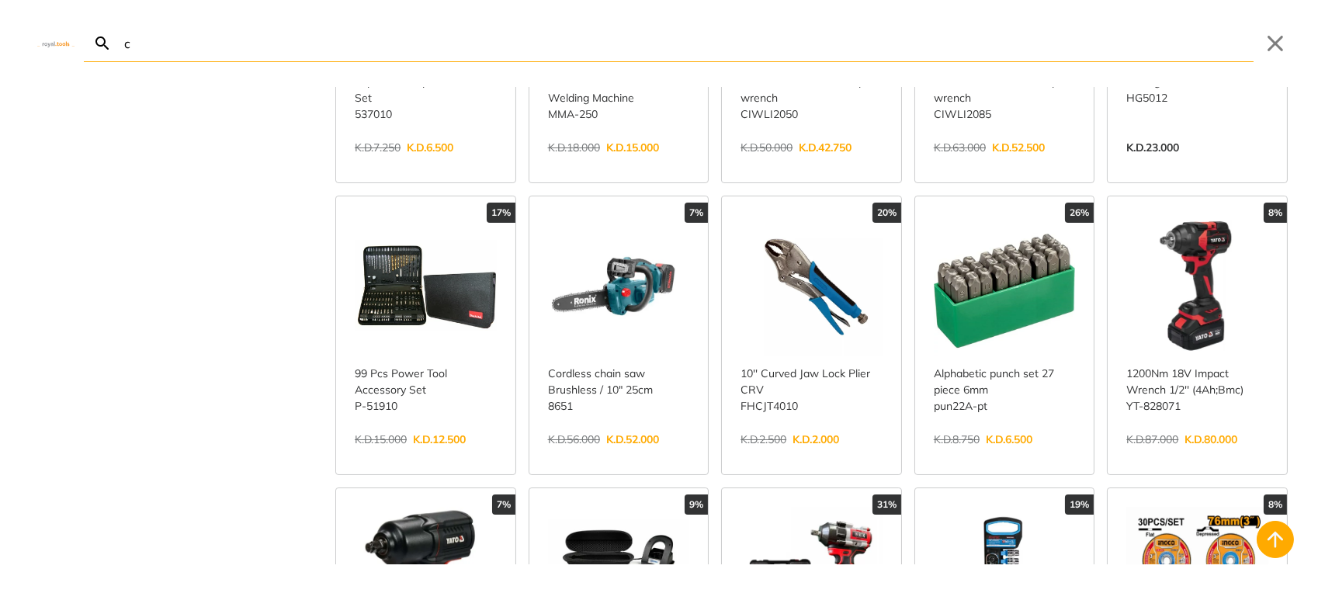
scroll to position [7522, 0]
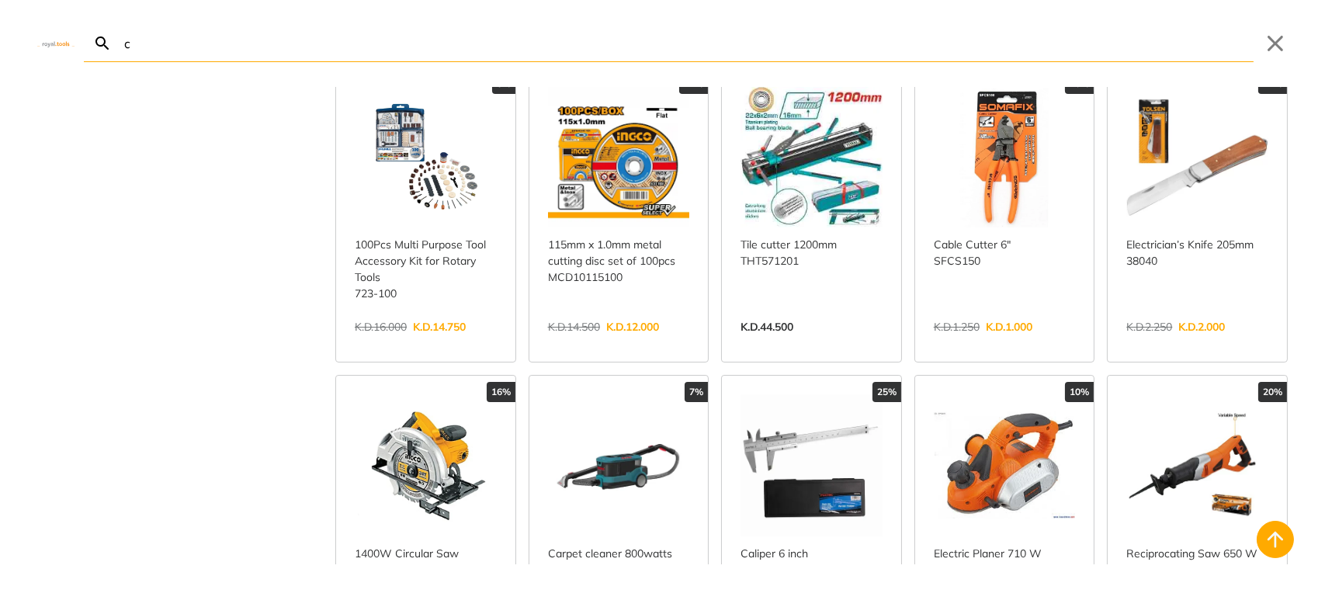
scroll to position [8815, 0]
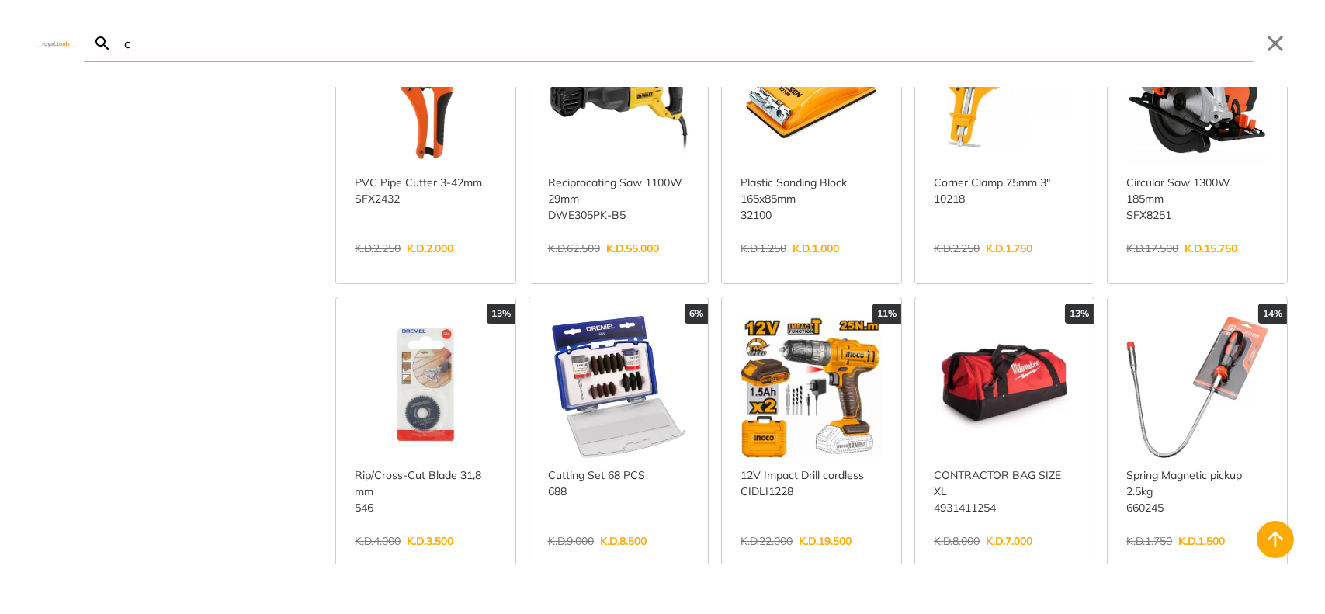
scroll to position [9075, 0]
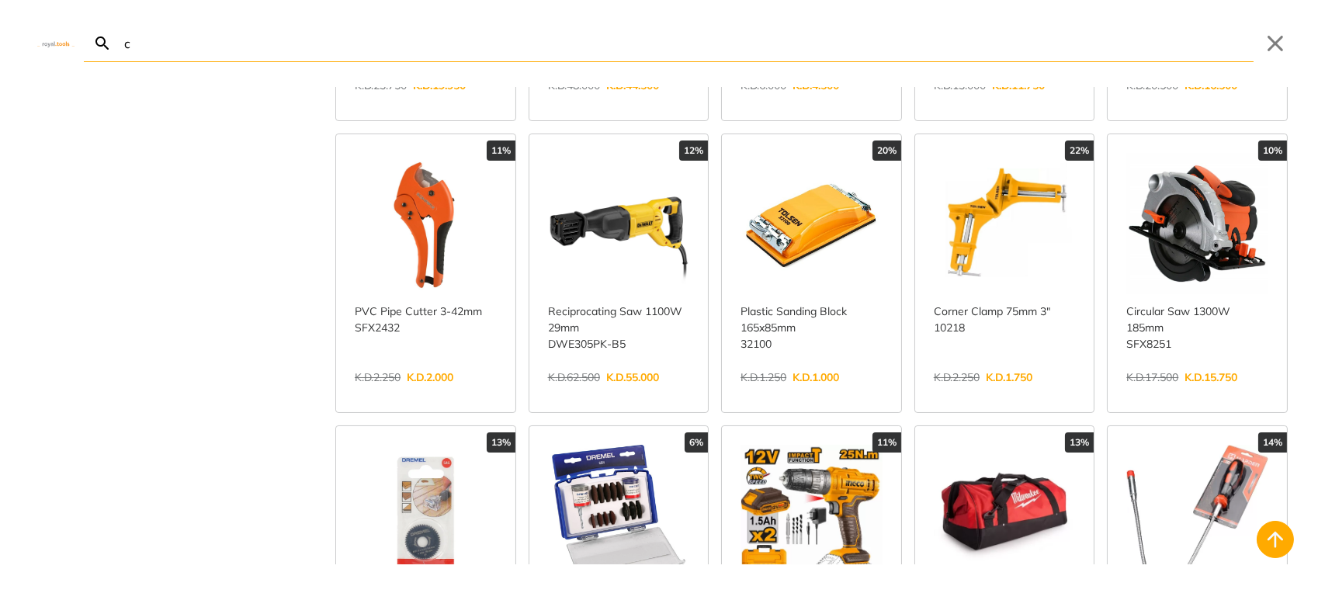
type input "c"
click at [833, 393] on link "View more →" at bounding box center [811, 393] width 142 height 0
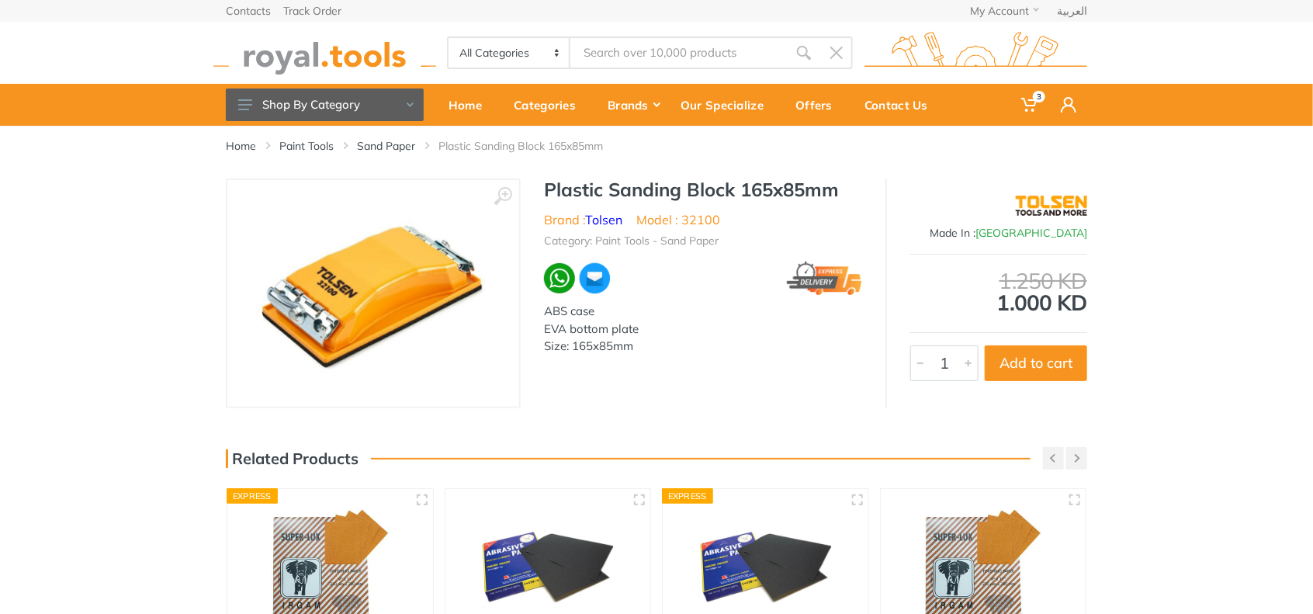
type input "c"
click at [1047, 364] on button "Add to cart" at bounding box center [1036, 363] width 102 height 36
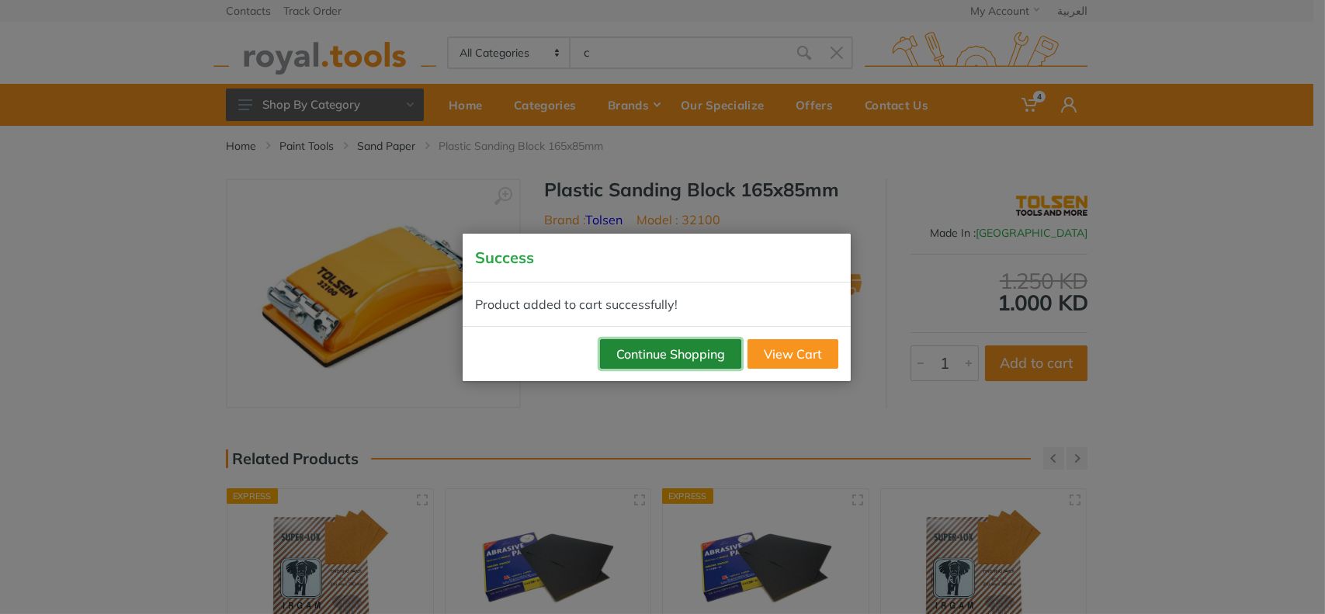
click at [695, 352] on button "Continue Shopping" at bounding box center [670, 353] width 141 height 29
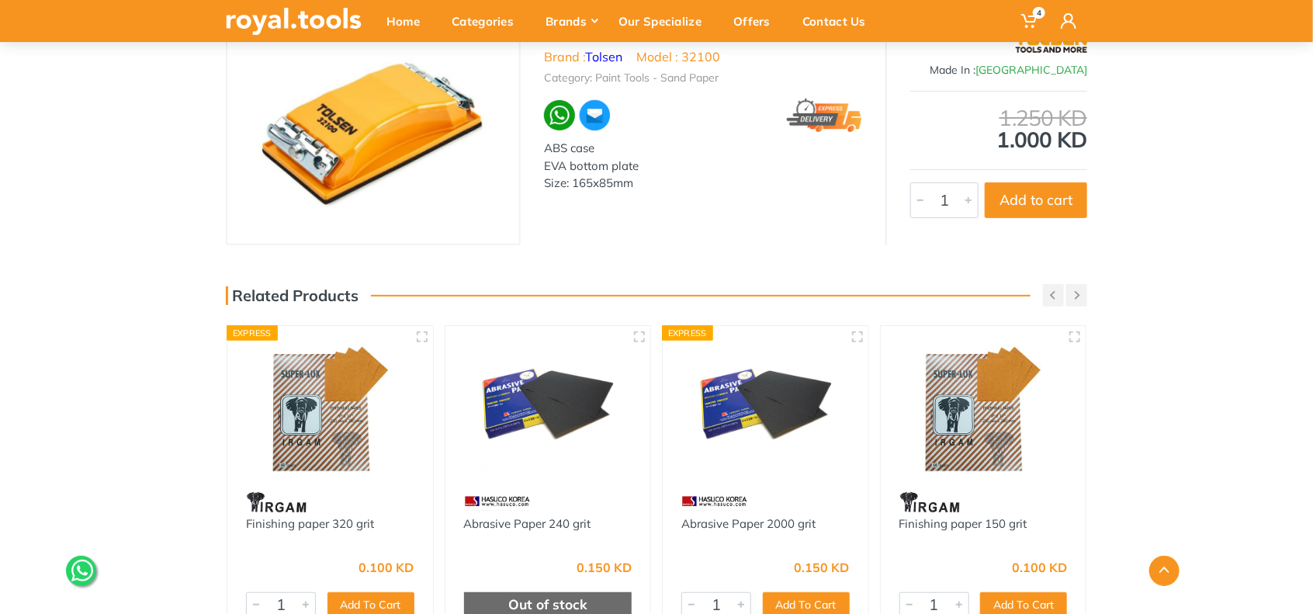
scroll to position [388, 0]
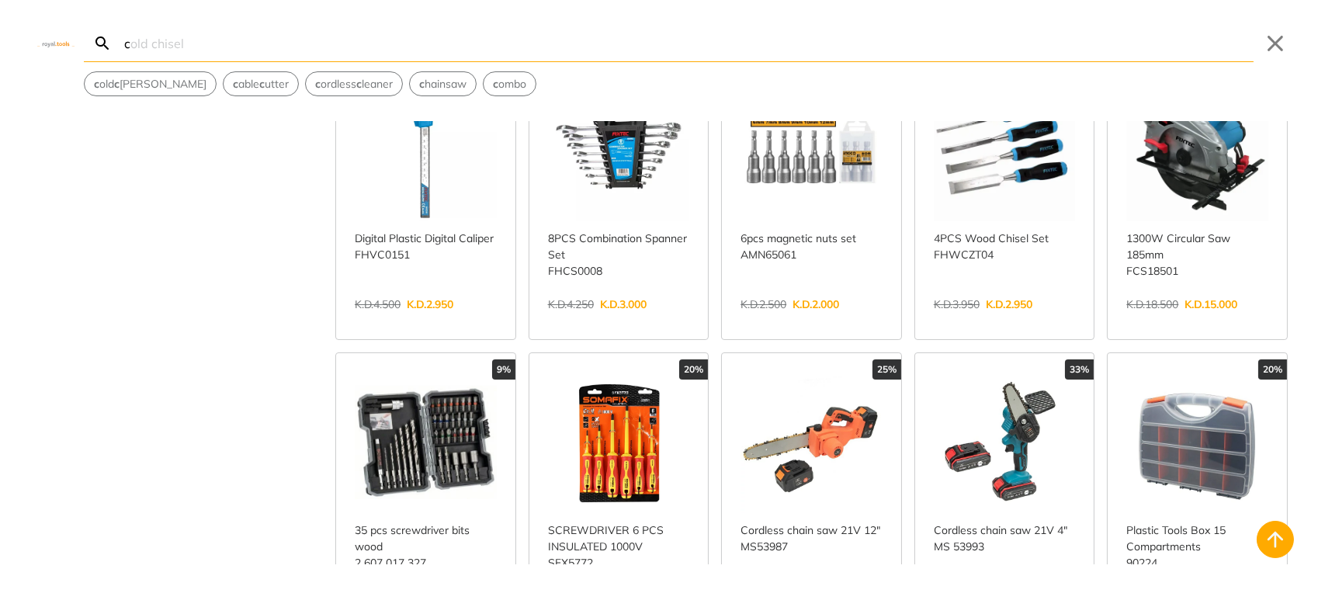
scroll to position [9955, 0]
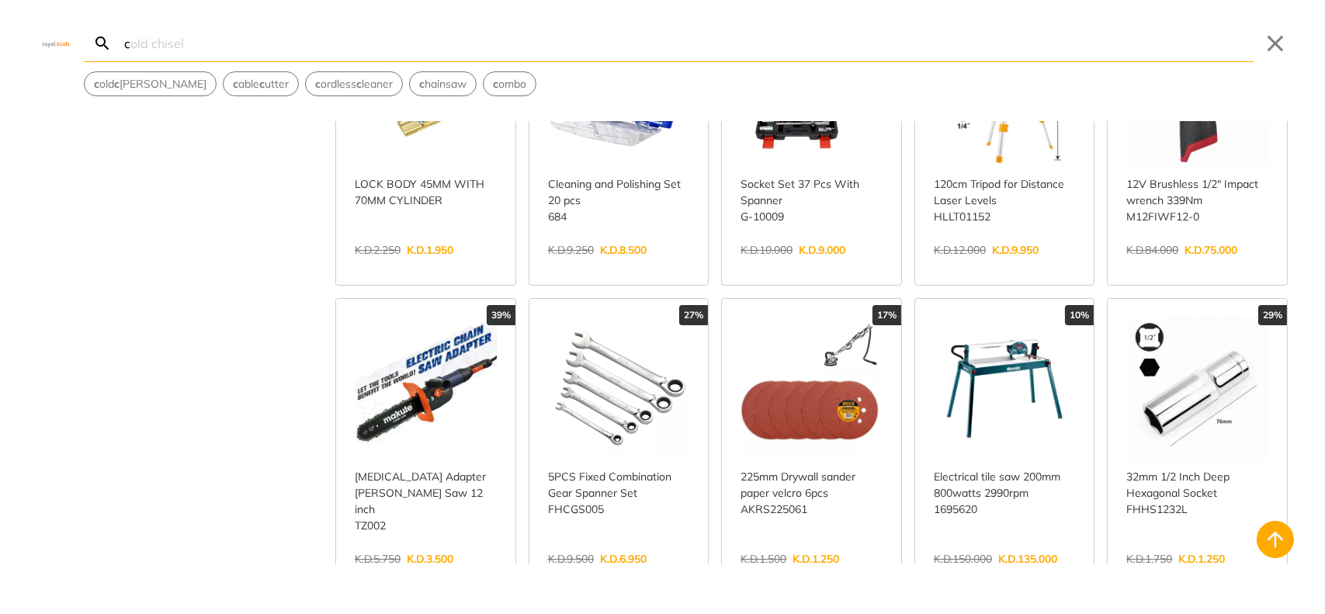
scroll to position [10990, 0]
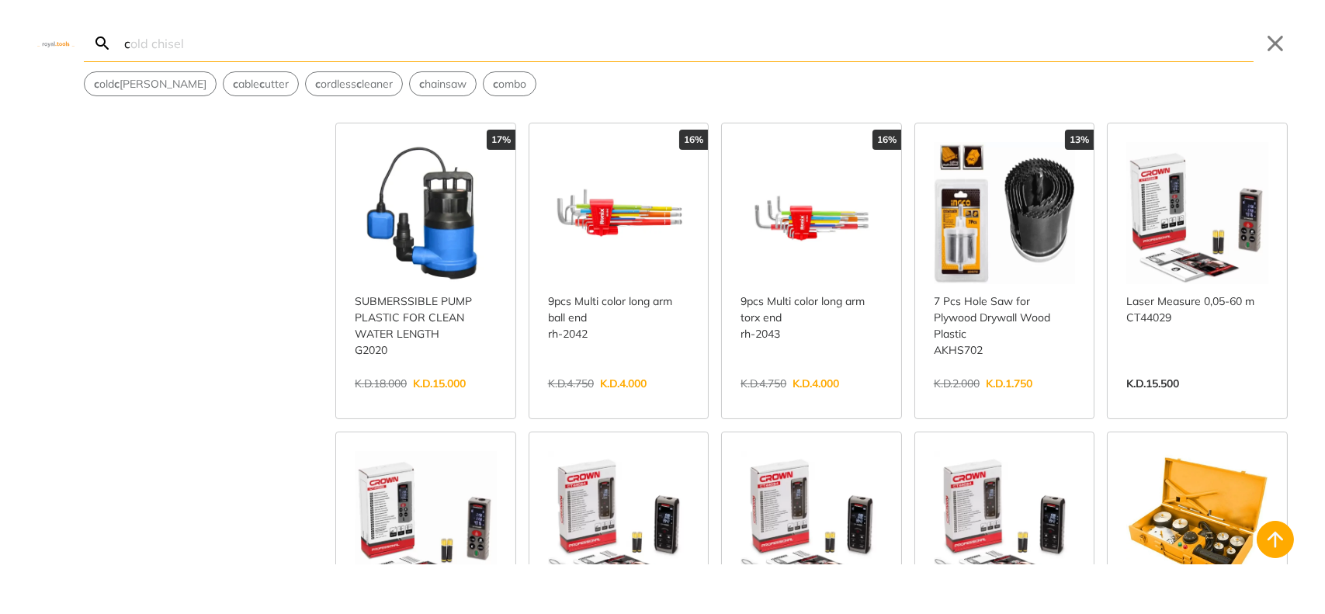
scroll to position [12025, 0]
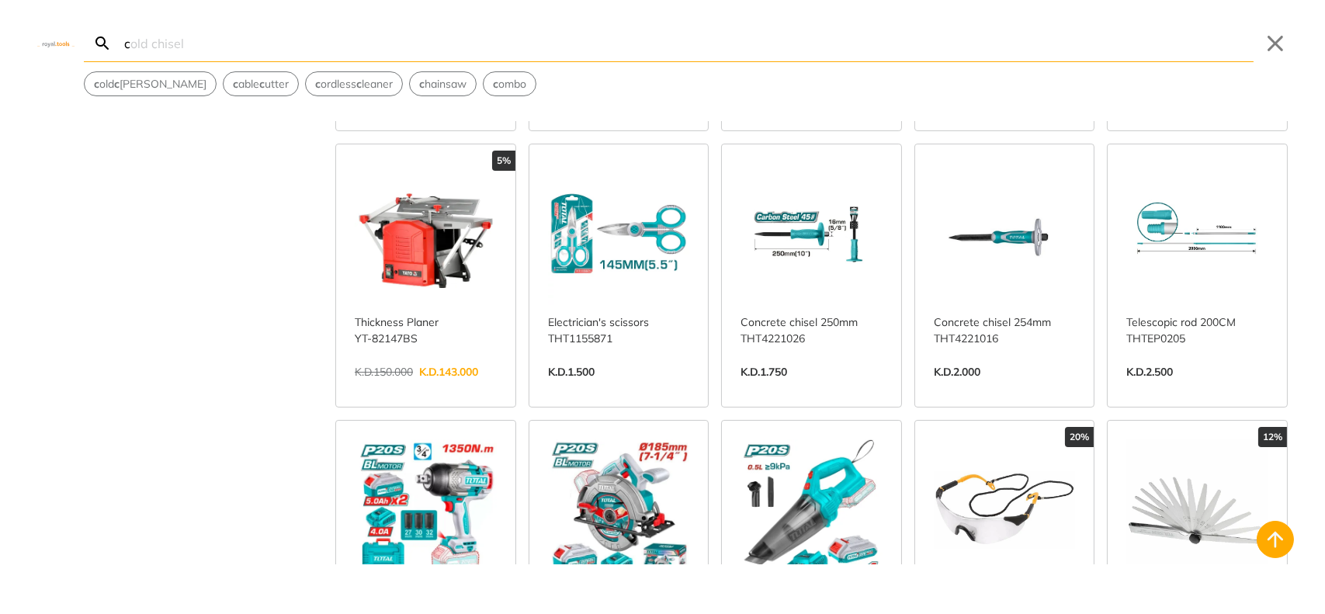
scroll to position [13318, 0]
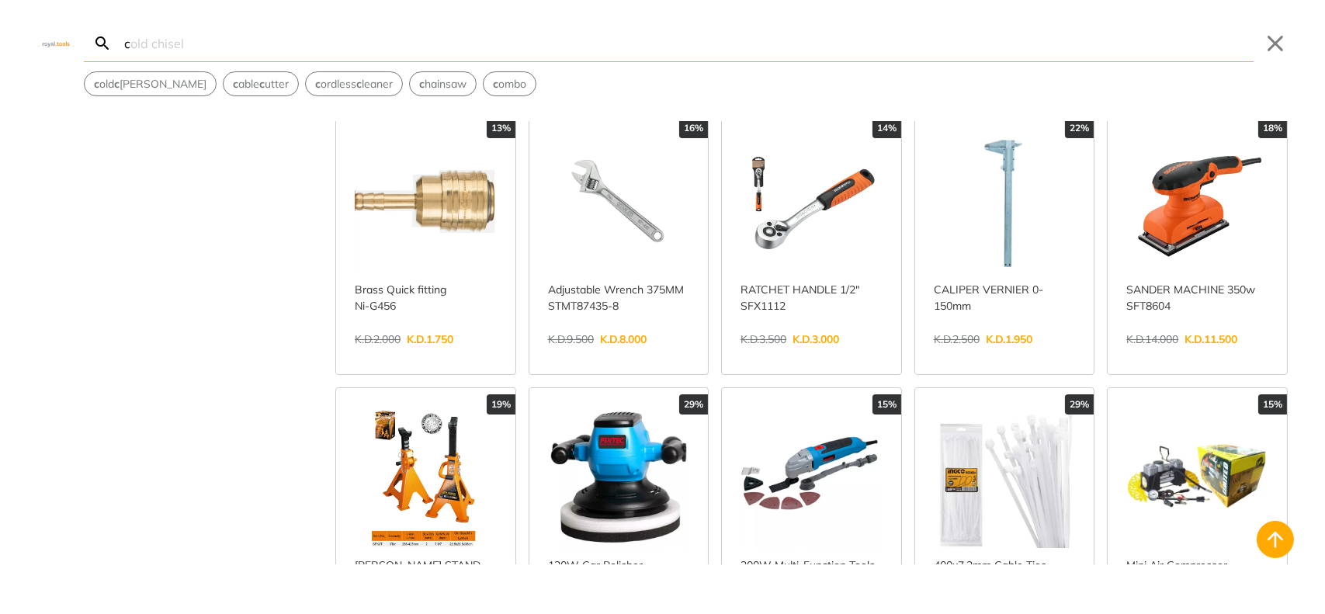
scroll to position [13966, 0]
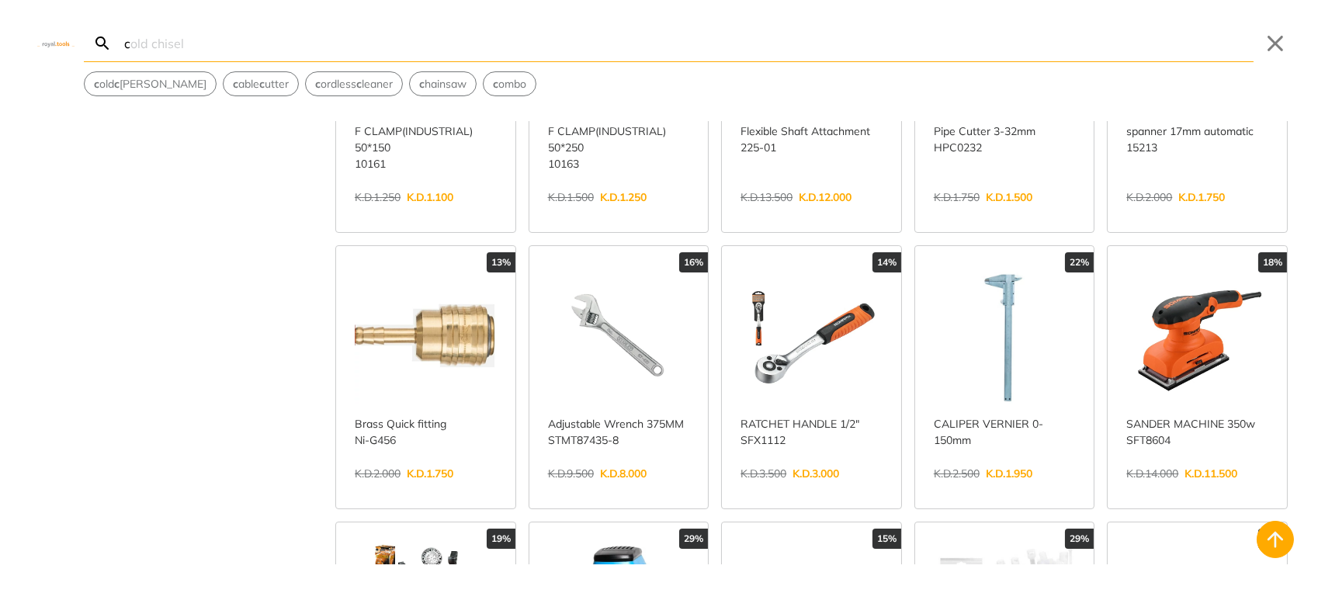
click at [831, 490] on link "View more →" at bounding box center [811, 490] width 142 height 0
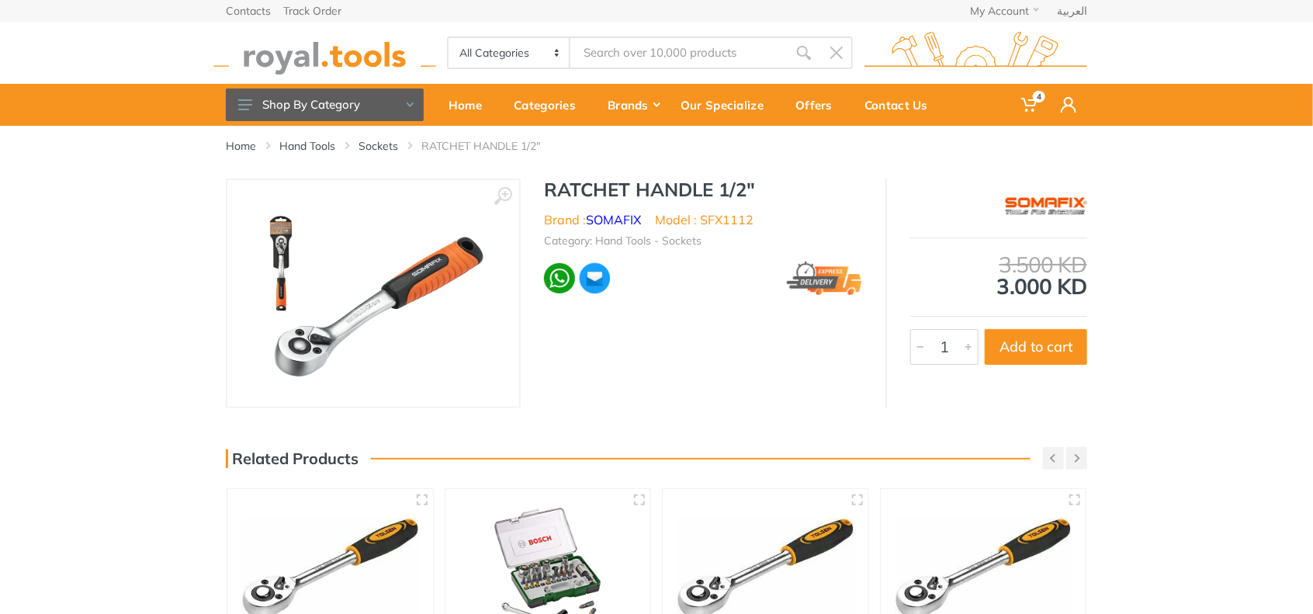
type input "c"
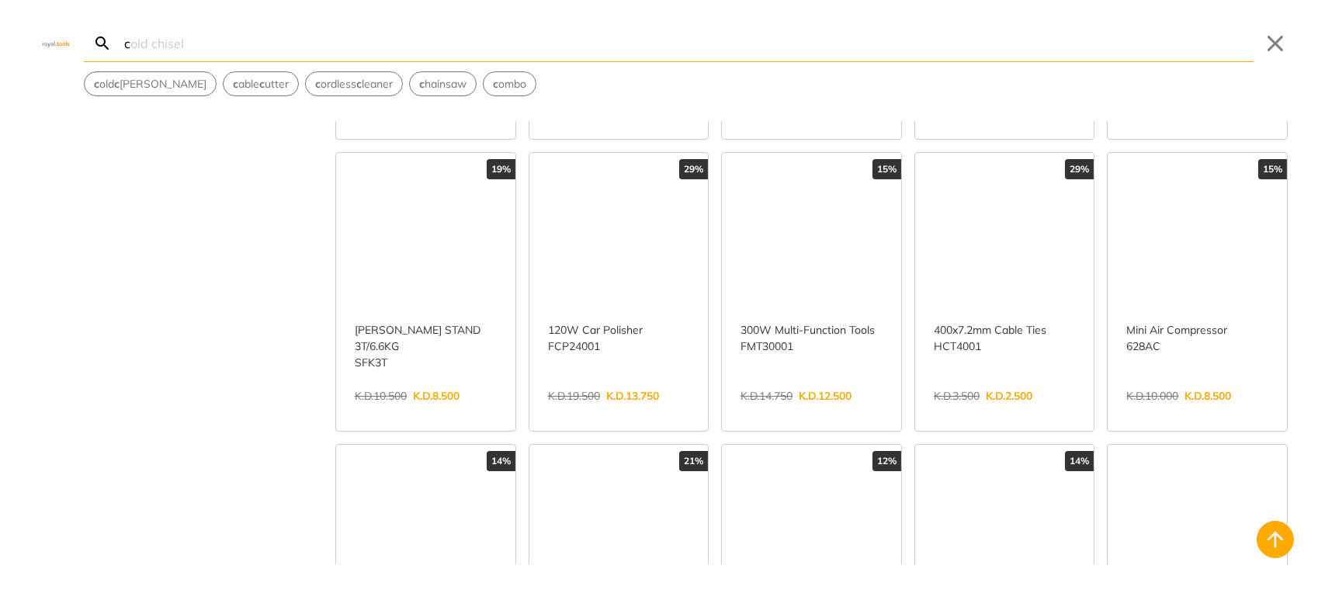
scroll to position [14465, 0]
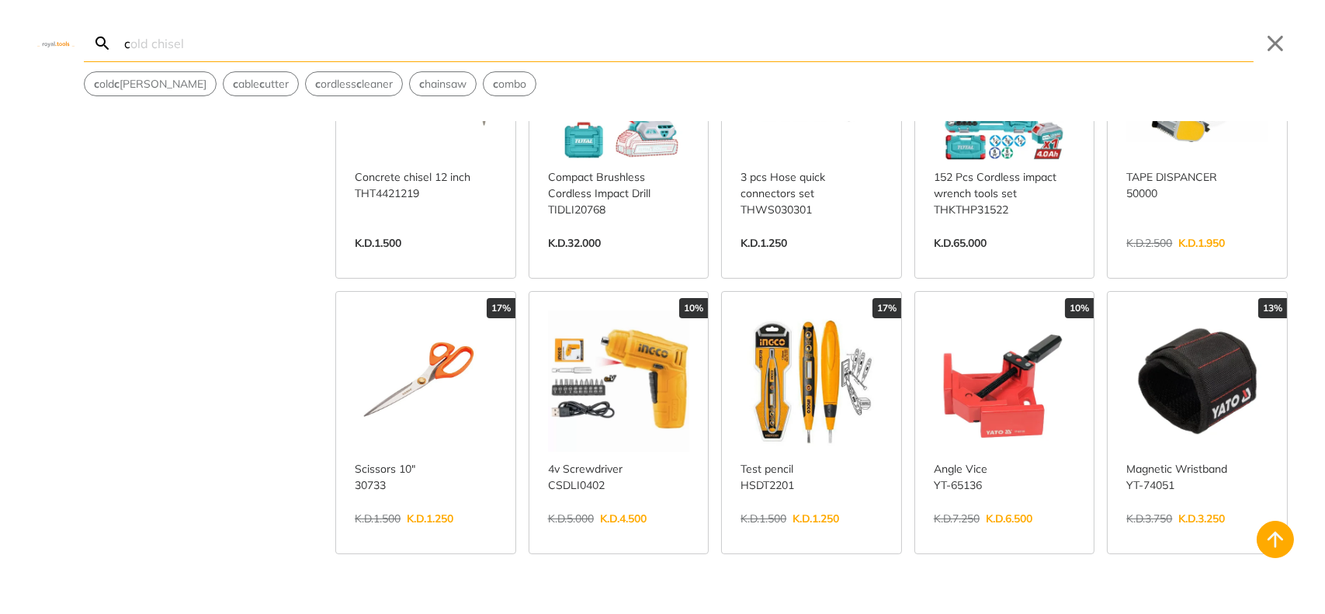
scroll to position [12396, 0]
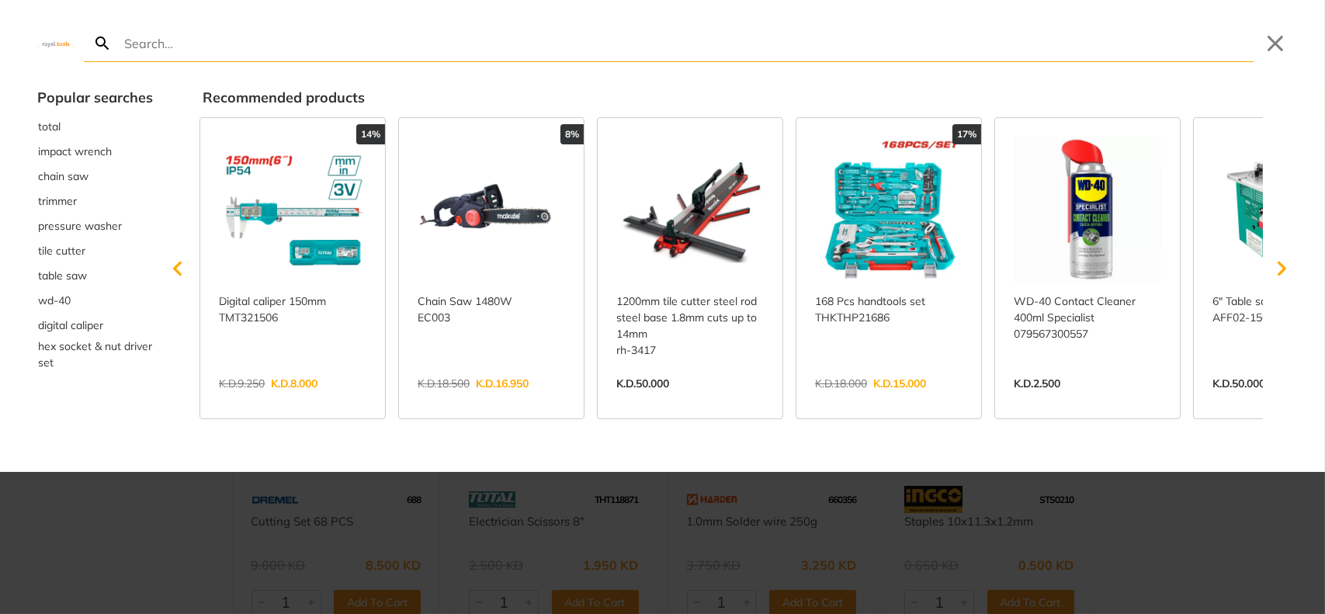
click at [1239, 530] on div at bounding box center [662, 307] width 1325 height 614
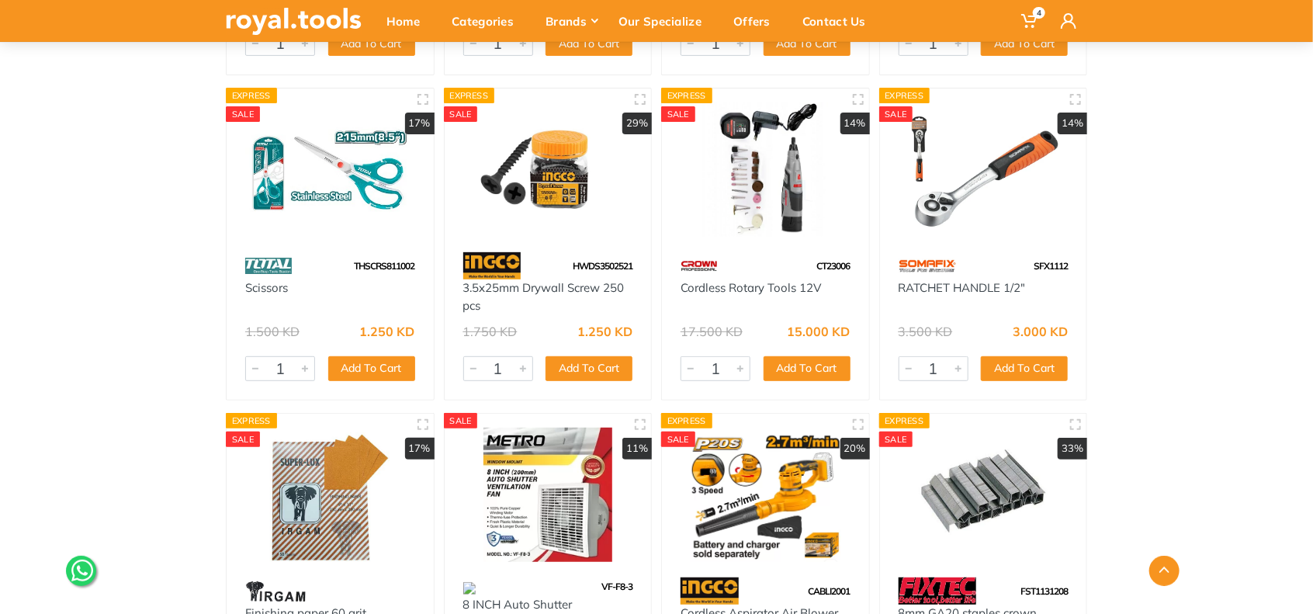
scroll to position [3105, 0]
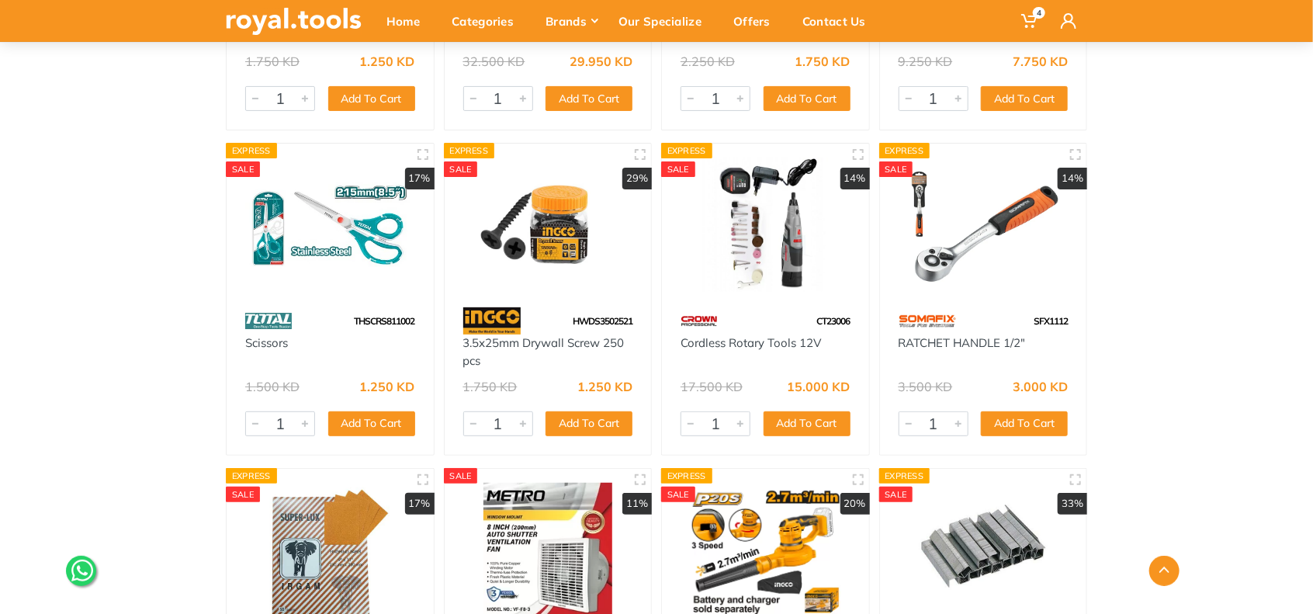
click at [991, 228] on img at bounding box center [983, 225] width 179 height 134
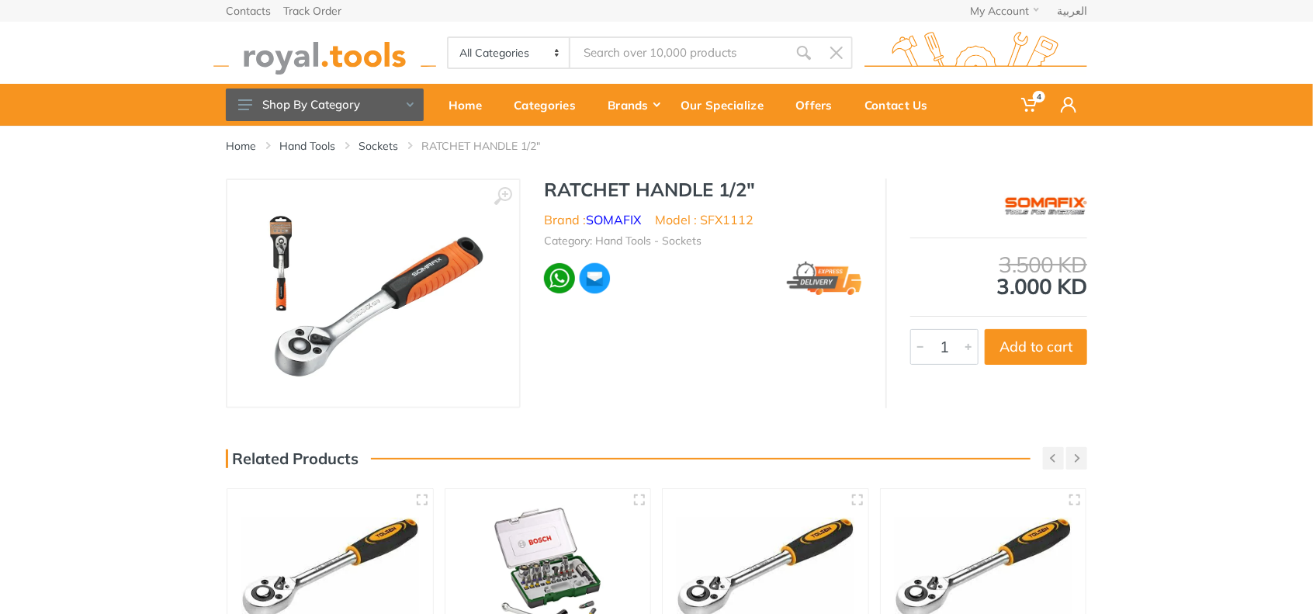
click at [387, 300] on img at bounding box center [373, 294] width 248 height 196
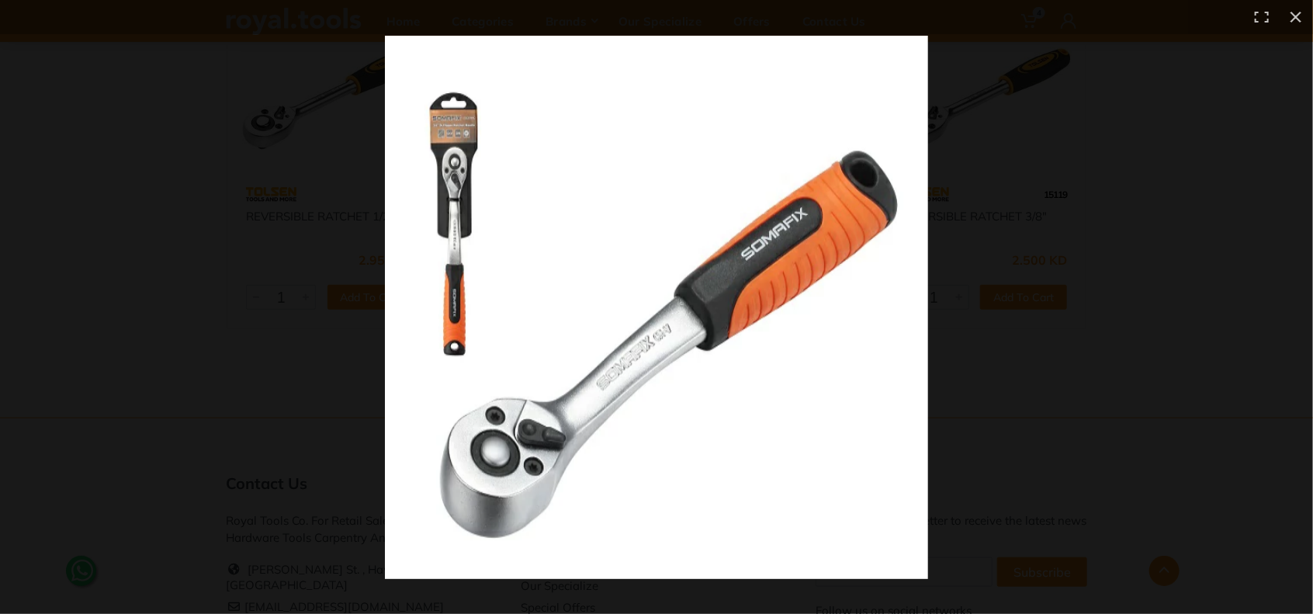
scroll to position [517, 0]
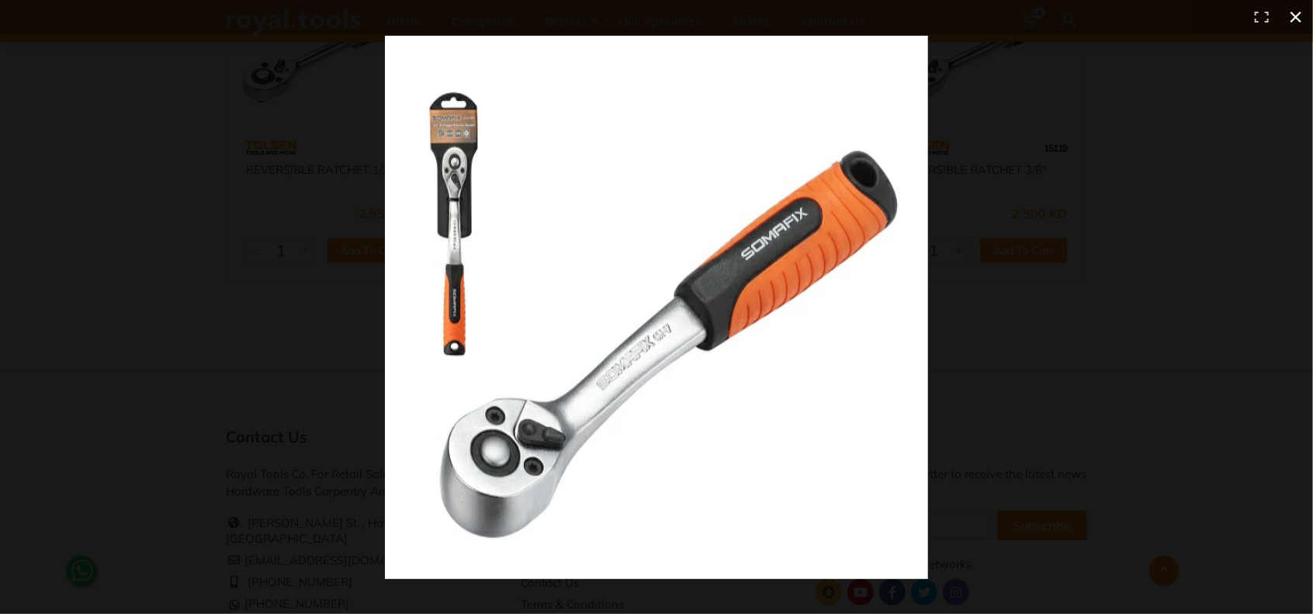
click at [1298, 15] on button at bounding box center [1296, 17] width 34 height 34
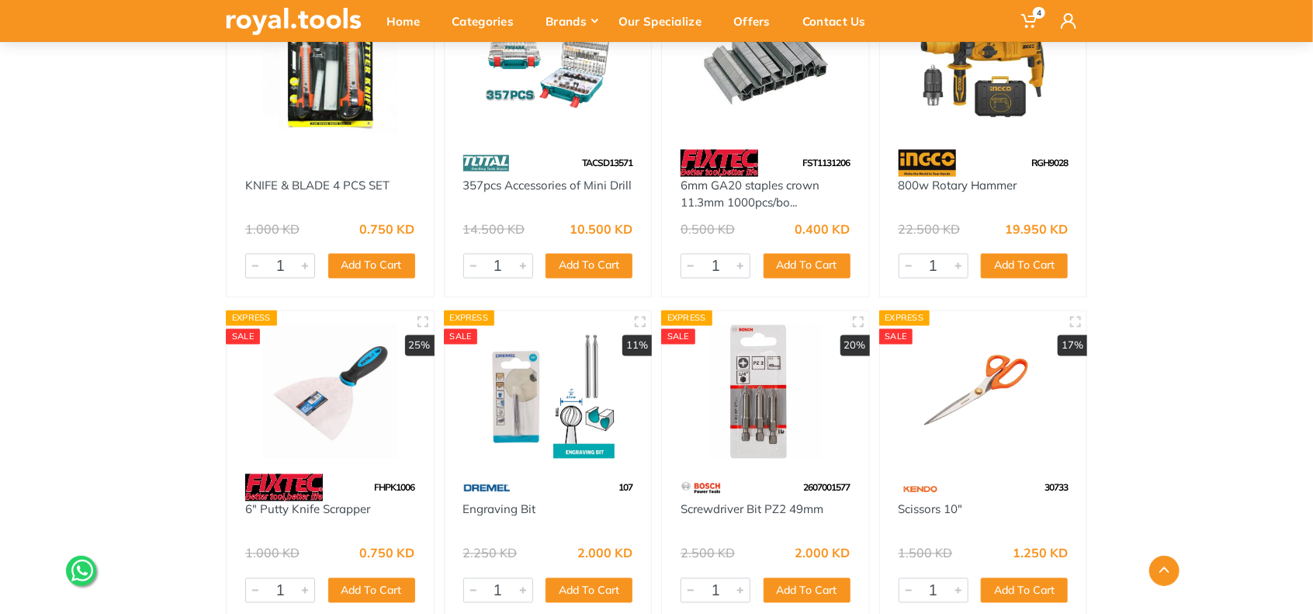
scroll to position [10219, 0]
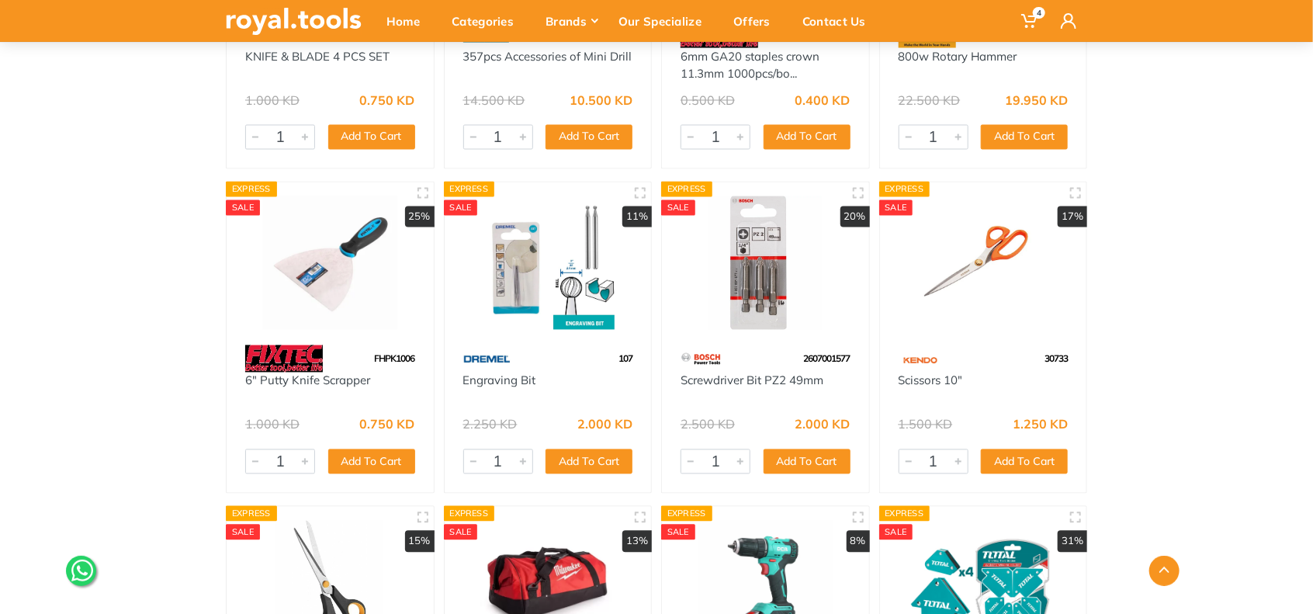
click at [971, 260] on img at bounding box center [983, 263] width 179 height 134
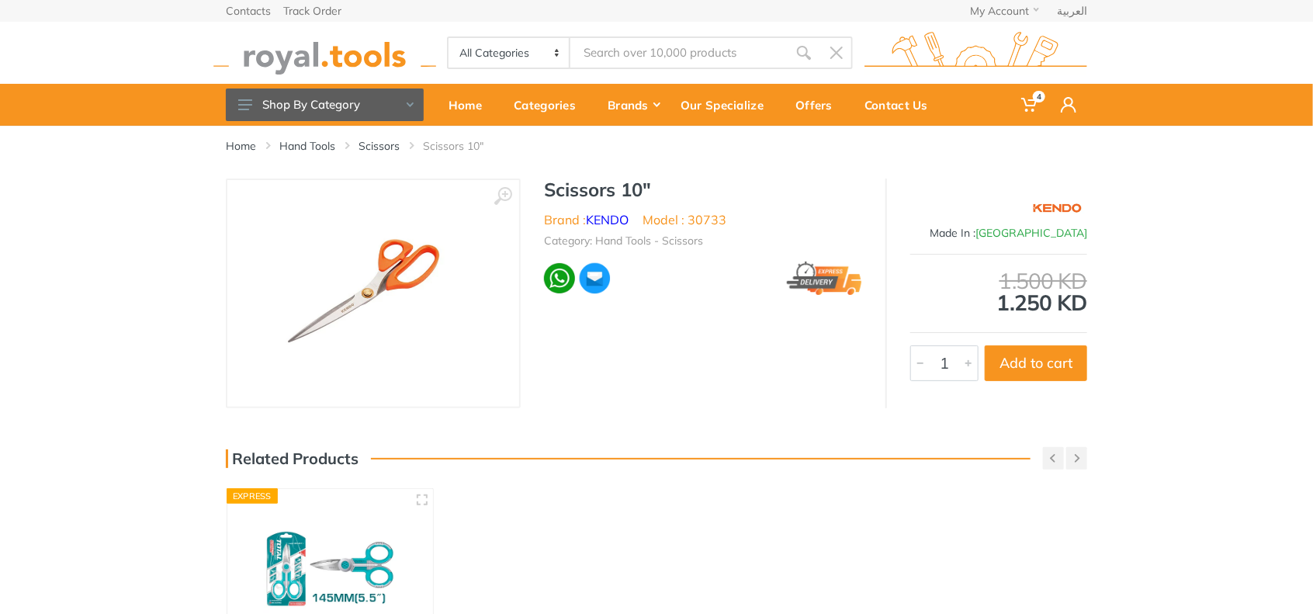
click at [432, 253] on img at bounding box center [374, 294] width 196 height 196
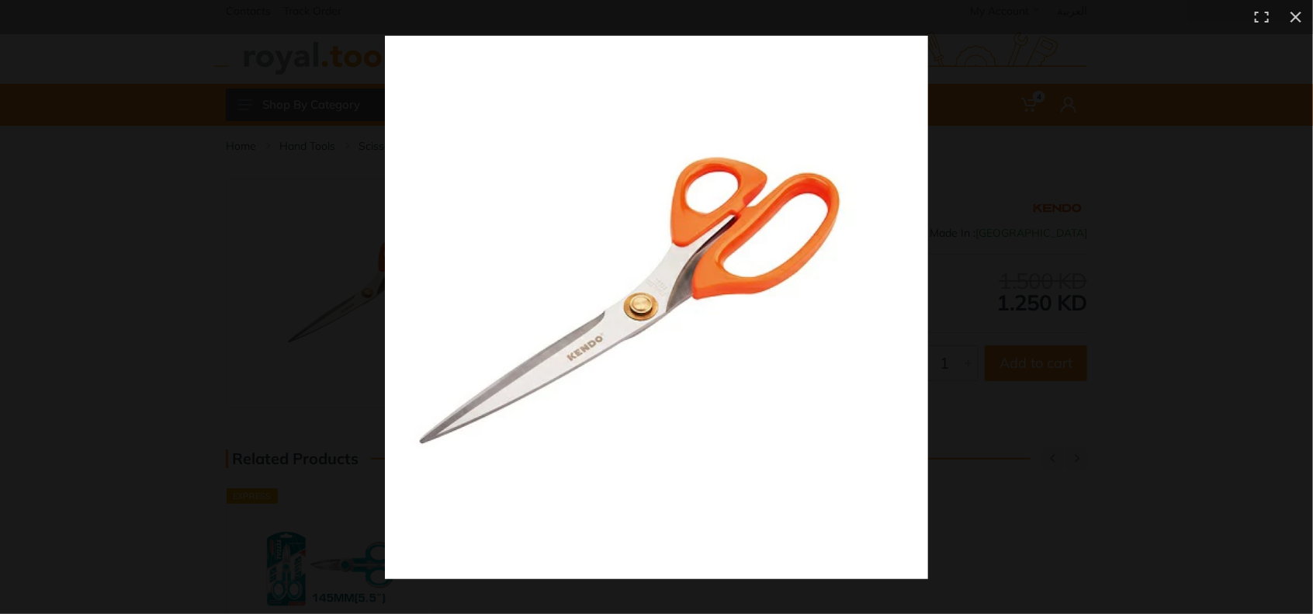
click at [1182, 308] on div at bounding box center [1039, 342] width 1308 height 612
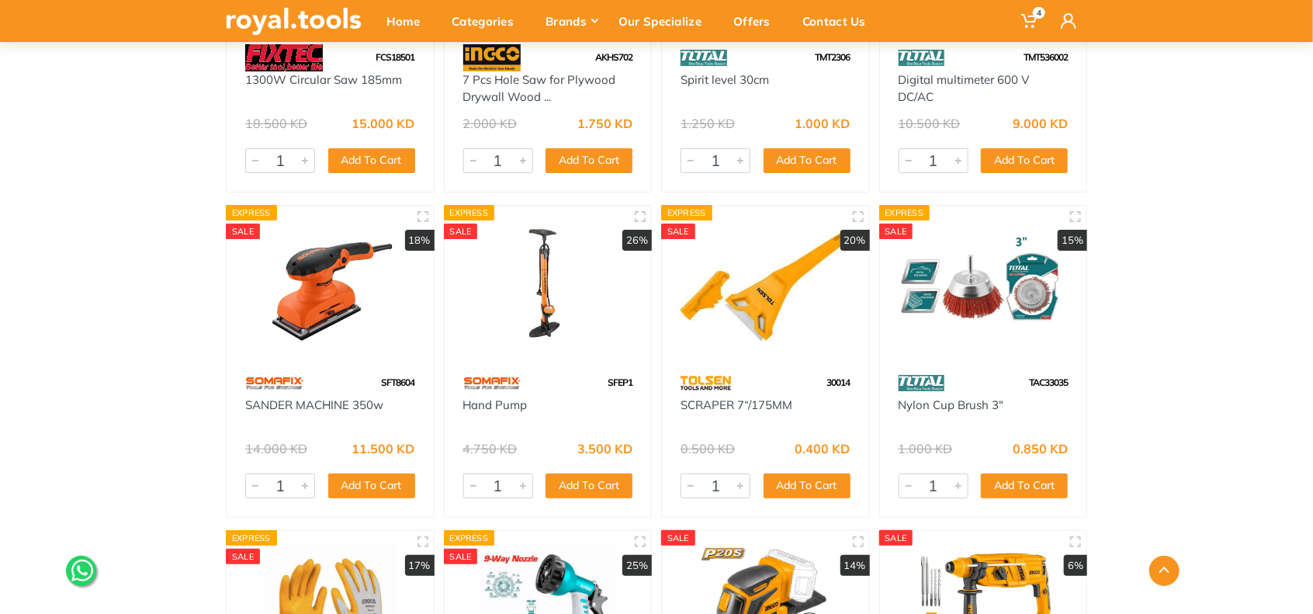
scroll to position [15005, 0]
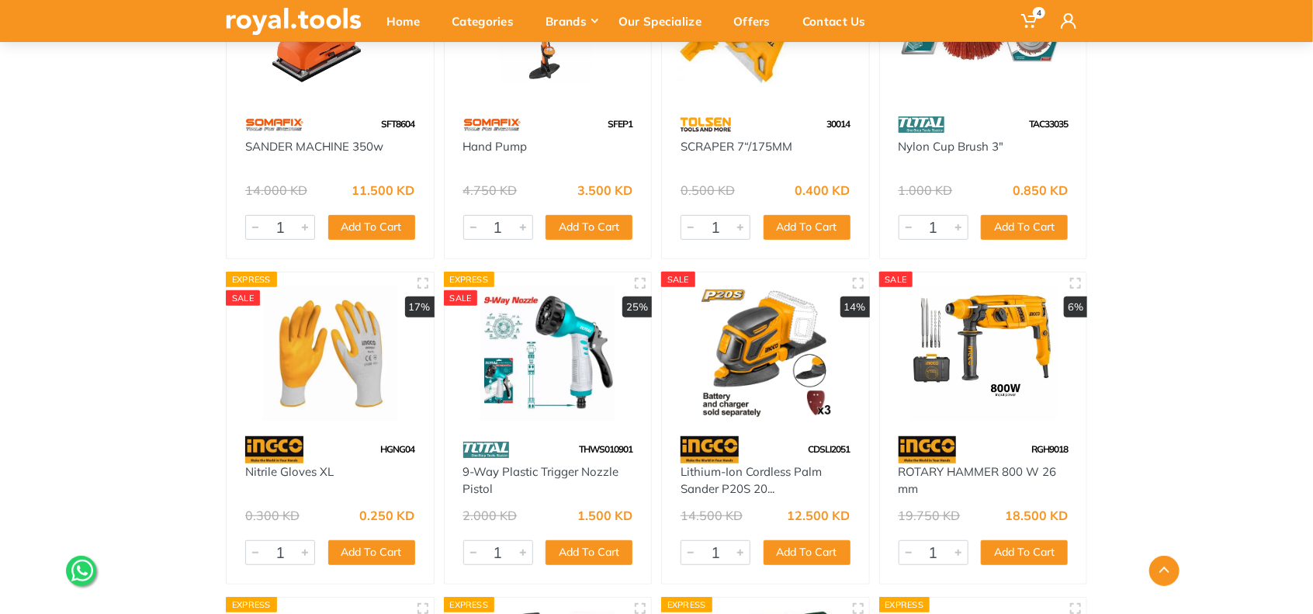
click at [332, 352] on img at bounding box center [330, 353] width 179 height 134
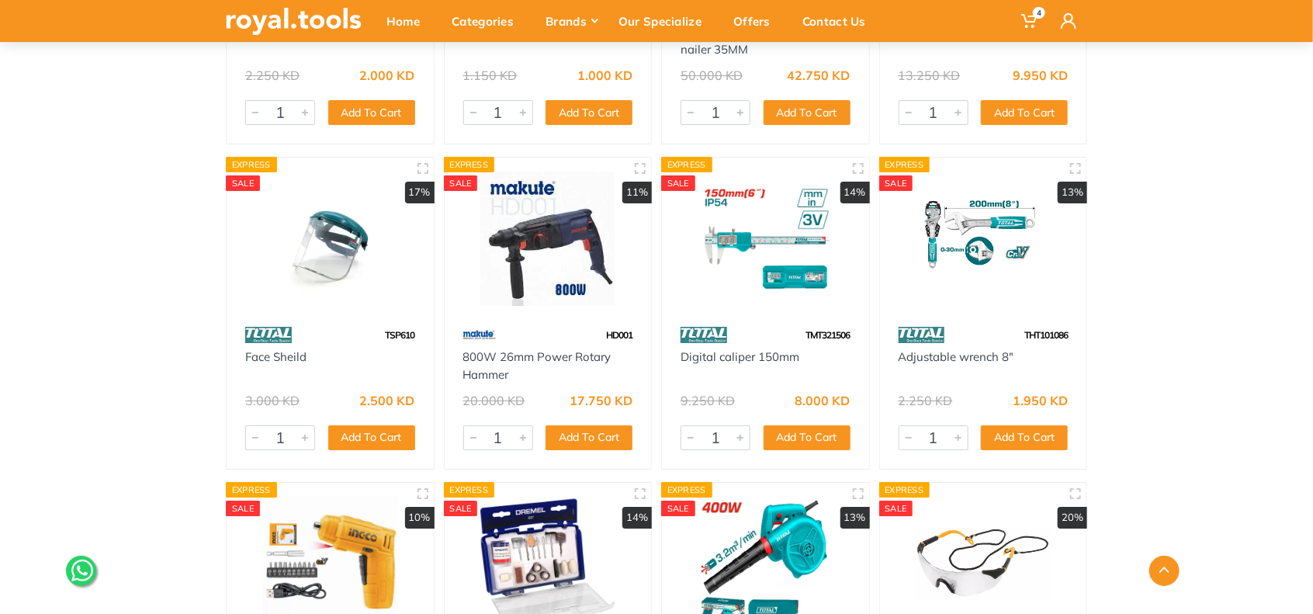
scroll to position [6079, 0]
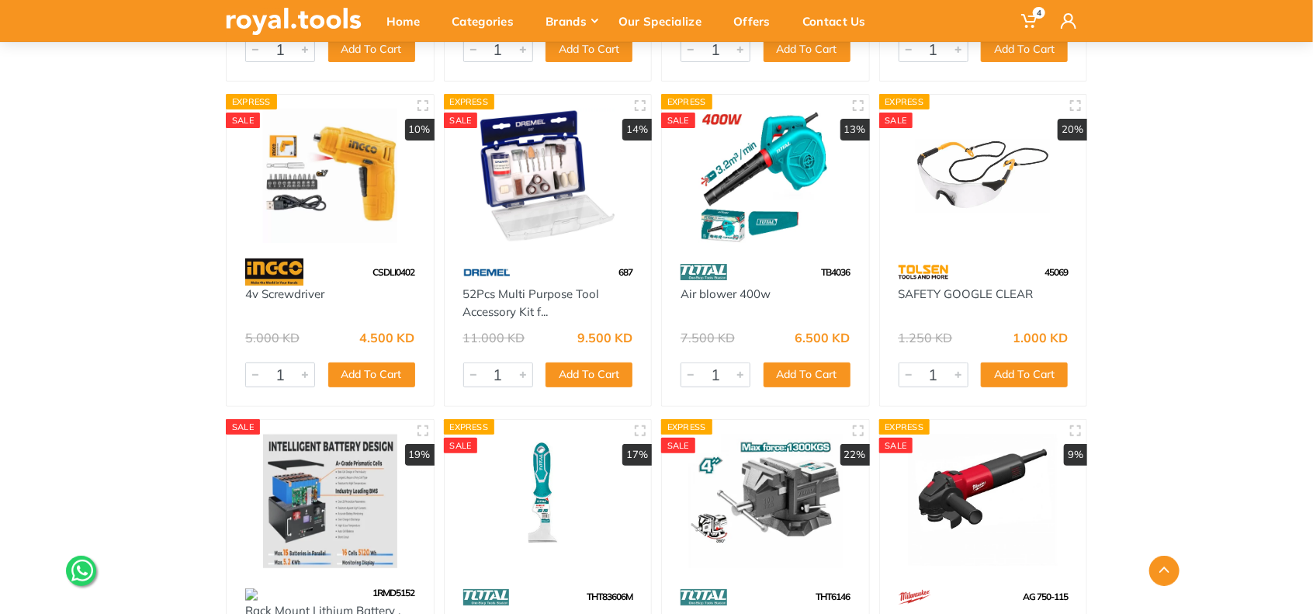
drag, startPoint x: 771, startPoint y: 371, endPoint x: 1164, endPoint y: 328, distance: 395.0
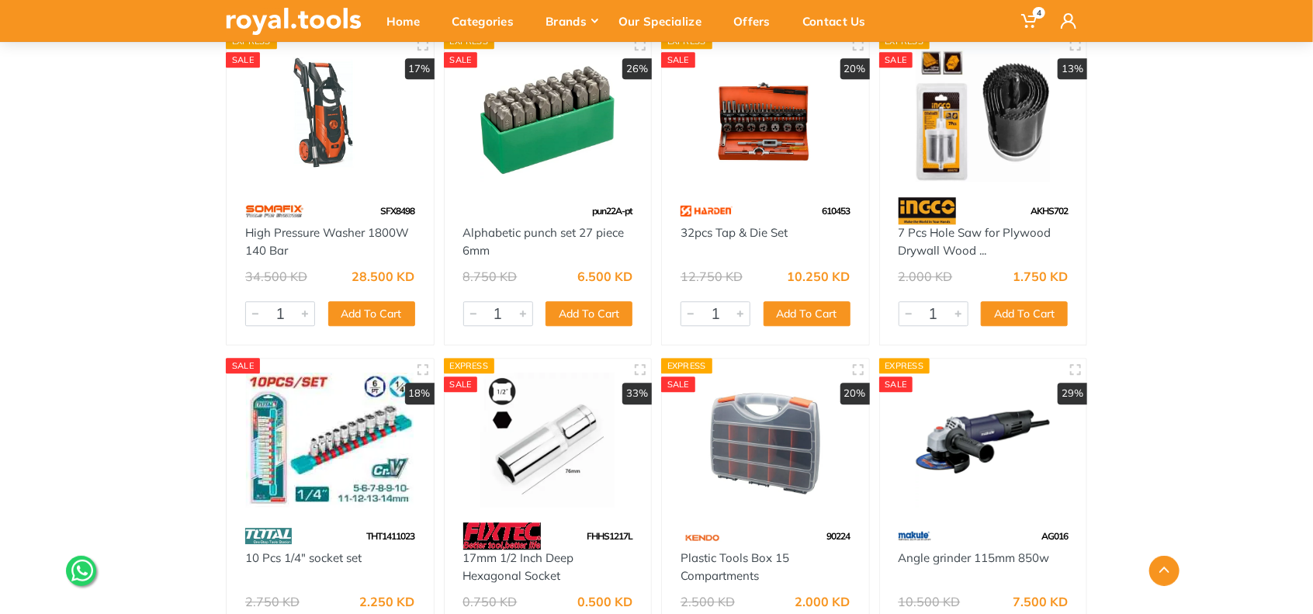
scroll to position [8020, 0]
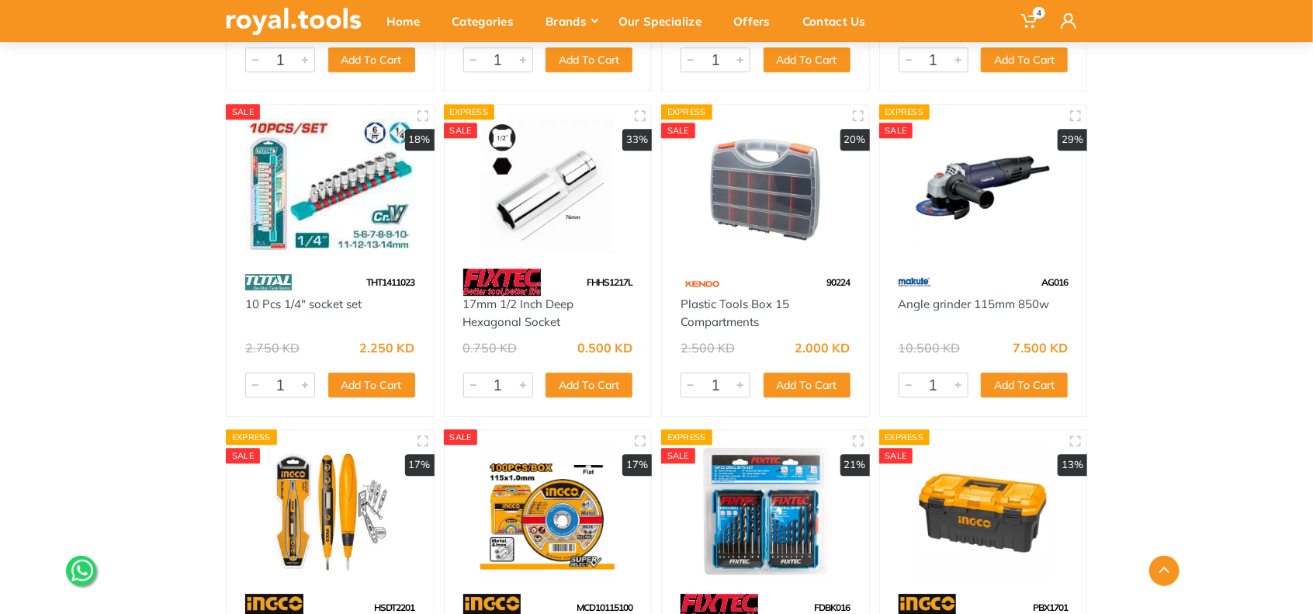
click at [981, 165] on img at bounding box center [983, 186] width 179 height 134
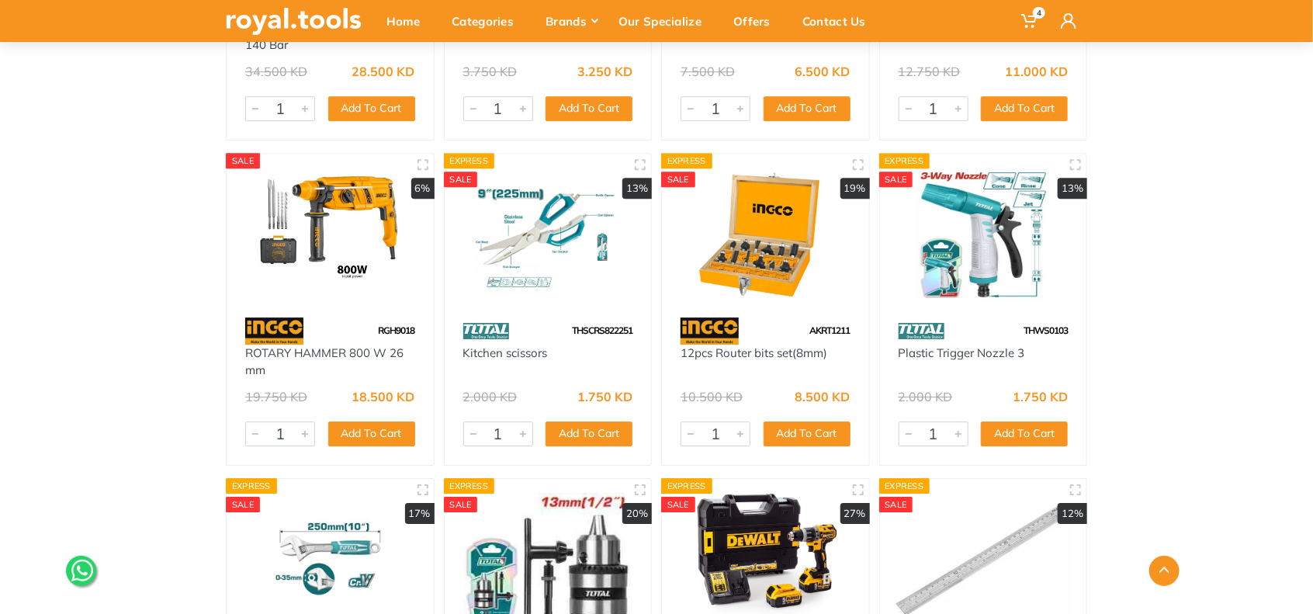
scroll to position [16945, 0]
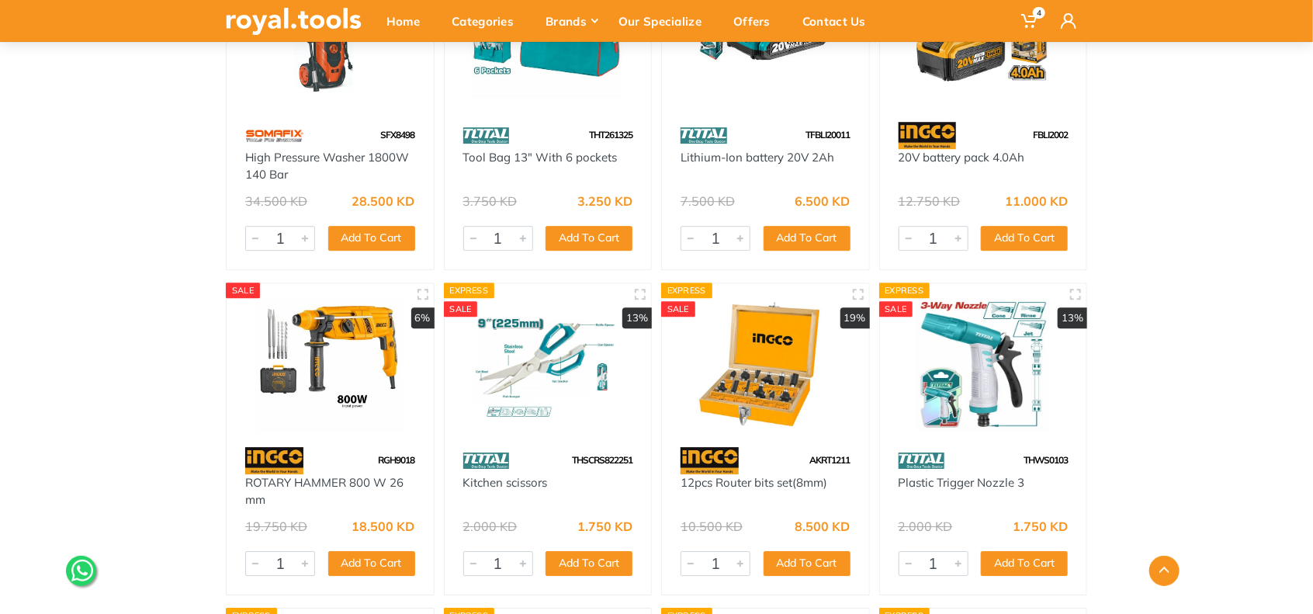
drag, startPoint x: 972, startPoint y: 426, endPoint x: 778, endPoint y: 404, distance: 195.2
drag, startPoint x: 778, startPoint y: 404, endPoint x: 1236, endPoint y: 416, distance: 458.8
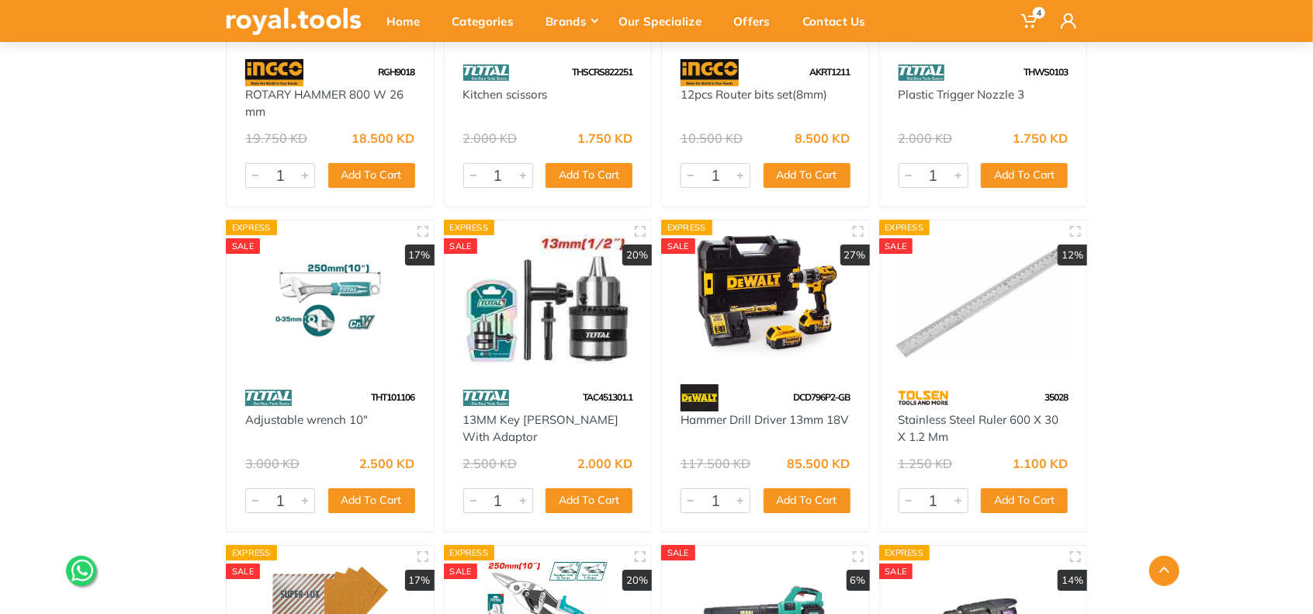
click at [800, 291] on img at bounding box center [765, 301] width 179 height 134
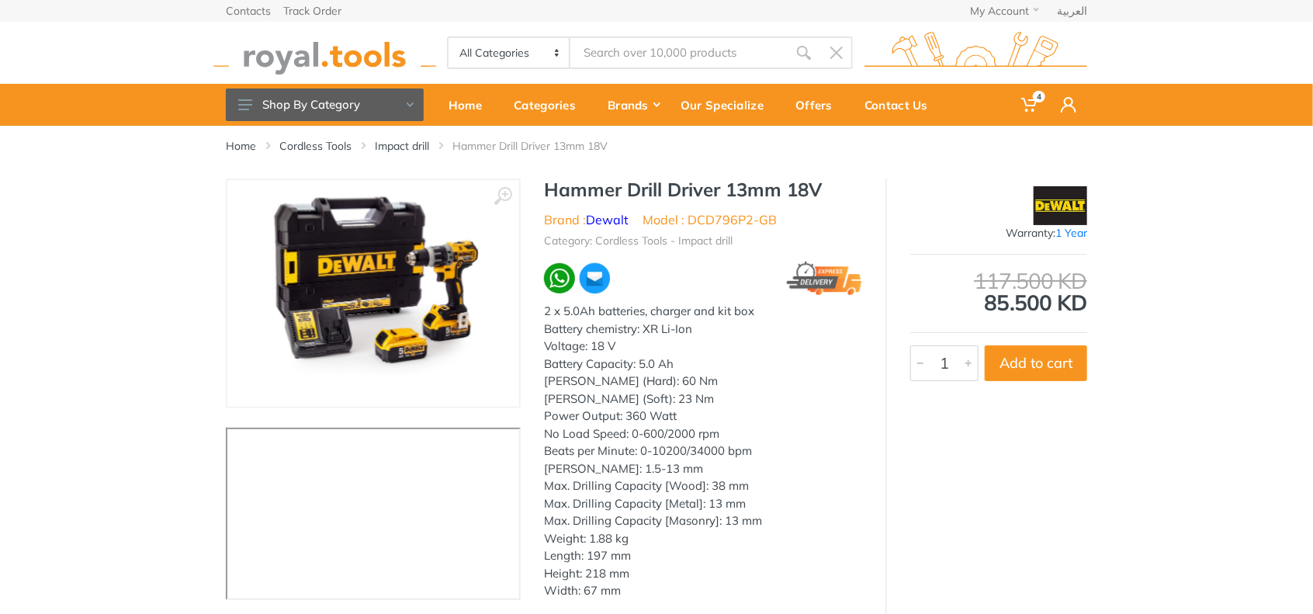
drag, startPoint x: 708, startPoint y: 248, endPoint x: 693, endPoint y: 242, distance: 15.7
drag, startPoint x: 693, startPoint y: 242, endPoint x: 63, endPoint y: 317, distance: 634.6
click at [63, 317] on div "‹ ›" at bounding box center [656, 402] width 1313 height 446
drag, startPoint x: 0, startPoint y: 214, endPoint x: 3, endPoint y: 178, distance: 36.6
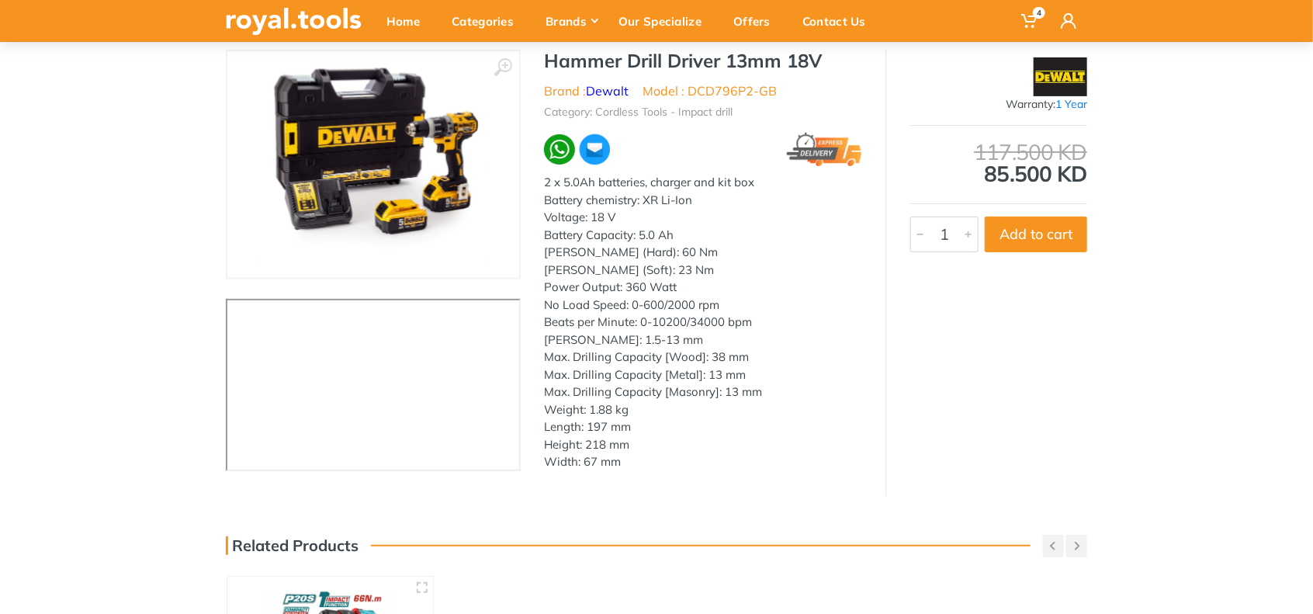
scroll to position [19, 0]
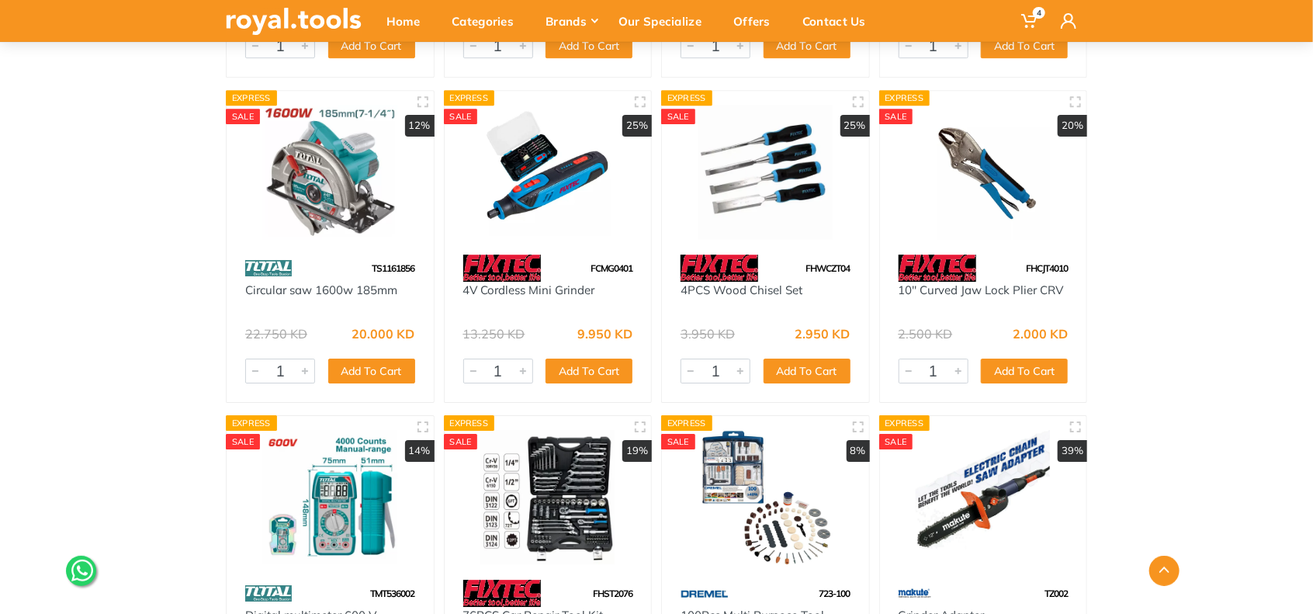
scroll to position [5691, 0]
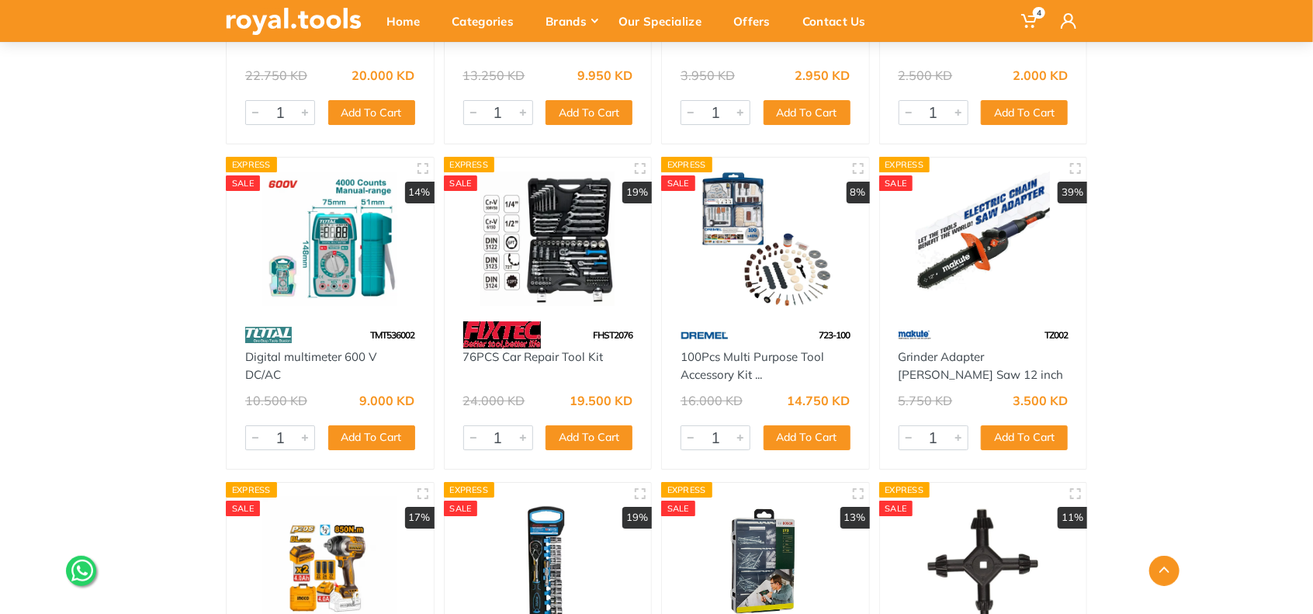
drag, startPoint x: 1135, startPoint y: 421, endPoint x: 1111, endPoint y: 411, distance: 26.8
drag, startPoint x: 1111, startPoint y: 411, endPoint x: 1250, endPoint y: 429, distance: 140.9
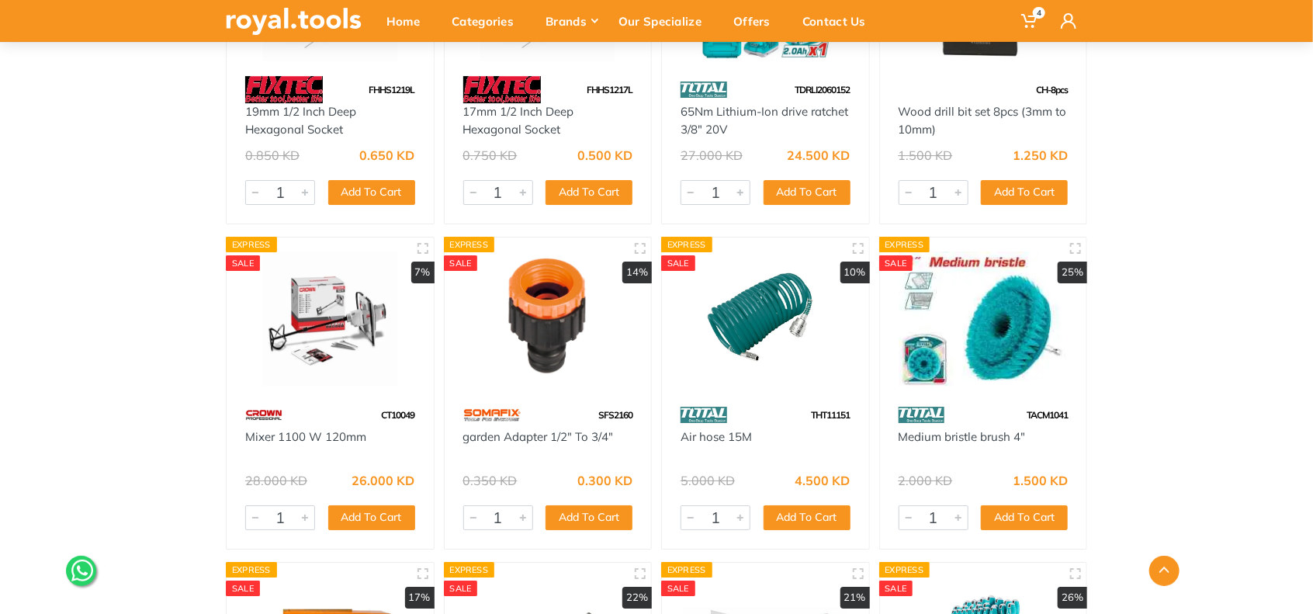
scroll to position [8926, 0]
